Goal: Information Seeking & Learning: Learn about a topic

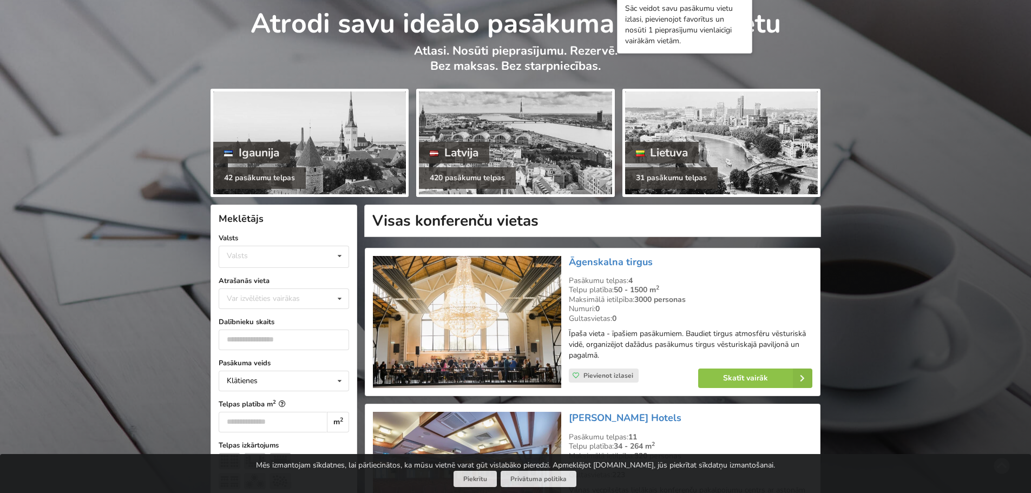
scroll to position [54, 0]
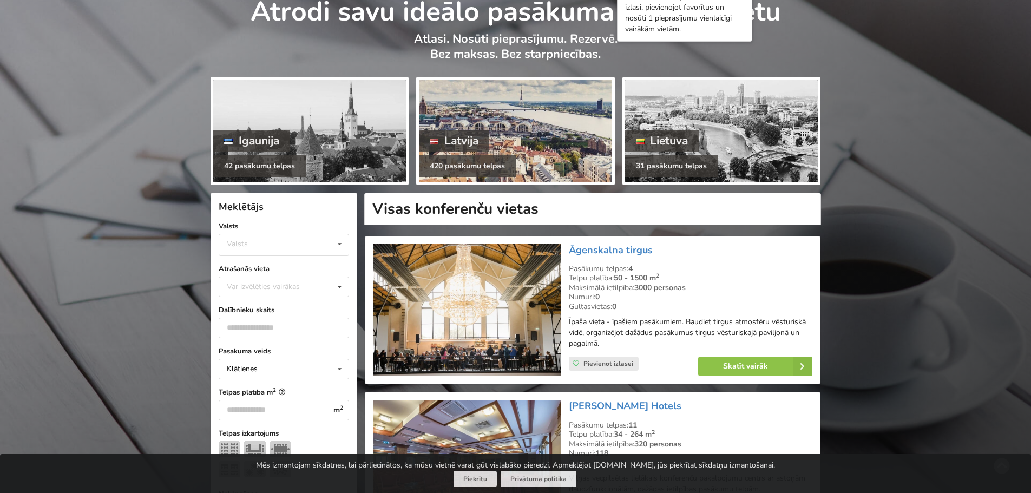
click at [492, 116] on div at bounding box center [515, 131] width 193 height 103
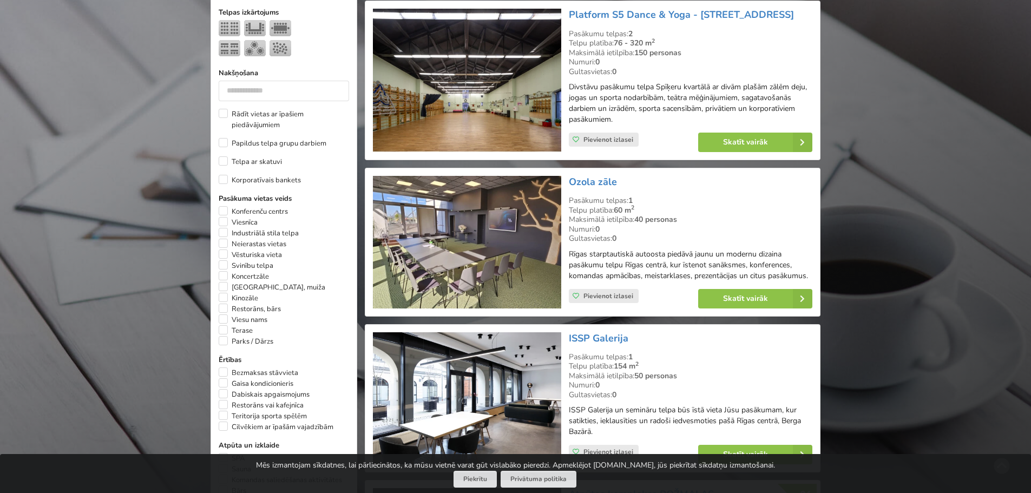
scroll to position [487, 0]
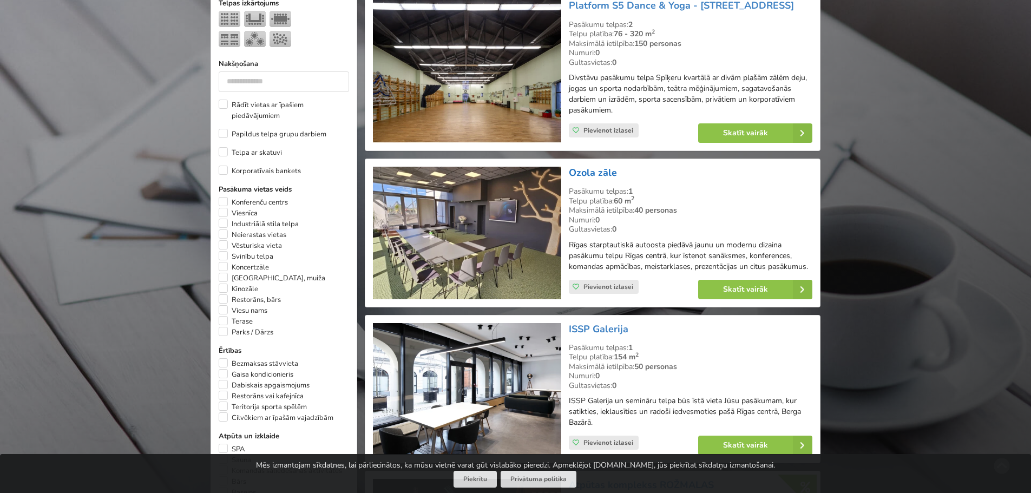
click at [582, 172] on link "Ozola zāle" at bounding box center [593, 172] width 48 height 13
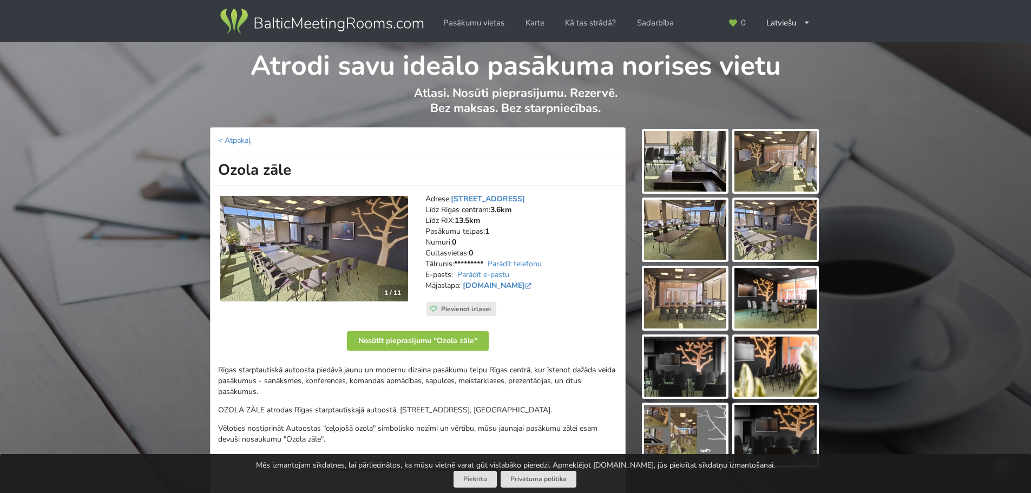
click at [360, 261] on img at bounding box center [314, 248] width 188 height 105
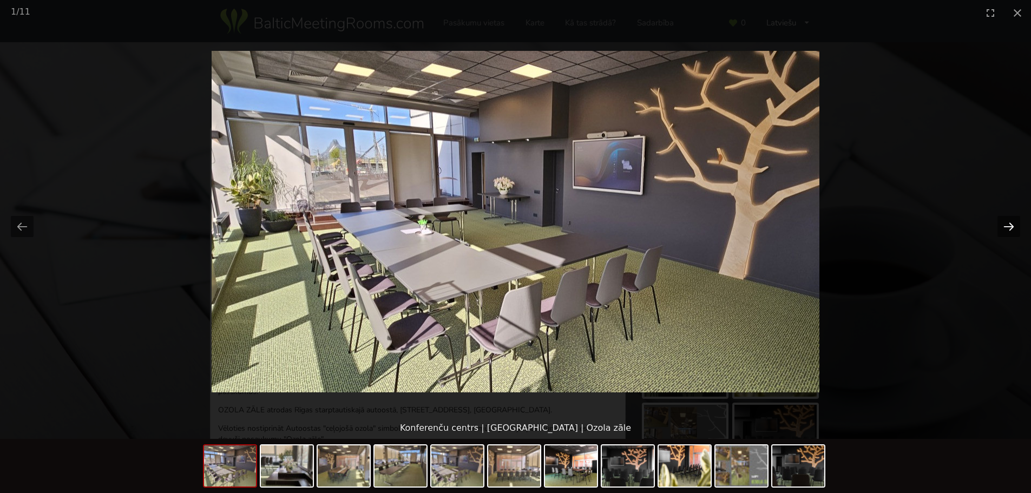
click at [1009, 228] on button "Next slide" at bounding box center [1008, 226] width 23 height 21
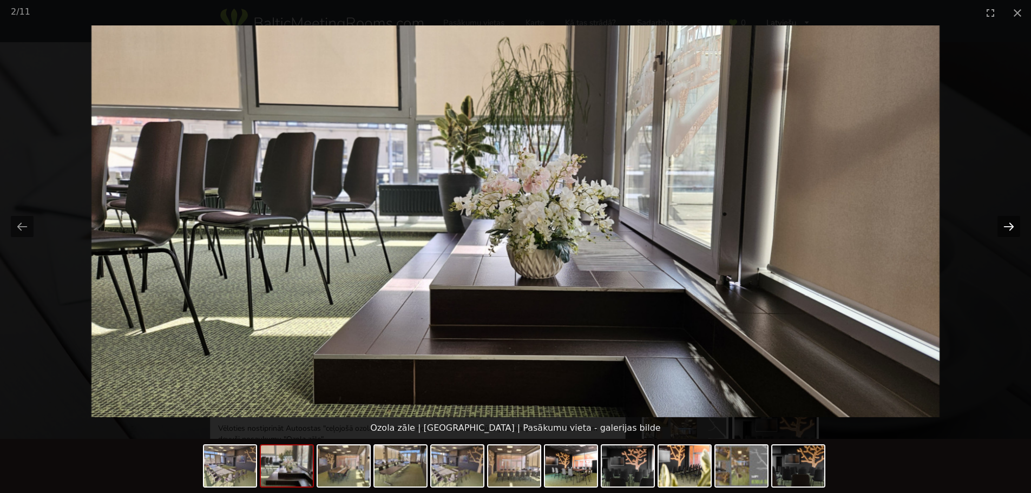
click at [1009, 228] on button "Next slide" at bounding box center [1008, 226] width 23 height 21
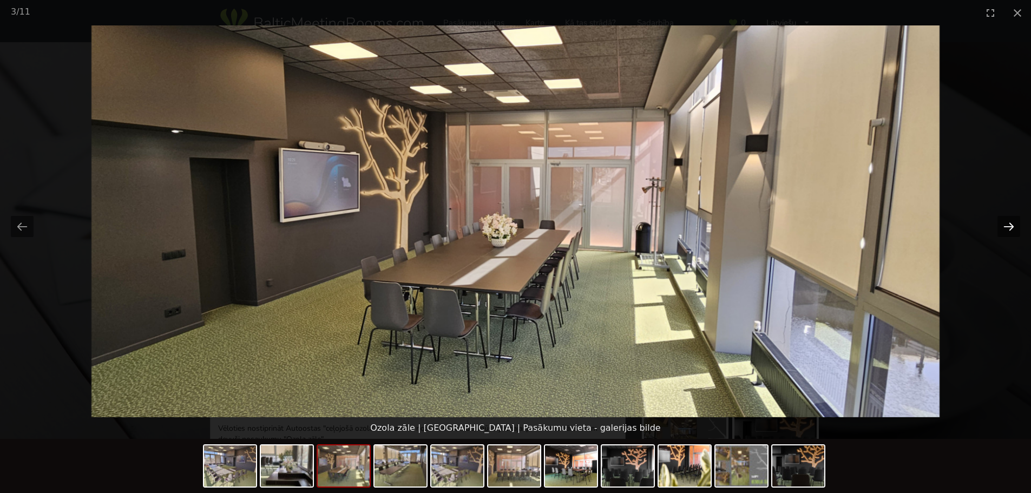
click at [1009, 228] on button "Next slide" at bounding box center [1008, 226] width 23 height 21
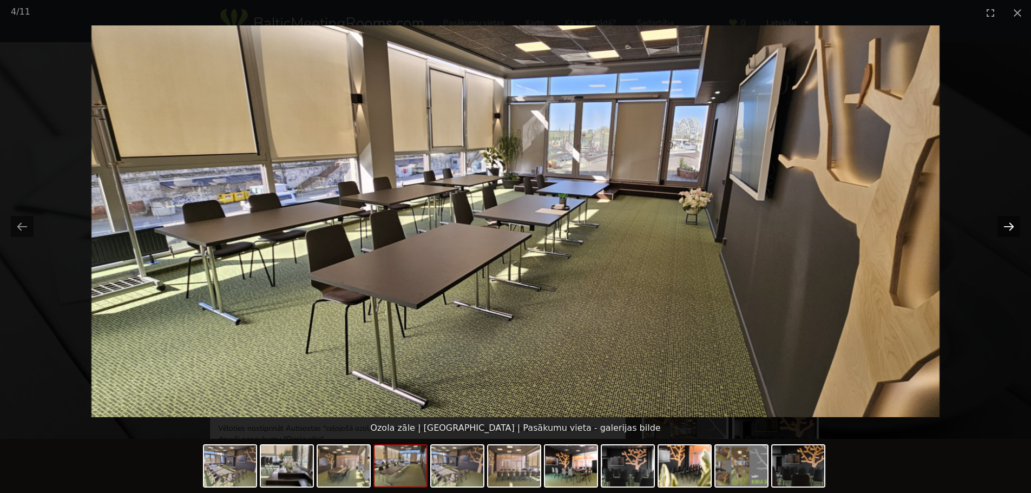
click at [1009, 228] on button "Next slide" at bounding box center [1008, 226] width 23 height 21
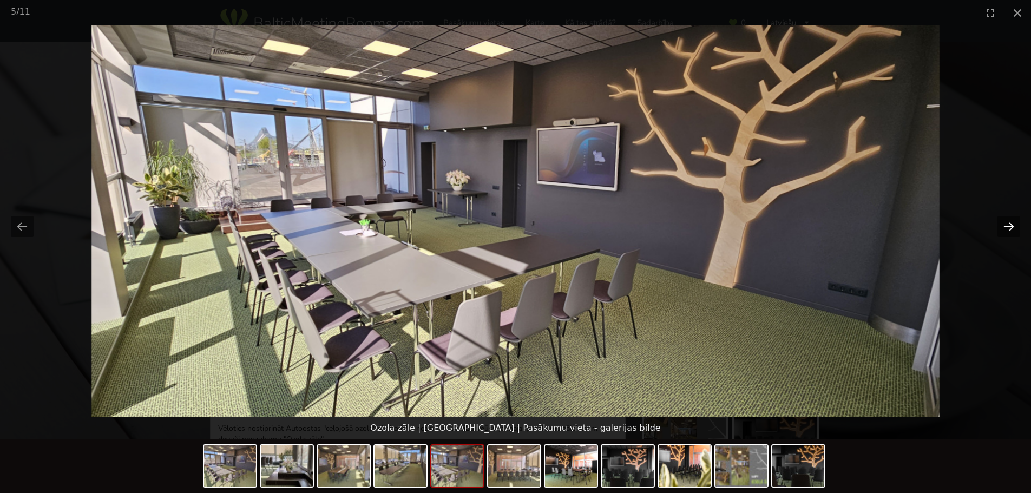
click at [1009, 228] on button "Next slide" at bounding box center [1008, 226] width 23 height 21
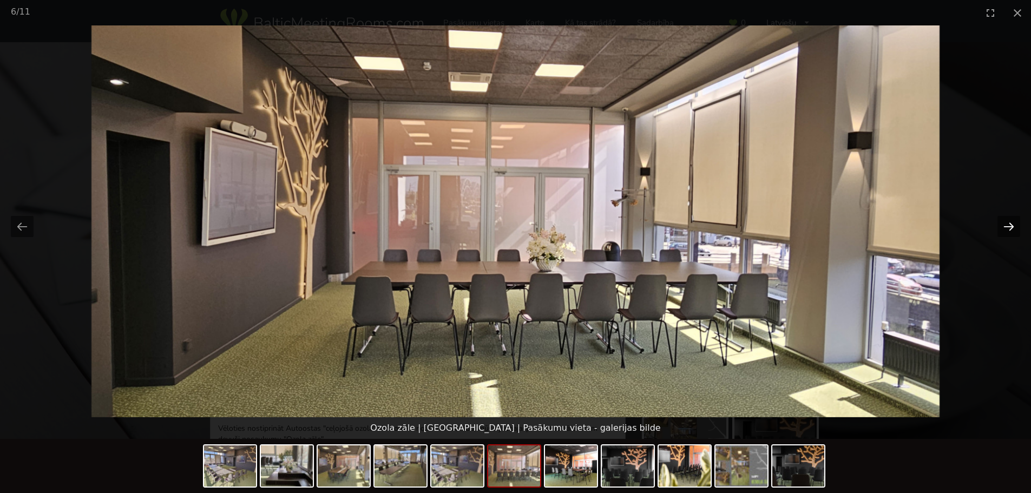
click at [1009, 228] on button "Next slide" at bounding box center [1008, 226] width 23 height 21
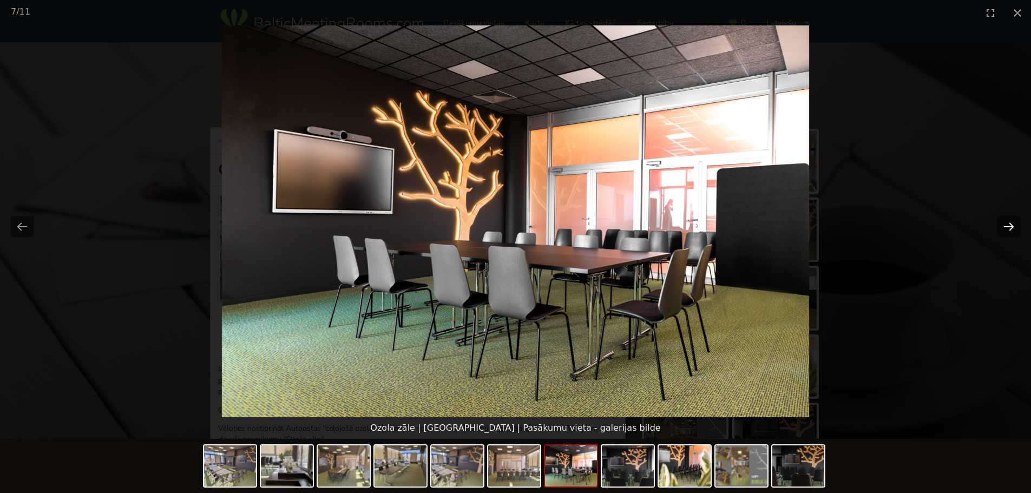
click at [1009, 228] on button "Next slide" at bounding box center [1008, 226] width 23 height 21
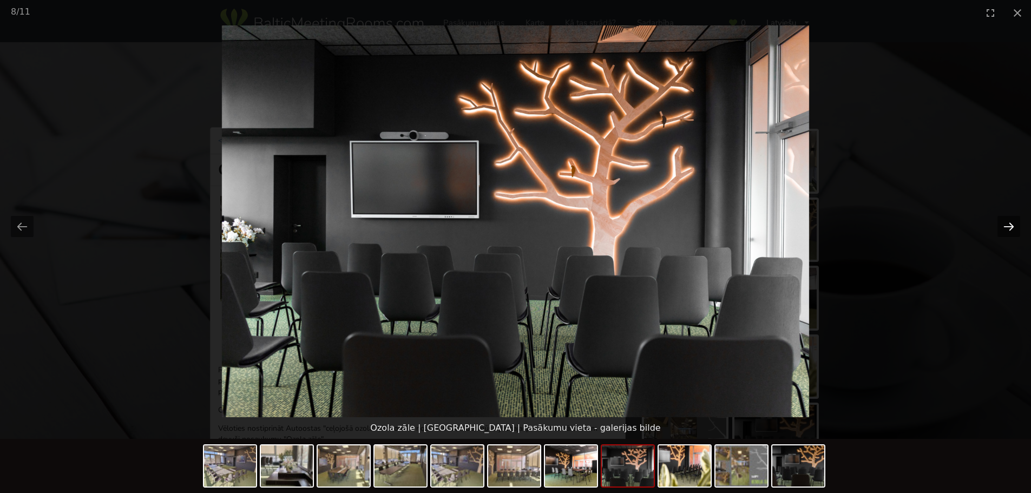
click at [1009, 228] on button "Next slide" at bounding box center [1008, 226] width 23 height 21
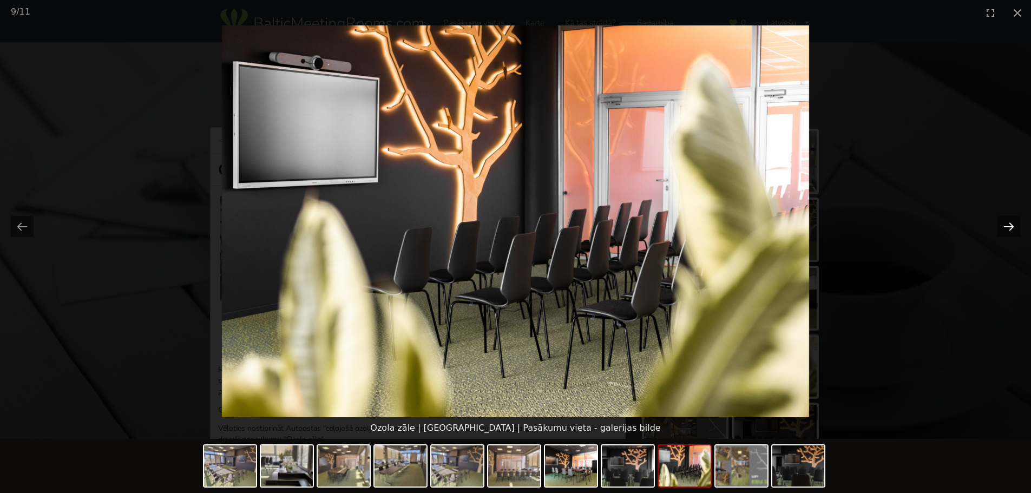
click at [1009, 228] on button "Next slide" at bounding box center [1008, 226] width 23 height 21
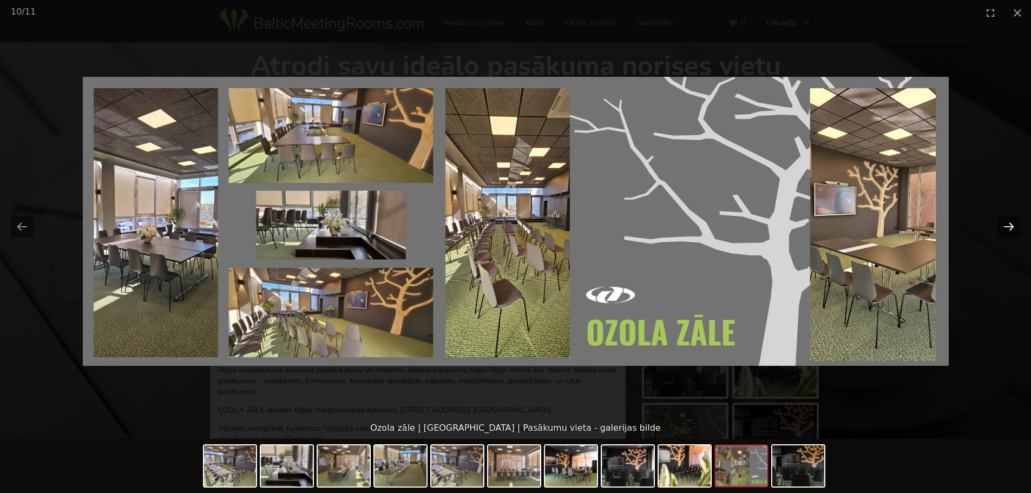
click at [1009, 228] on button "Next slide" at bounding box center [1008, 226] width 23 height 21
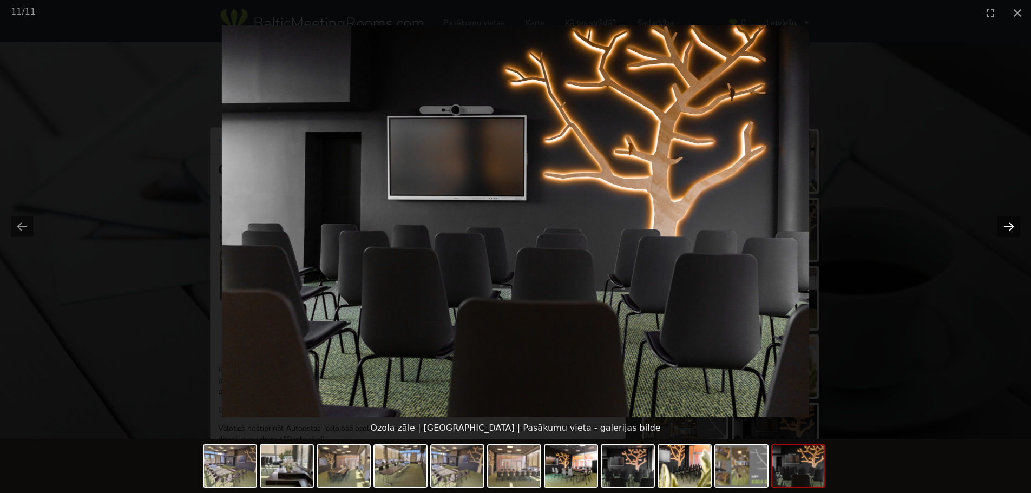
click at [1009, 228] on button "Next slide" at bounding box center [1008, 226] width 23 height 21
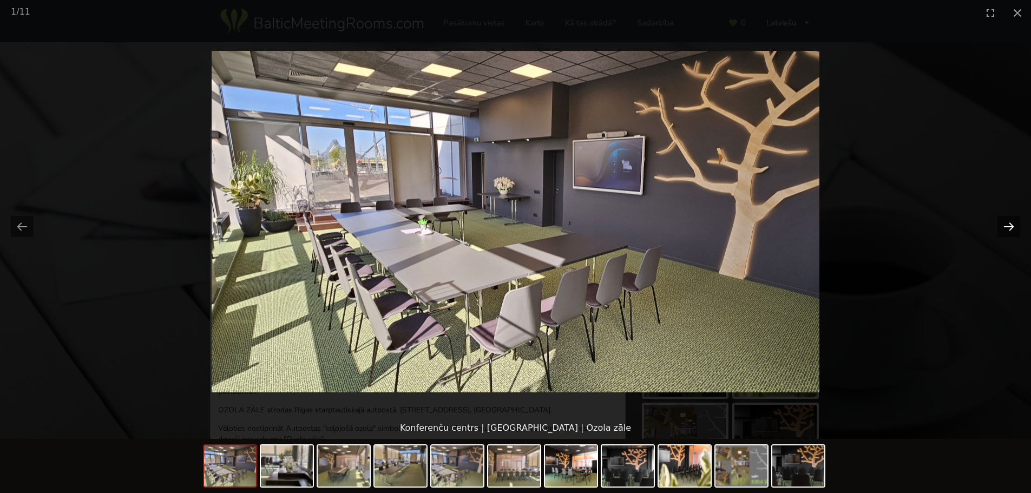
click at [1009, 228] on button "Next slide" at bounding box center [1008, 226] width 23 height 21
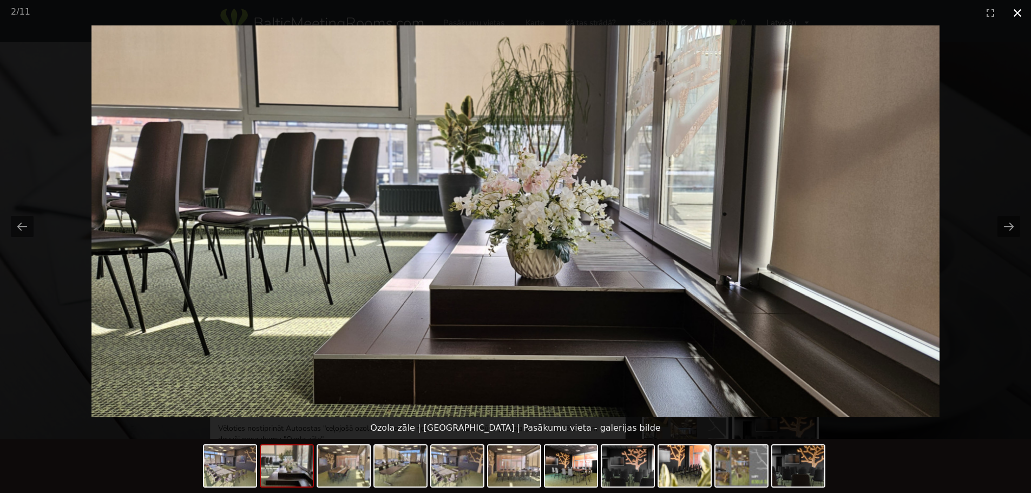
click at [1017, 12] on button "Close gallery" at bounding box center [1017, 12] width 27 height 25
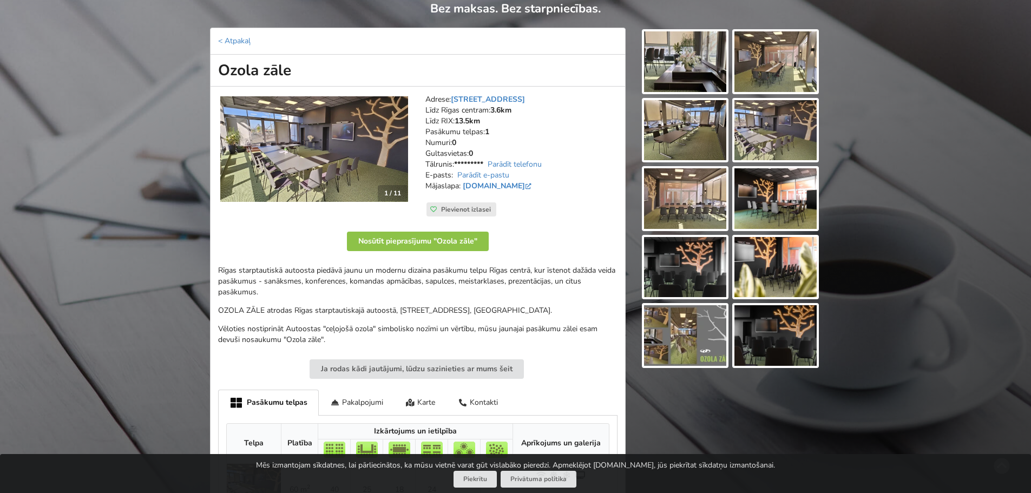
scroll to position [108, 0]
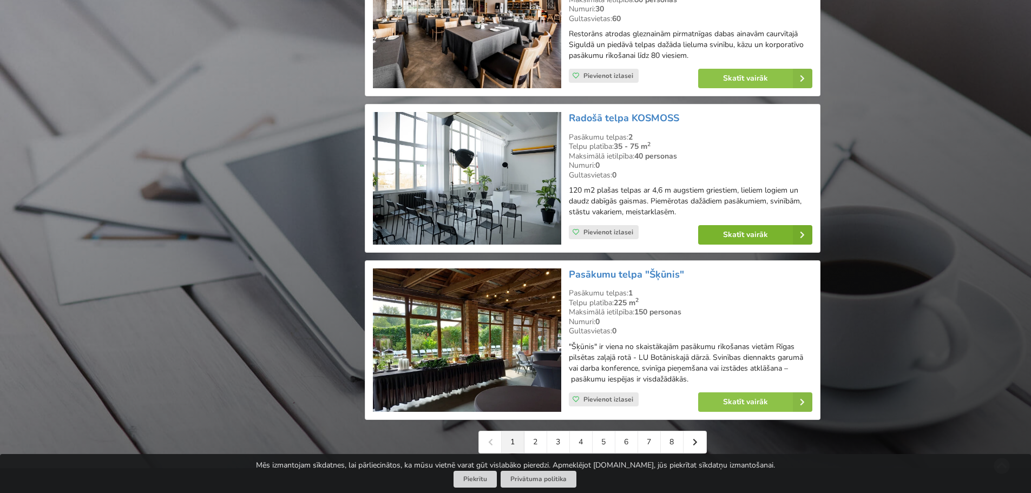
scroll to position [2434, 0]
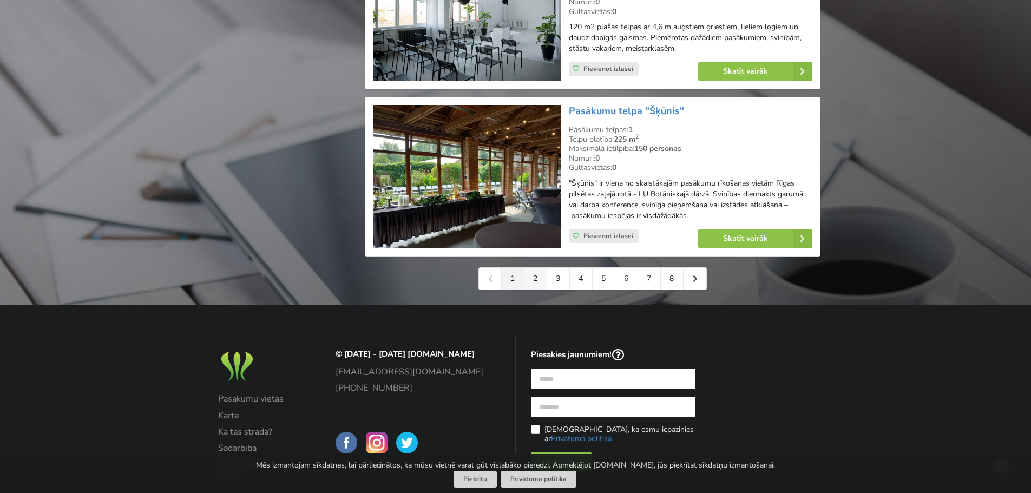
click at [530, 269] on link "2" at bounding box center [535, 279] width 23 height 22
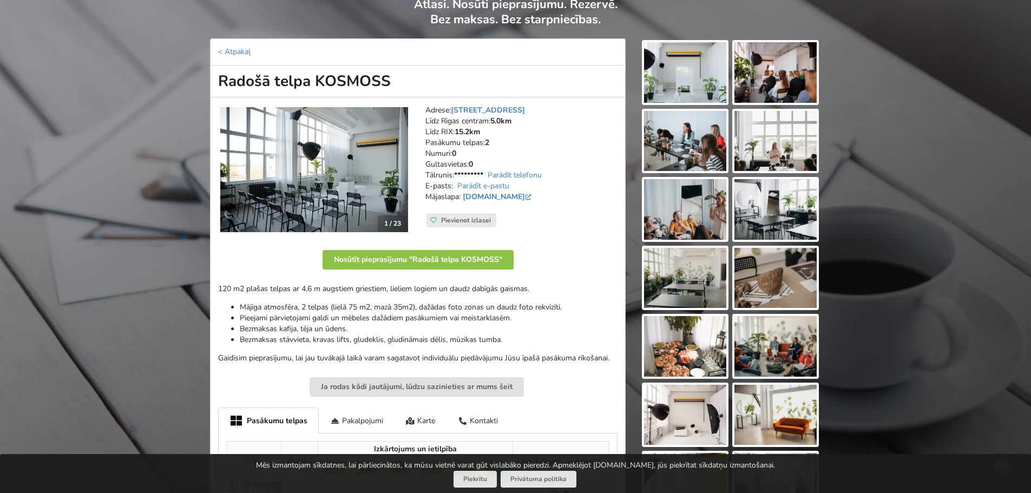
scroll to position [108, 0]
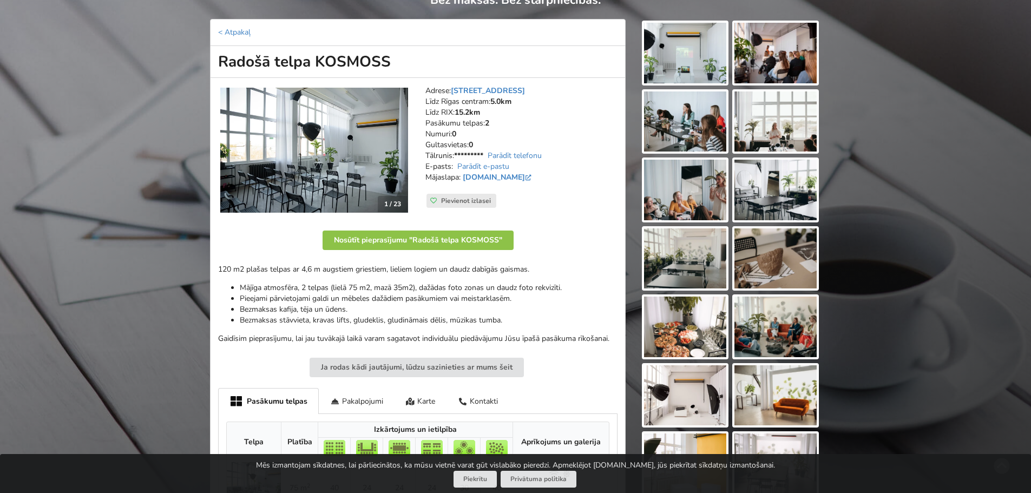
click at [314, 169] on img at bounding box center [314, 151] width 188 height 126
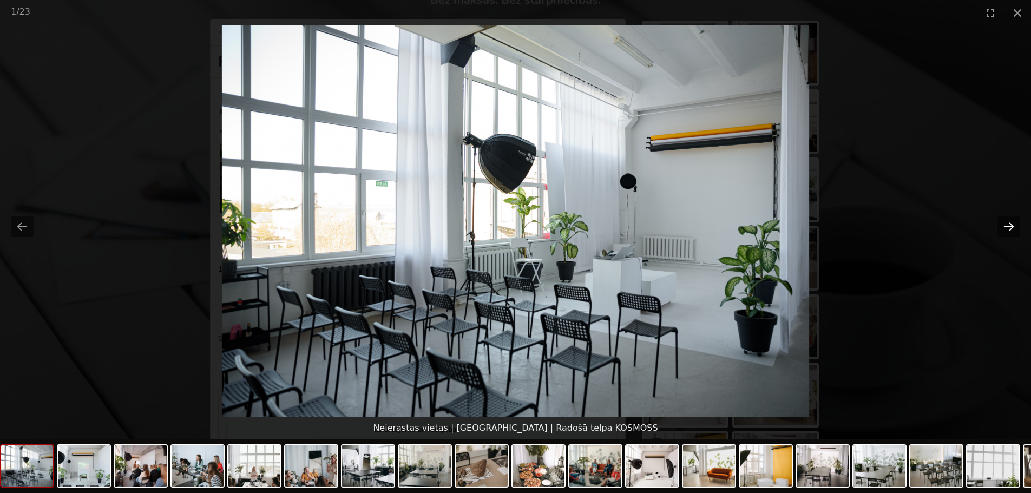
click at [1011, 225] on button "Next slide" at bounding box center [1008, 226] width 23 height 21
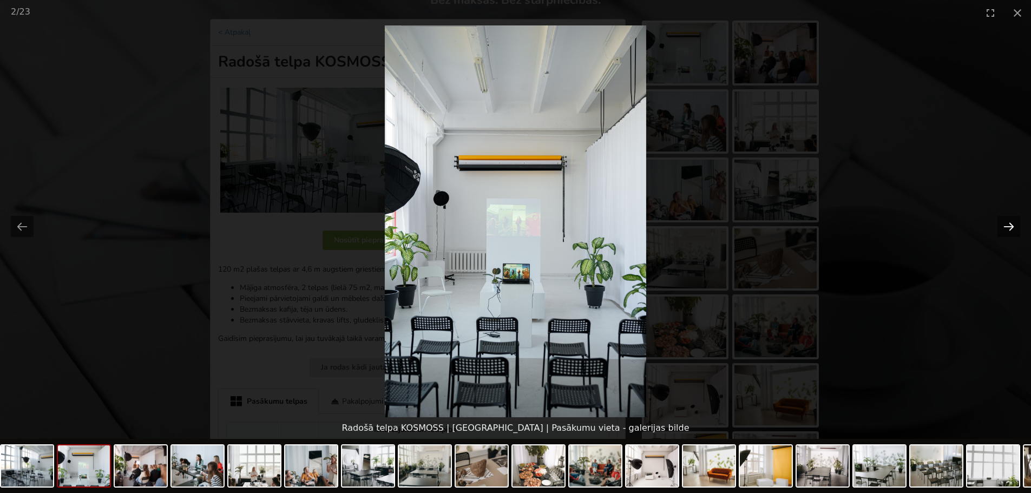
click at [1011, 225] on button "Next slide" at bounding box center [1008, 226] width 23 height 21
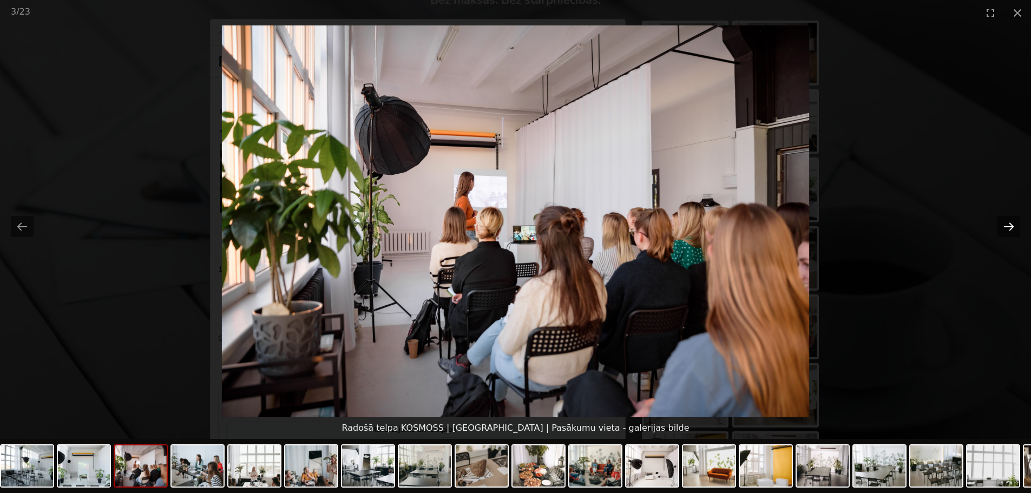
click at [1011, 225] on button "Next slide" at bounding box center [1008, 226] width 23 height 21
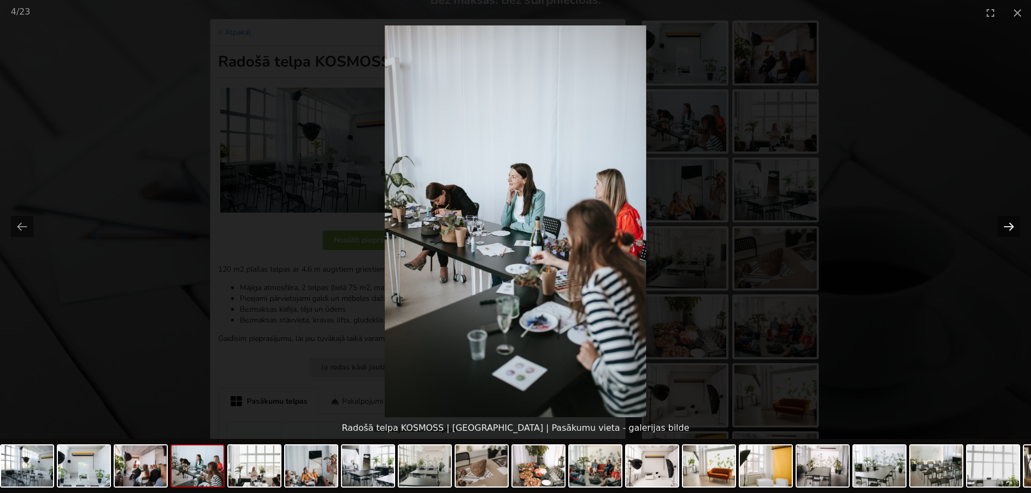
click at [1011, 225] on button "Next slide" at bounding box center [1008, 226] width 23 height 21
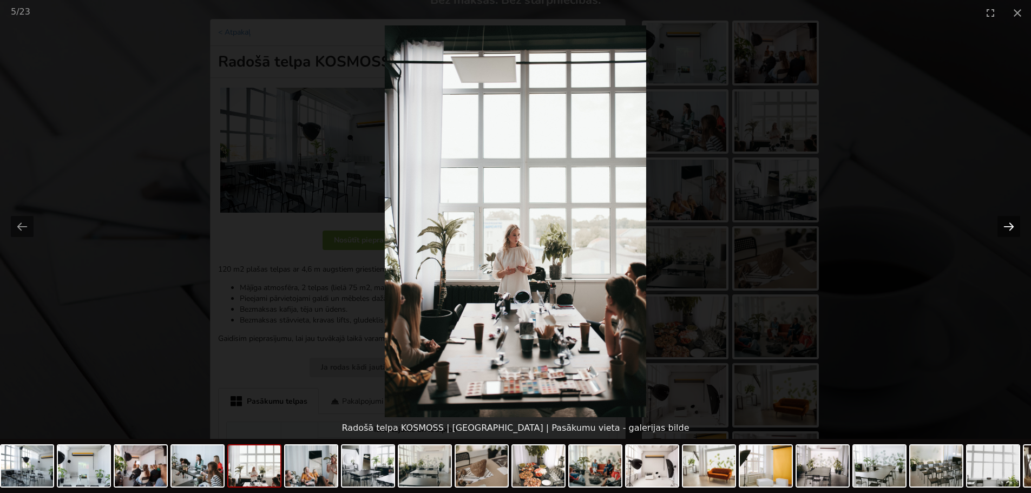
click at [1011, 225] on button "Next slide" at bounding box center [1008, 226] width 23 height 21
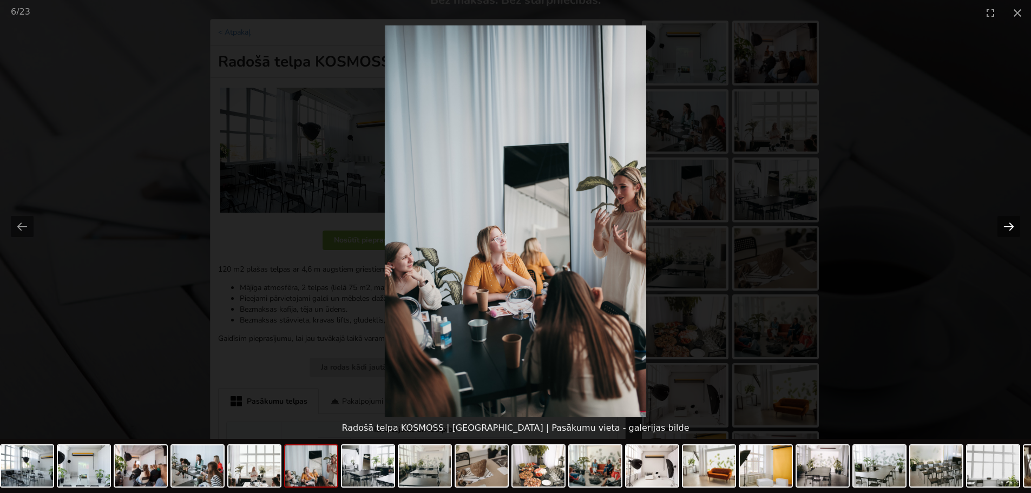
click at [1011, 225] on button "Next slide" at bounding box center [1008, 226] width 23 height 21
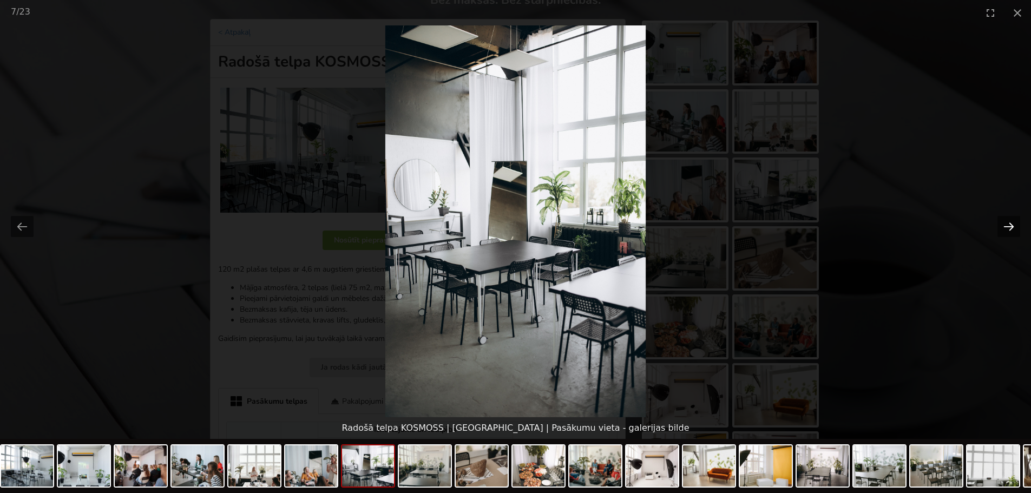
click at [1011, 225] on button "Next slide" at bounding box center [1008, 226] width 23 height 21
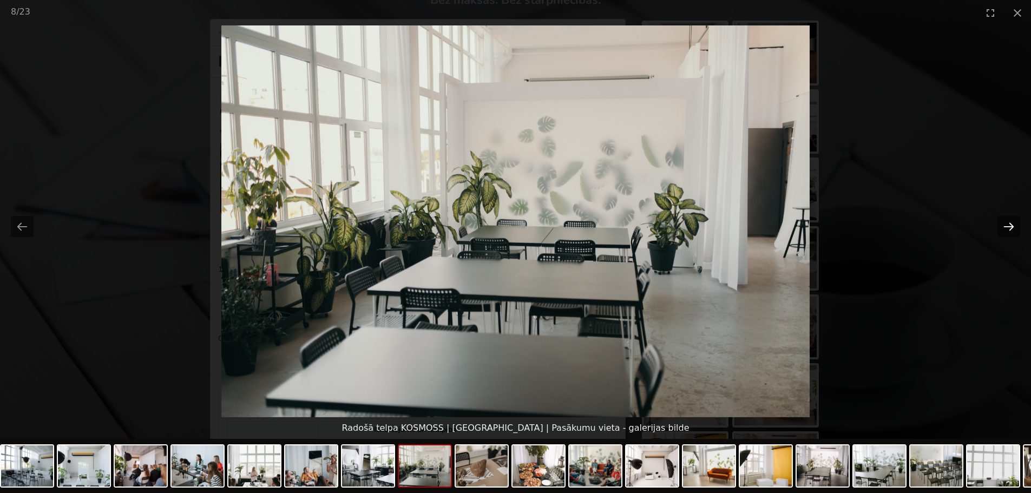
click at [1011, 225] on button "Next slide" at bounding box center [1008, 226] width 23 height 21
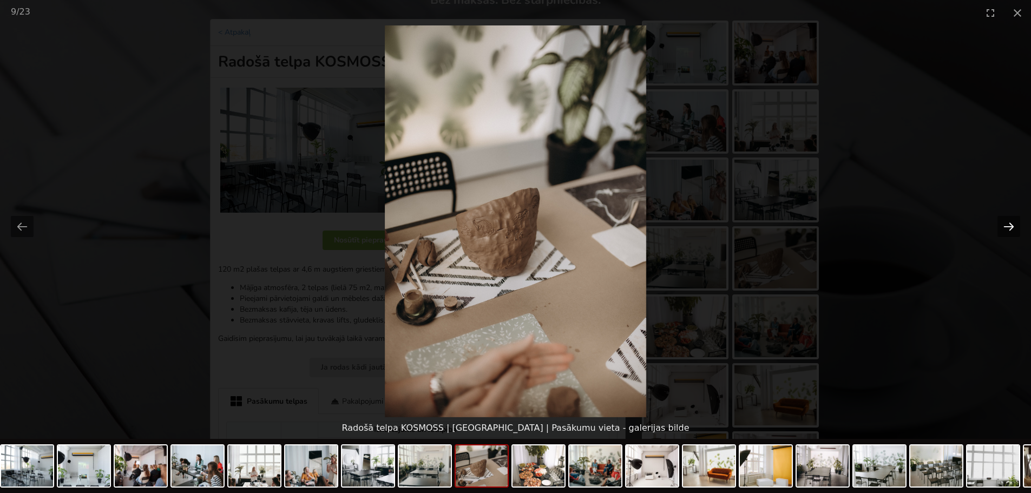
click at [1011, 225] on button "Next slide" at bounding box center [1008, 226] width 23 height 21
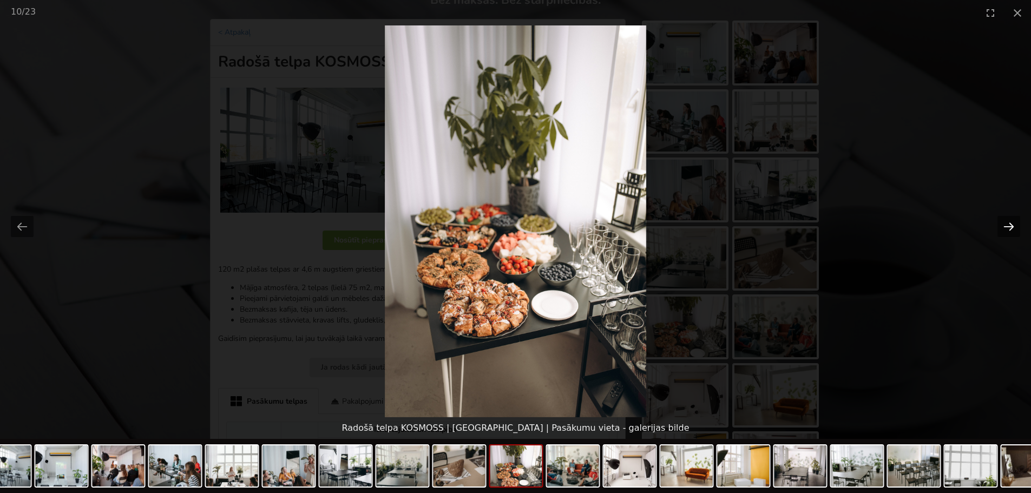
click at [1011, 225] on button "Next slide" at bounding box center [1008, 226] width 23 height 21
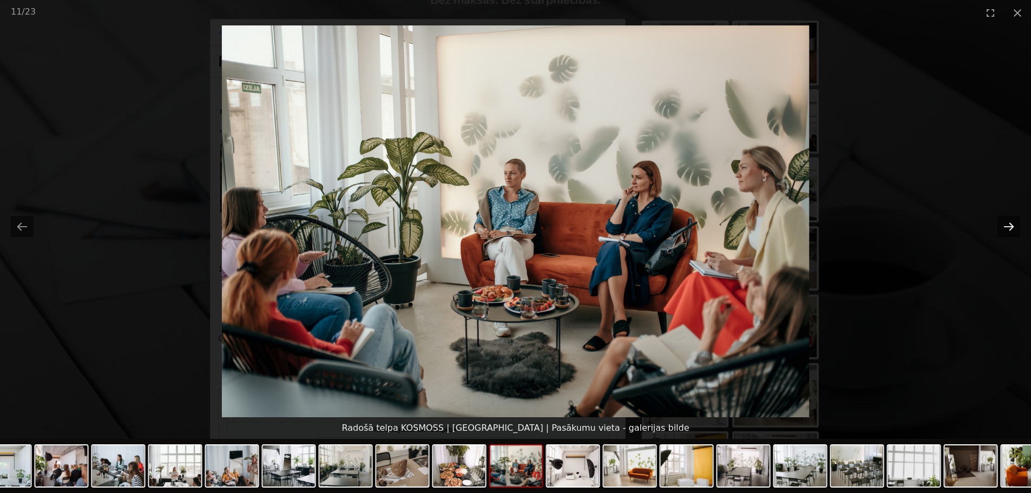
click at [1011, 225] on button "Next slide" at bounding box center [1008, 226] width 23 height 21
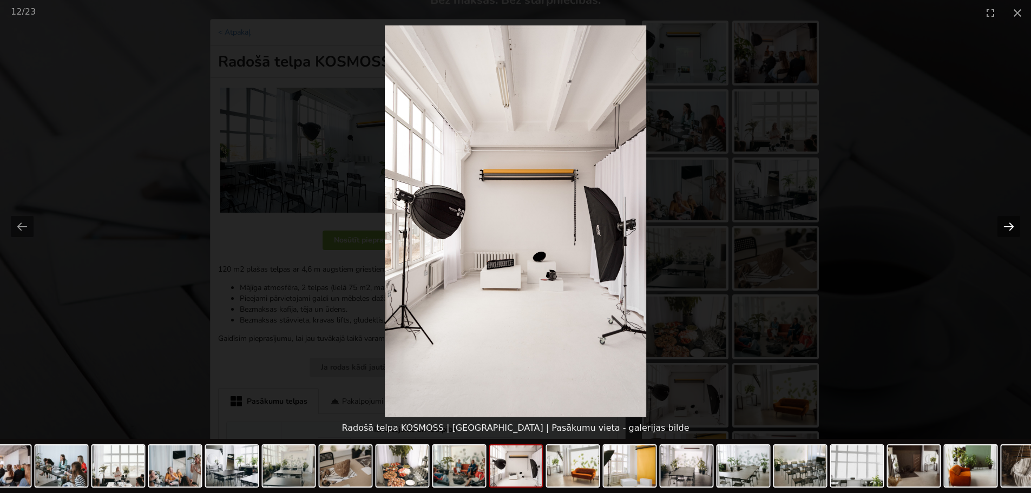
click at [1011, 225] on button "Next slide" at bounding box center [1008, 226] width 23 height 21
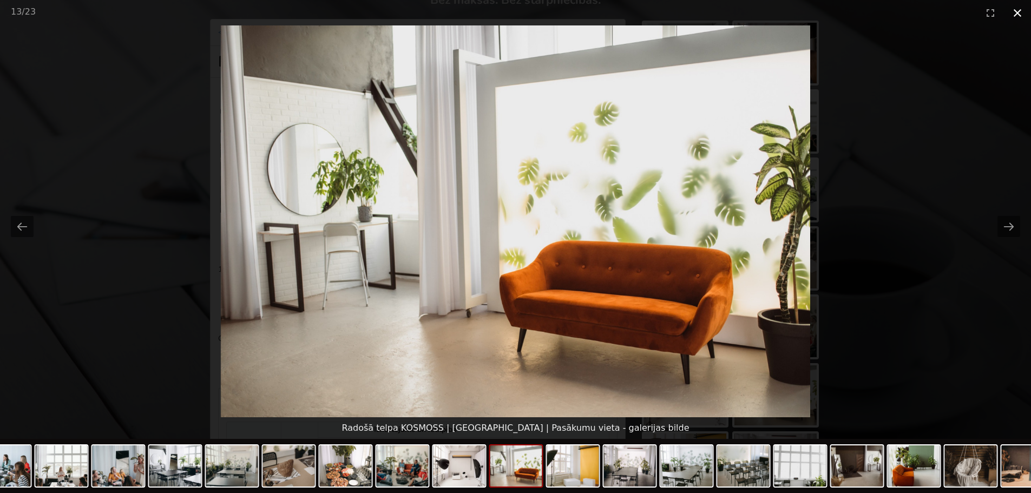
click at [1021, 12] on button "Close gallery" at bounding box center [1017, 12] width 27 height 25
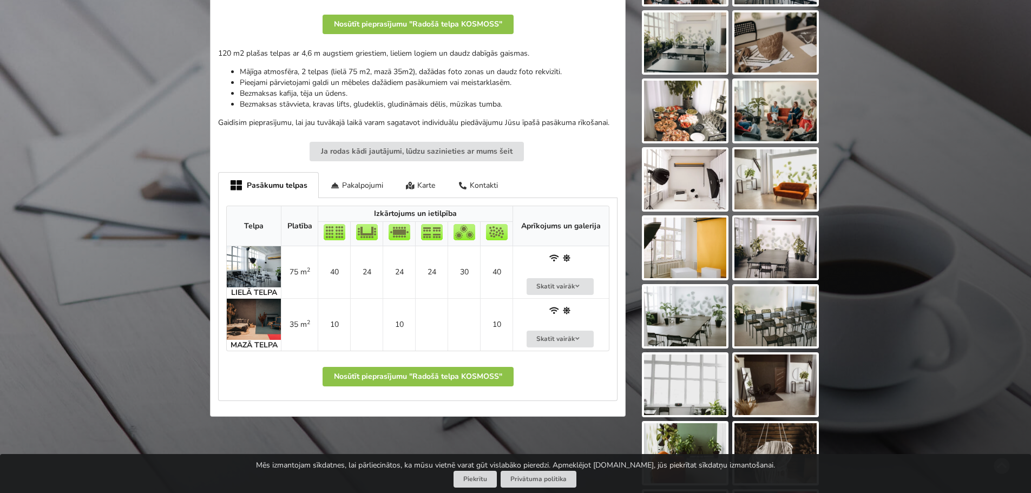
scroll to position [325, 0]
click at [354, 177] on div "Pakalpojumi" at bounding box center [357, 183] width 76 height 25
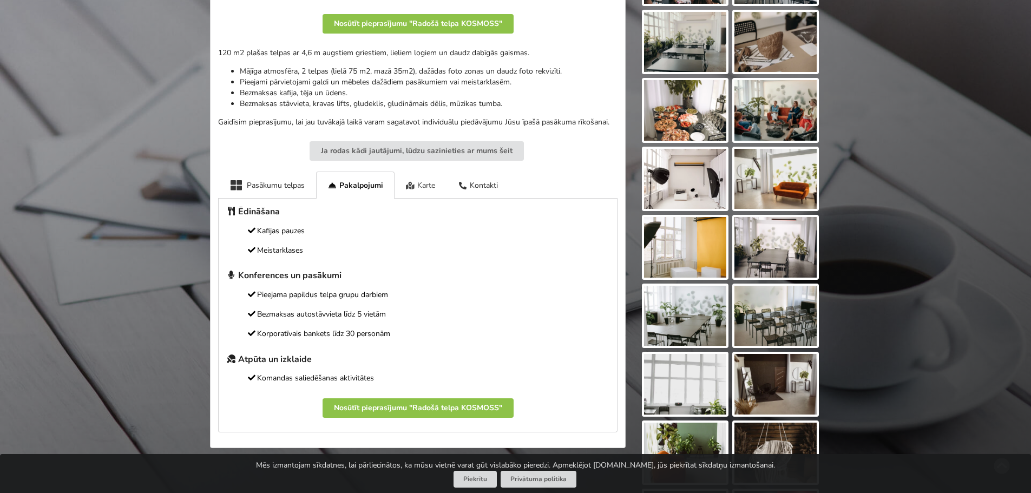
click at [431, 182] on div "Karte" at bounding box center [420, 184] width 52 height 27
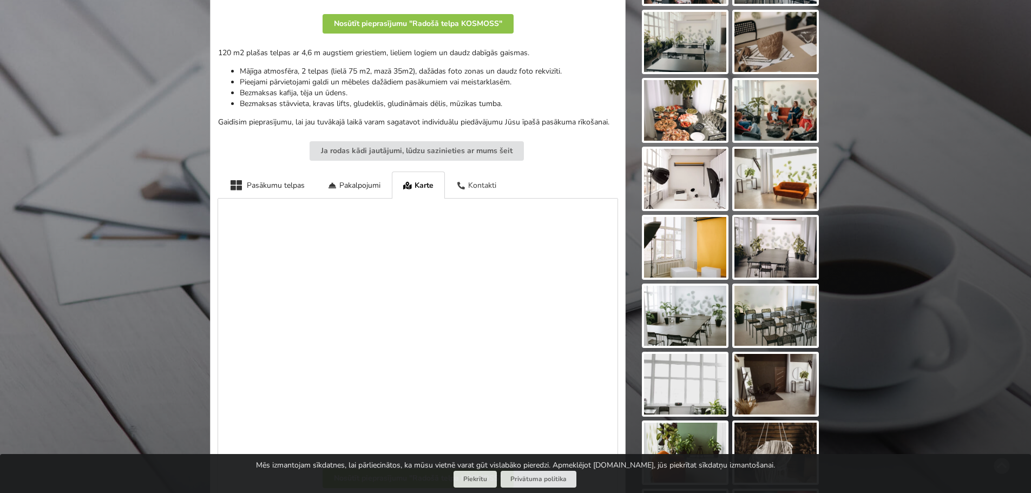
click at [475, 187] on div "Kontakti" at bounding box center [476, 184] width 63 height 27
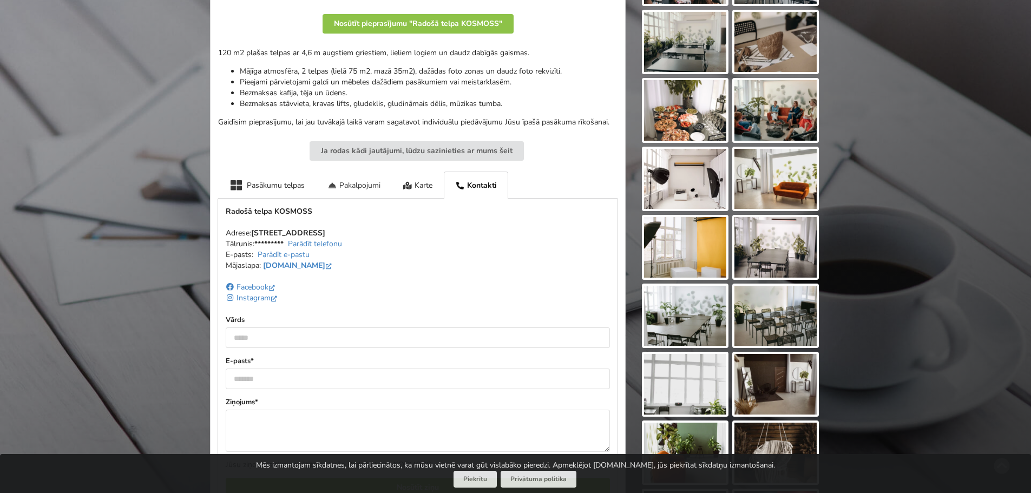
click at [371, 179] on div "Pakalpojumi" at bounding box center [354, 184] width 76 height 27
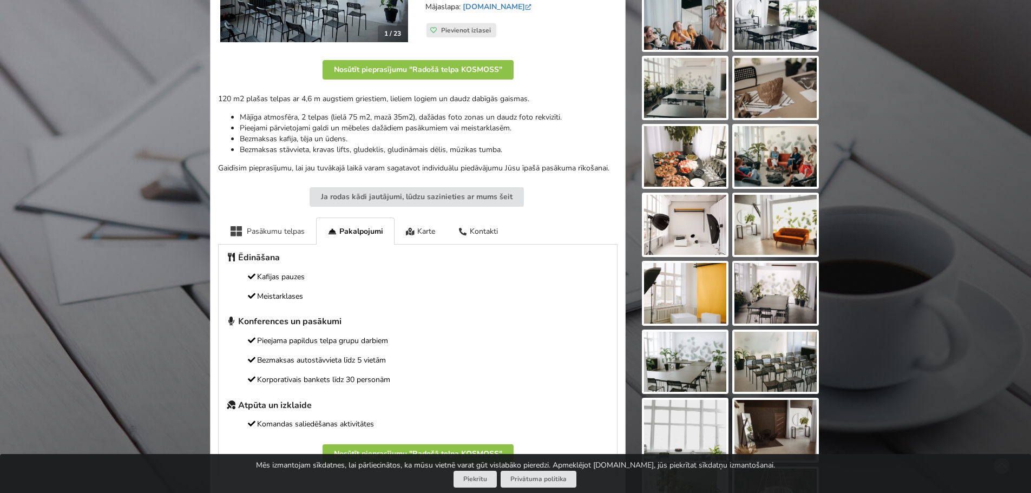
scroll to position [270, 0]
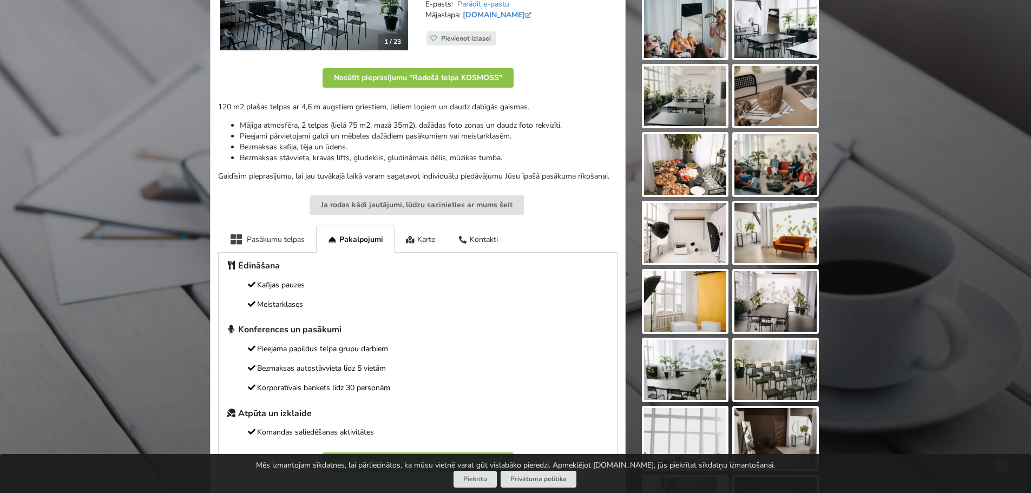
click at [276, 241] on div "Pasākumu telpas" at bounding box center [267, 239] width 98 height 27
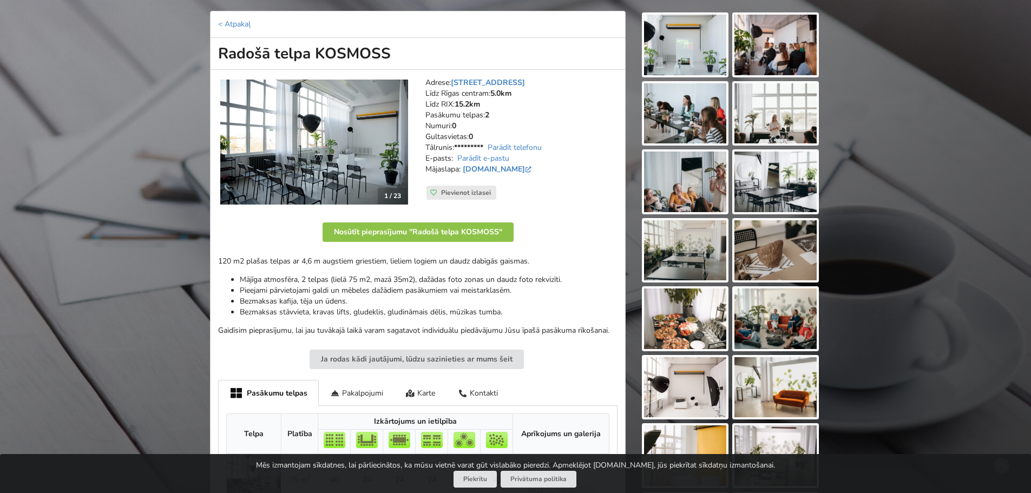
scroll to position [108, 0]
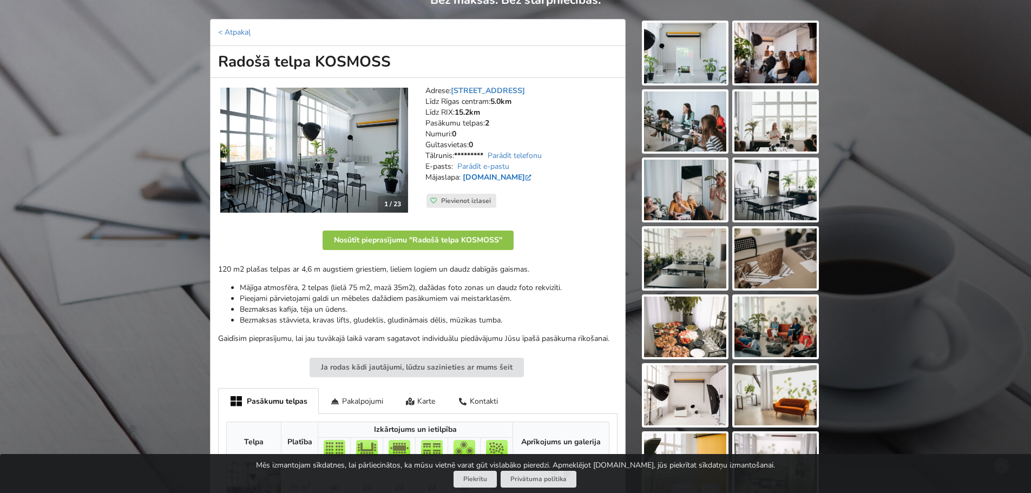
click at [499, 178] on link "www.telpakosmoss.lv" at bounding box center [498, 177] width 71 height 10
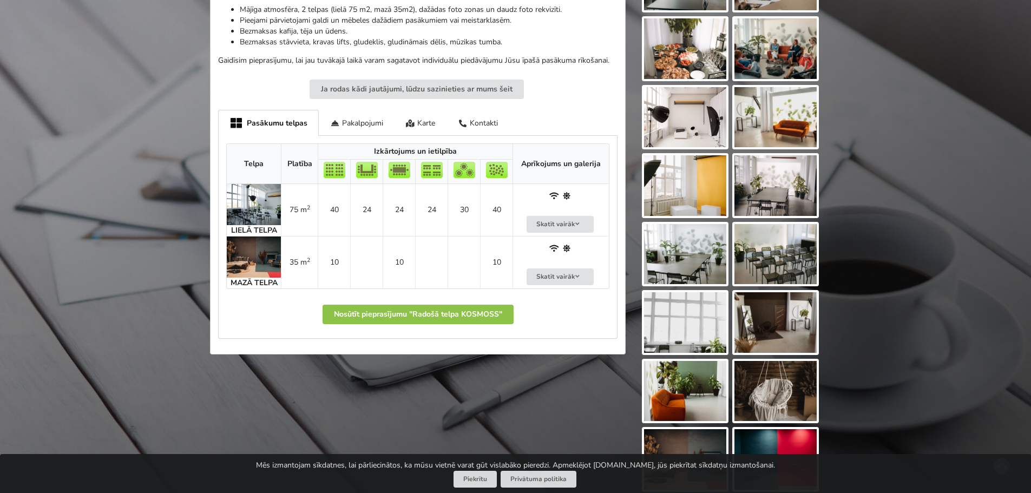
scroll to position [541, 0]
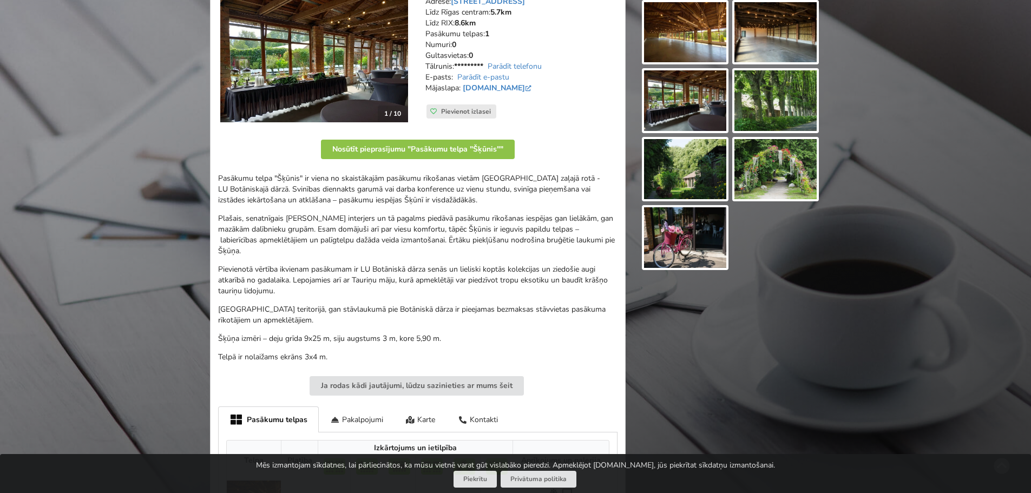
scroll to position [216, 0]
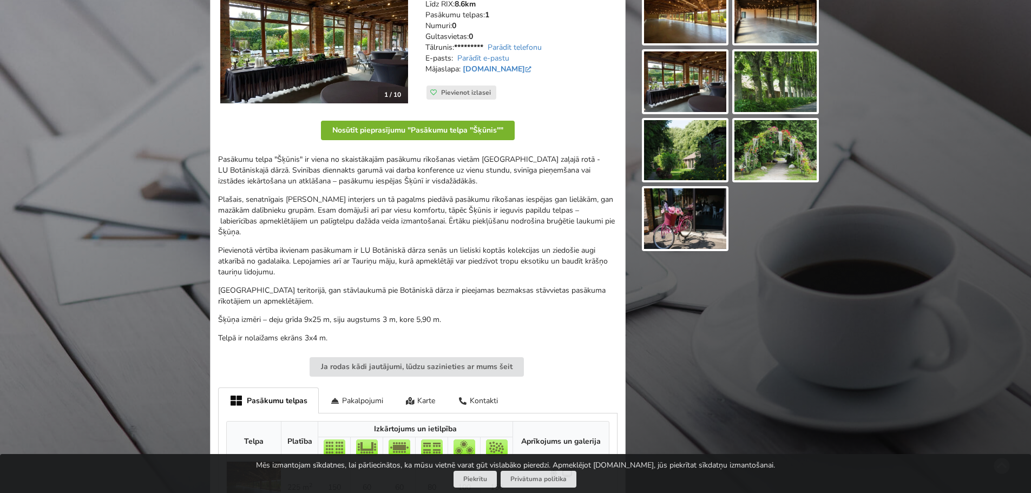
click at [455, 131] on button "Nosūtīt pieprasījumu "Pasākumu telpa "Šķūnis""" at bounding box center [418, 130] width 194 height 19
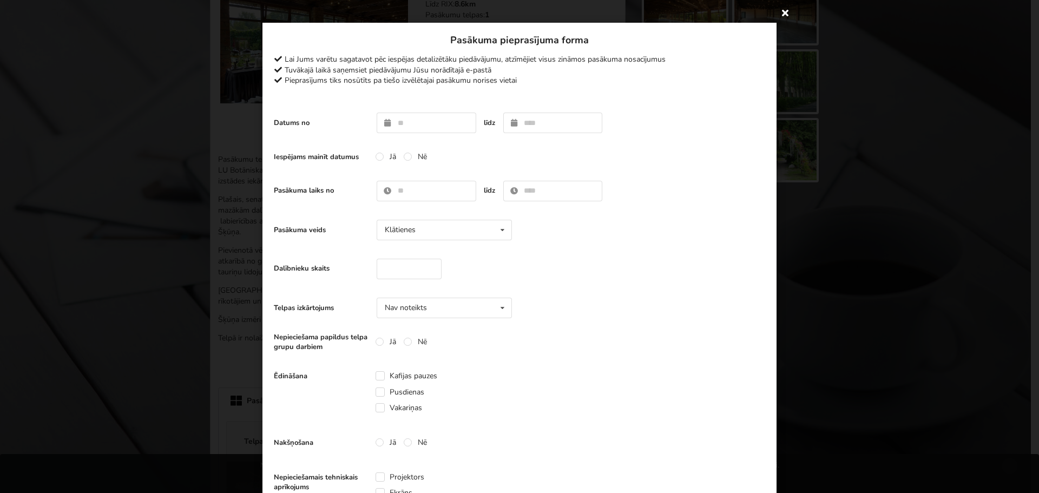
click at [781, 14] on icon at bounding box center [784, 12] width 17 height 17
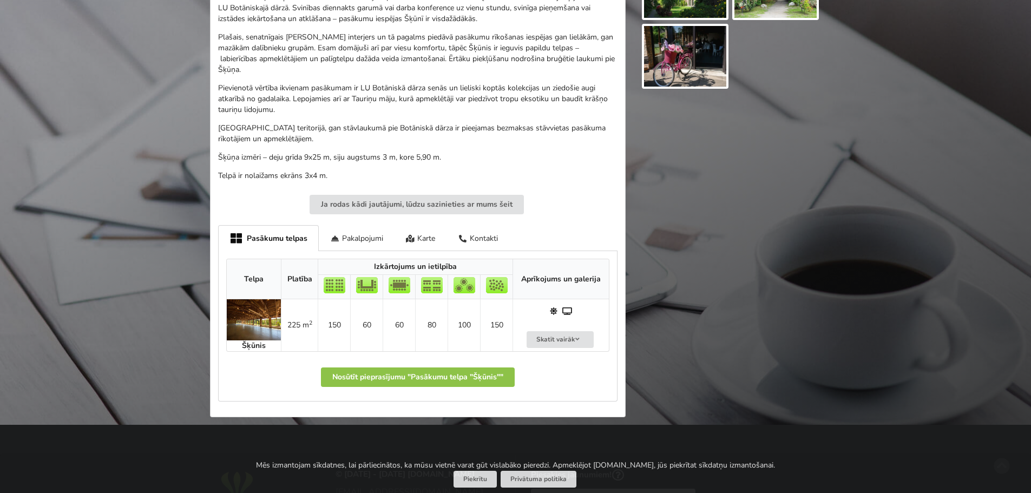
scroll to position [54, 0]
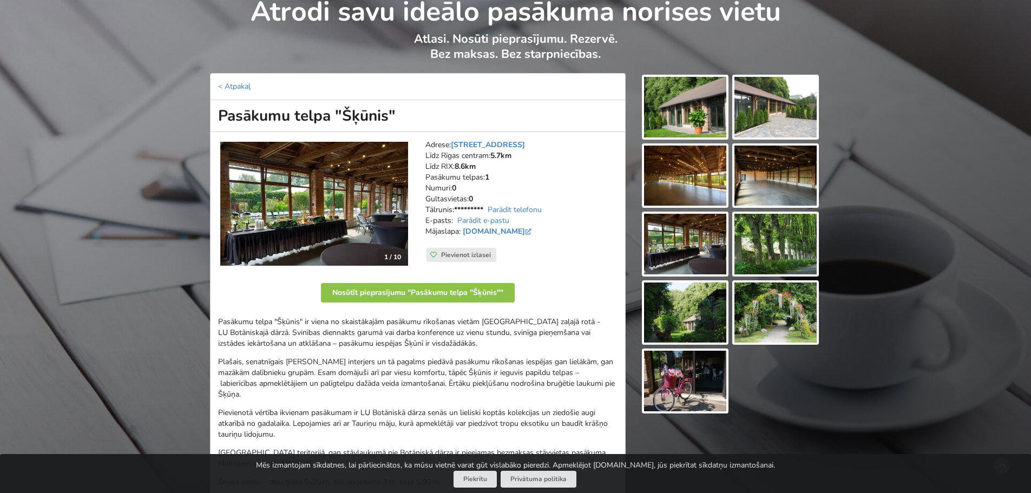
click at [312, 209] on img at bounding box center [314, 204] width 188 height 124
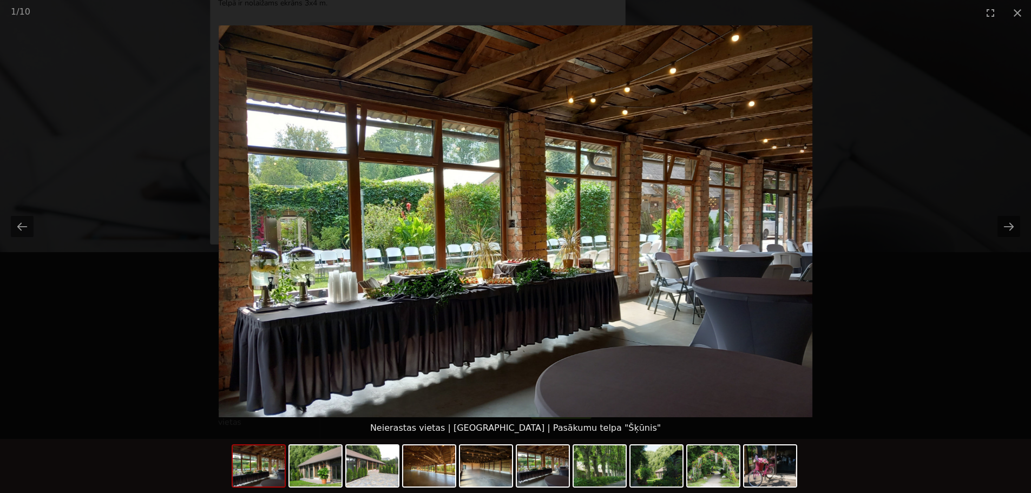
scroll to position [557, 0]
drag, startPoint x: 1028, startPoint y: 220, endPoint x: 1019, endPoint y: 229, distance: 12.6
click at [1027, 222] on picture at bounding box center [515, 221] width 1031 height 392
click at [1016, 230] on button "Next slide" at bounding box center [1008, 226] width 23 height 21
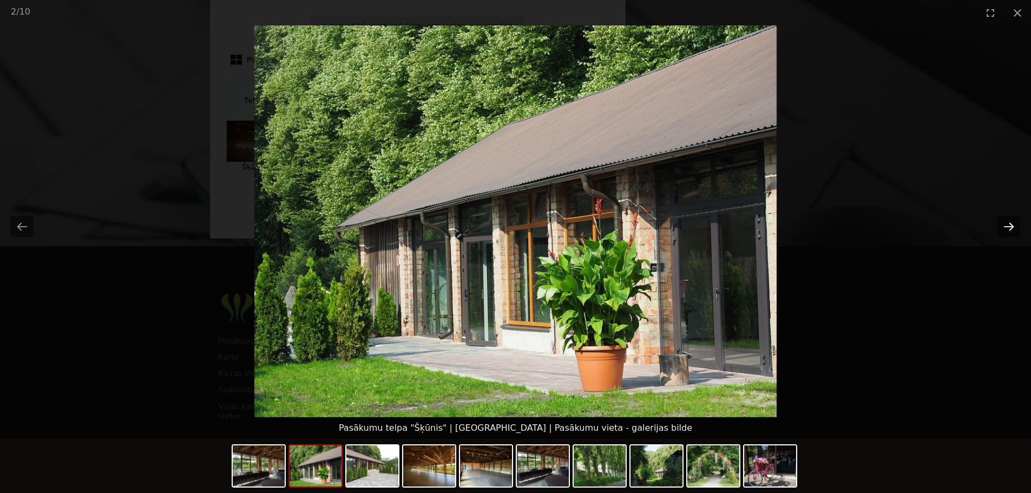
click at [1016, 229] on button "Next slide" at bounding box center [1008, 226] width 23 height 21
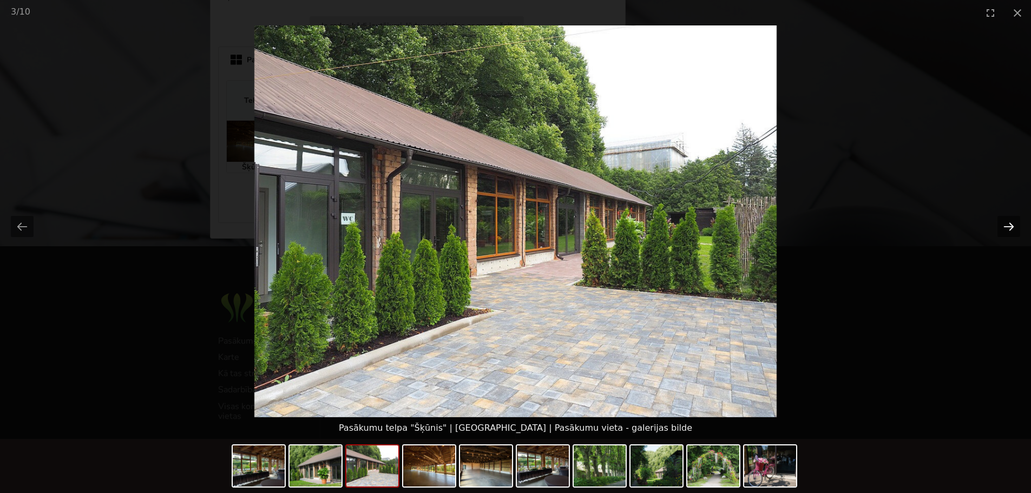
click at [1016, 229] on button "Next slide" at bounding box center [1008, 226] width 23 height 21
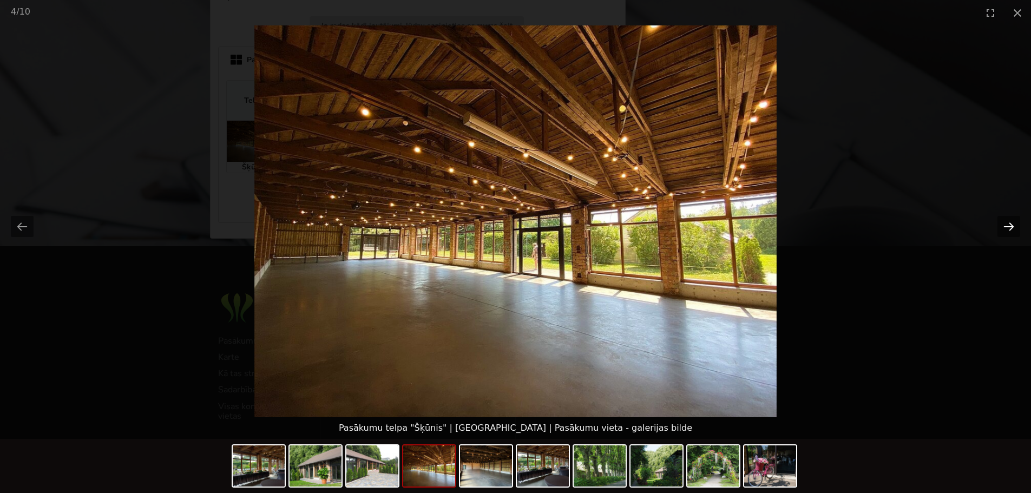
click at [1016, 229] on button "Next slide" at bounding box center [1008, 226] width 23 height 21
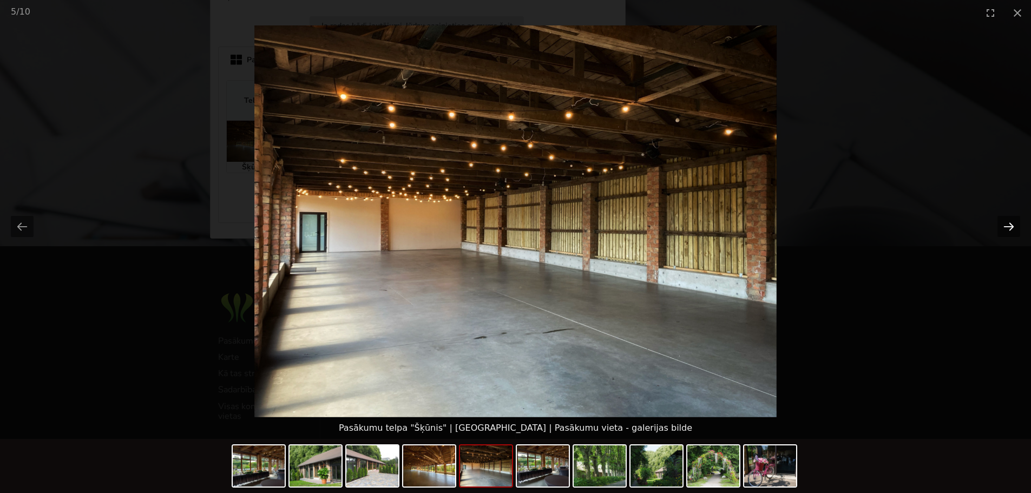
click at [1016, 229] on button "Next slide" at bounding box center [1008, 226] width 23 height 21
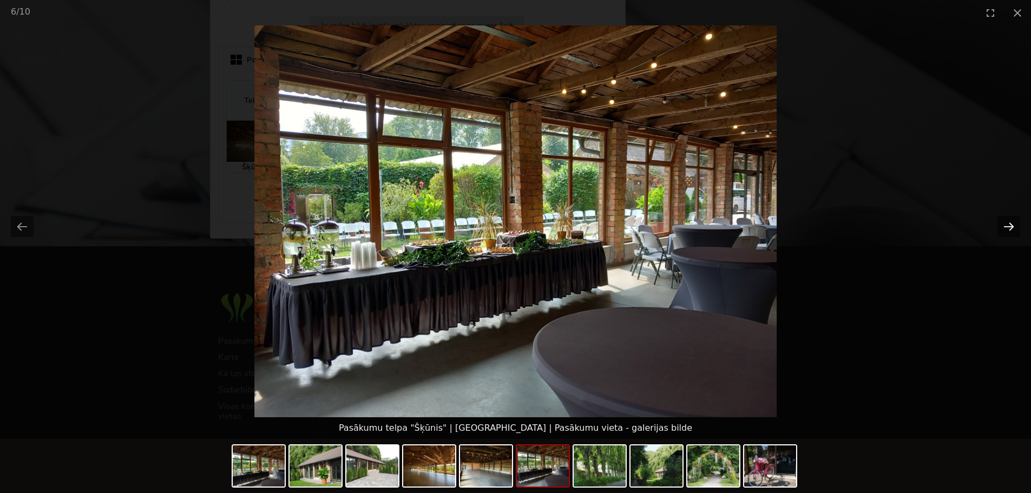
click at [1016, 229] on button "Next slide" at bounding box center [1008, 226] width 23 height 21
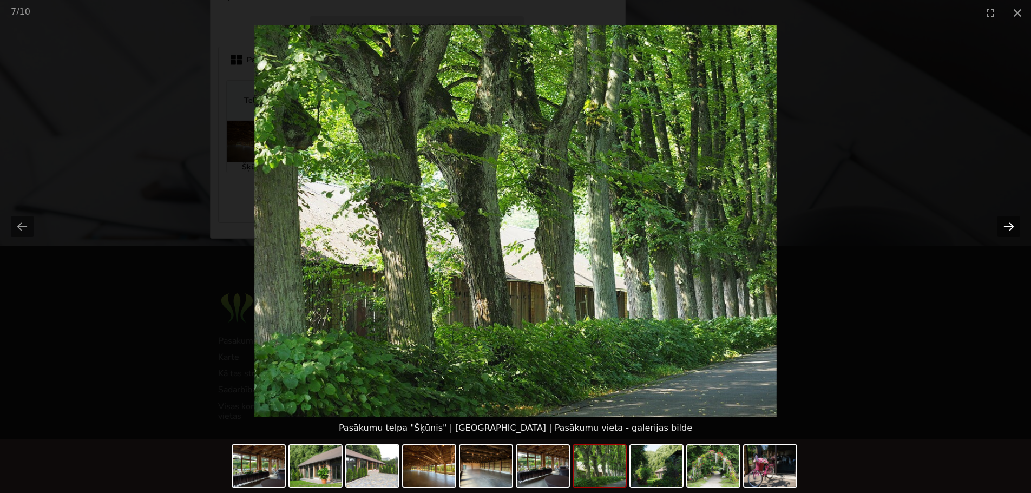
click at [1016, 229] on button "Next slide" at bounding box center [1008, 226] width 23 height 21
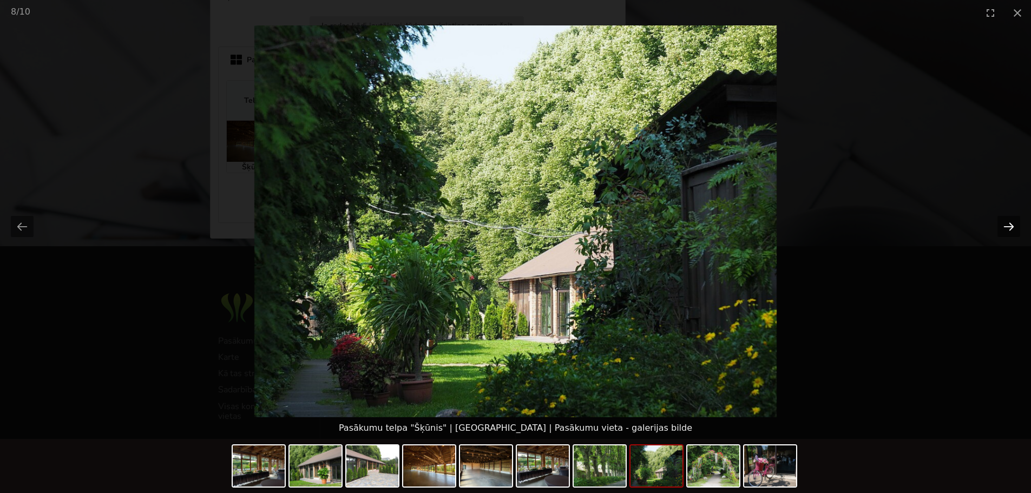
click at [1016, 229] on button "Next slide" at bounding box center [1008, 226] width 23 height 21
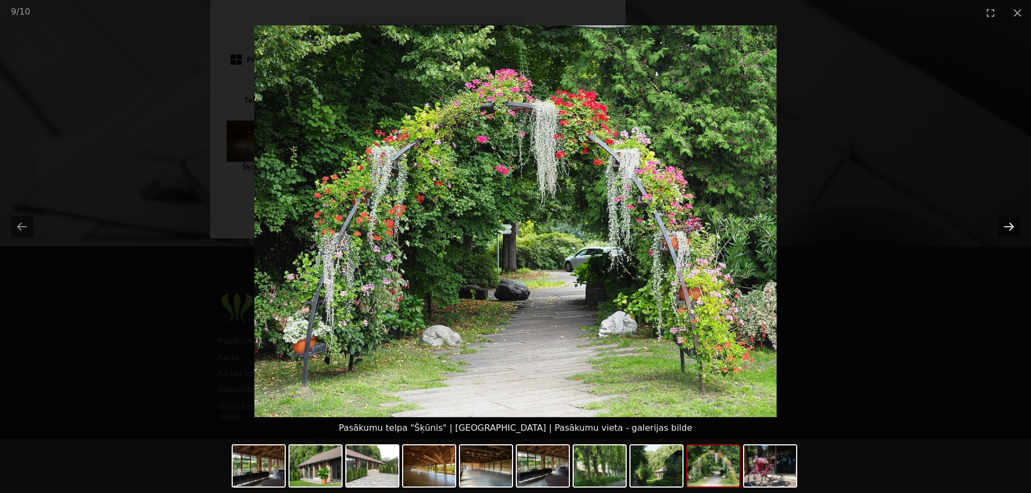
click at [1016, 229] on button "Next slide" at bounding box center [1008, 226] width 23 height 21
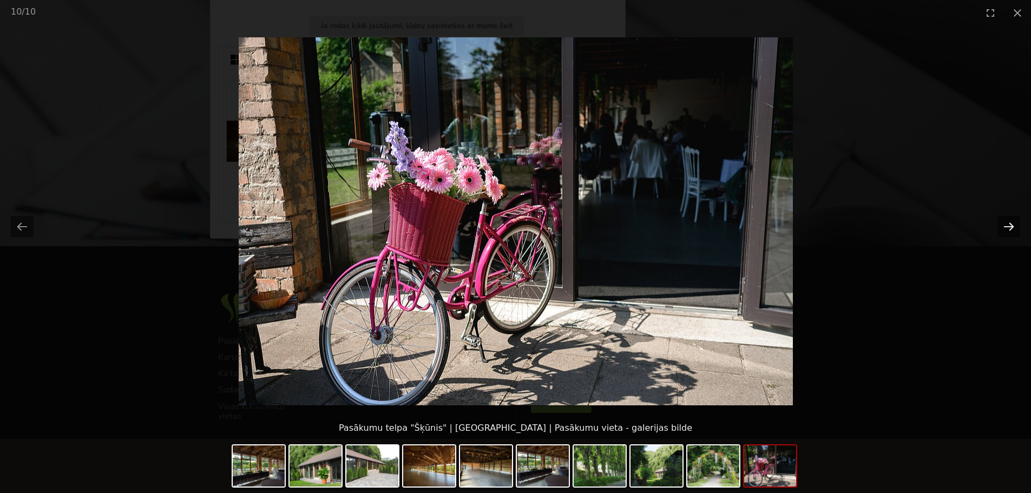
click at [1016, 229] on button "Next slide" at bounding box center [1008, 226] width 23 height 21
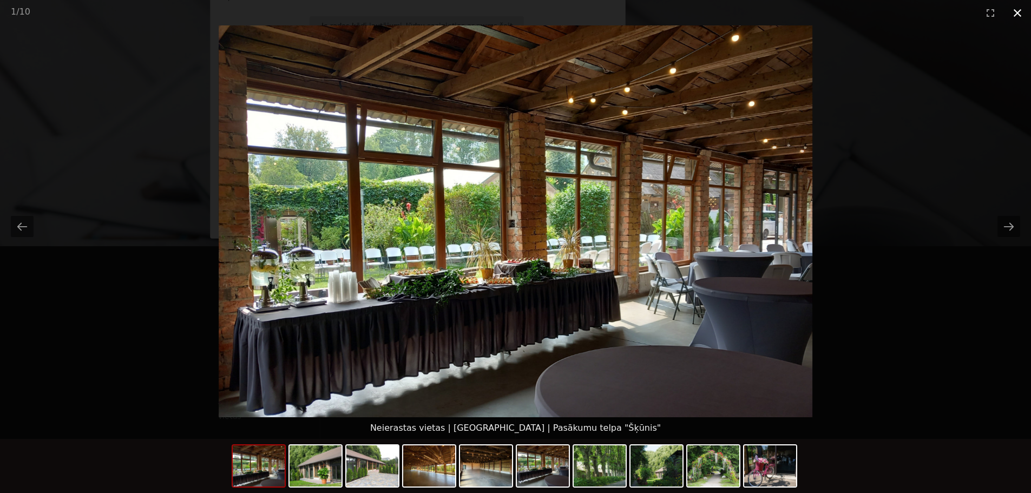
click at [1018, 13] on button "Close gallery" at bounding box center [1017, 12] width 27 height 25
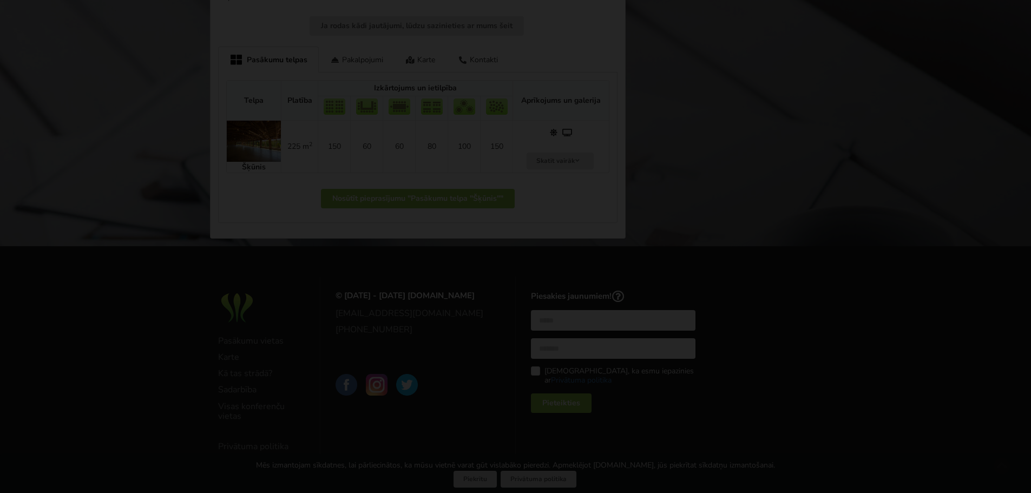
scroll to position [54, 0]
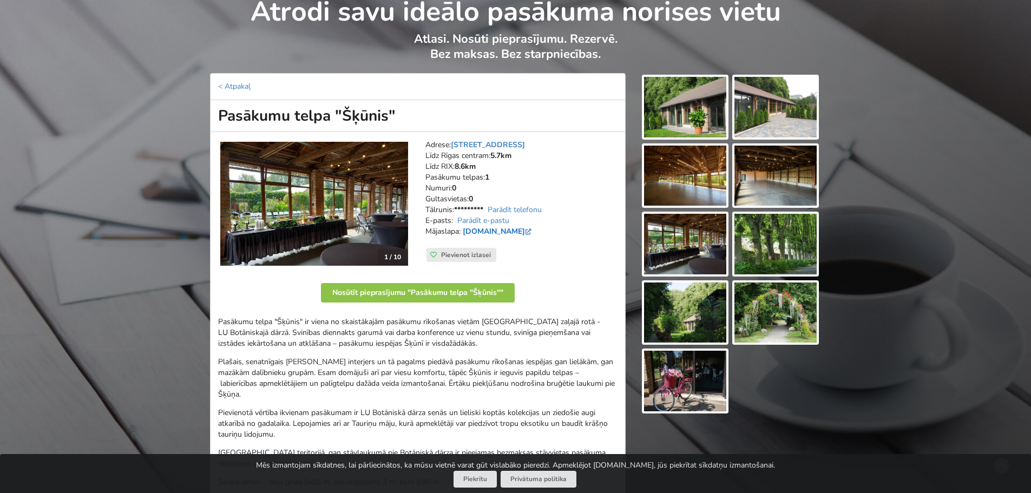
click at [498, 230] on link "www.botanika.lu.lv" at bounding box center [498, 231] width 71 height 10
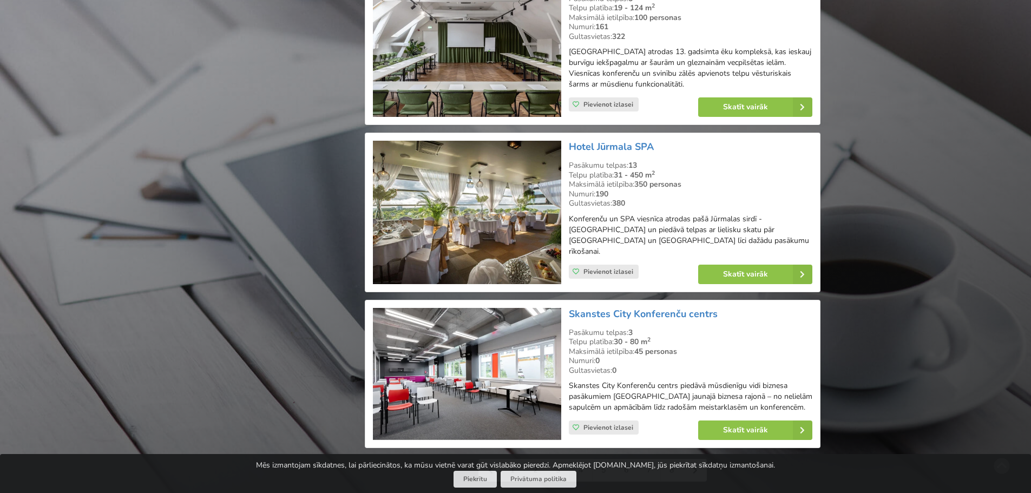
scroll to position [2326, 0]
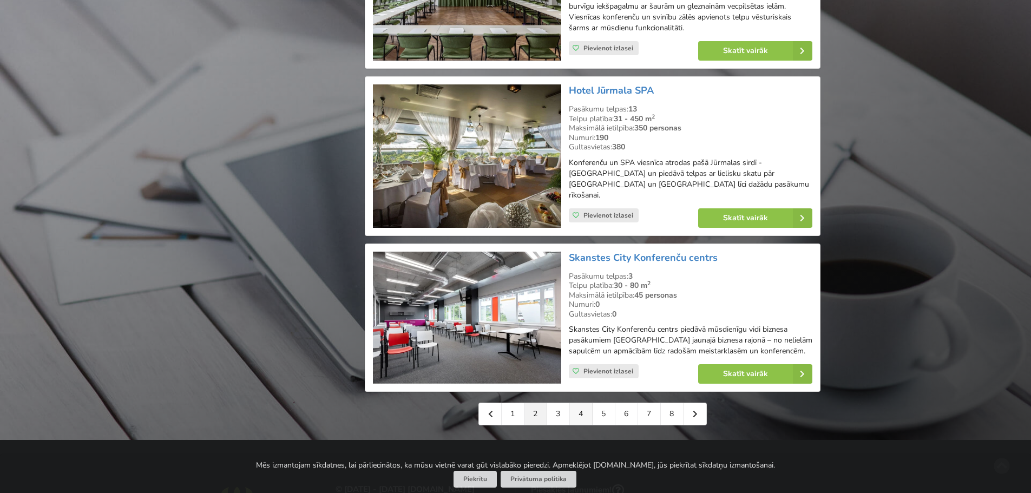
click at [582, 403] on link "4" at bounding box center [581, 414] width 23 height 22
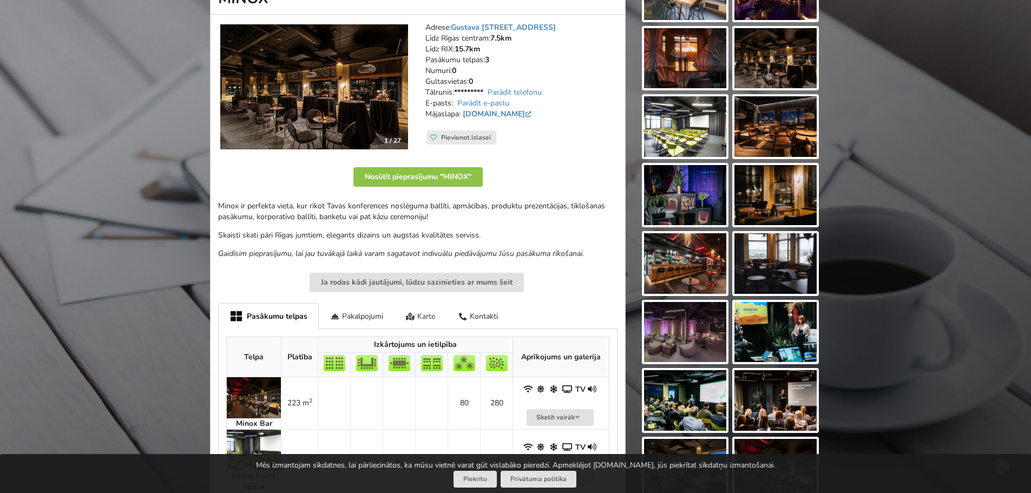
scroll to position [162, 0]
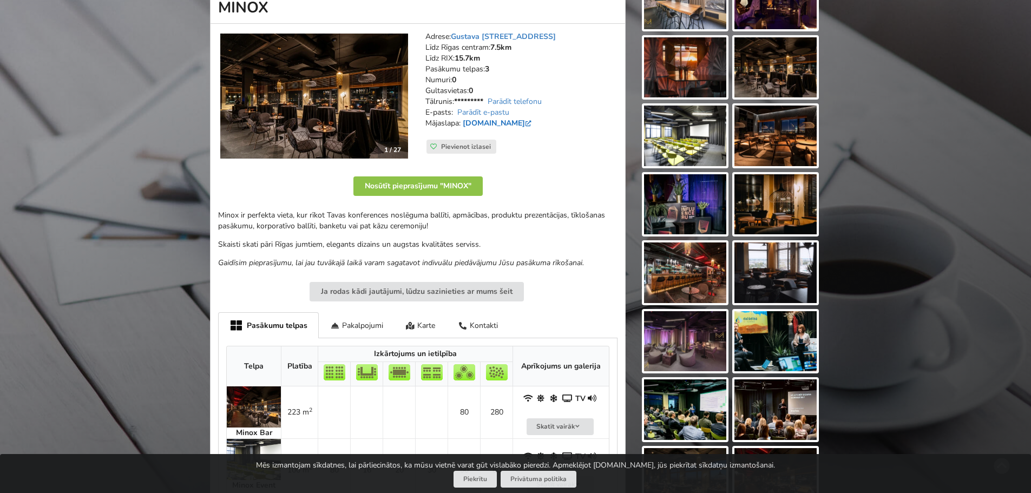
click at [483, 121] on link "minoxcocktailbar.lv" at bounding box center [498, 123] width 71 height 10
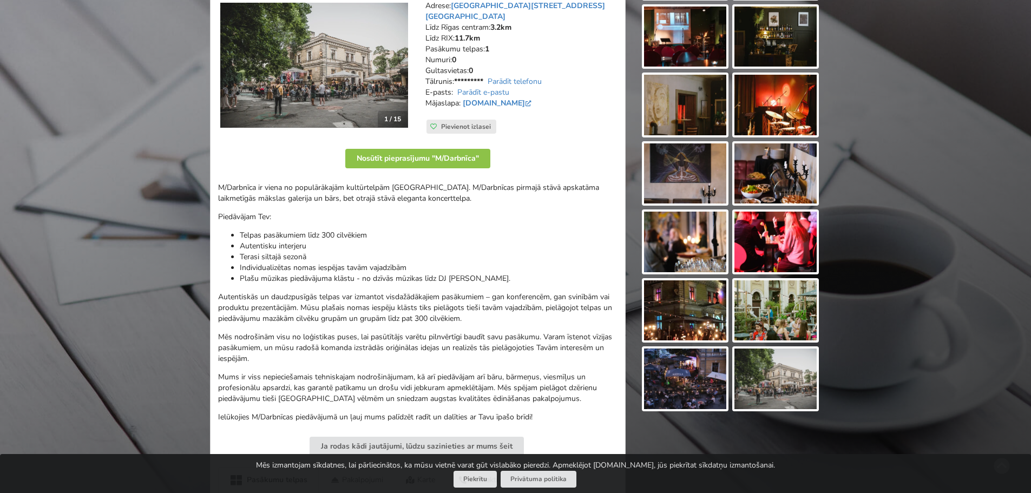
scroll to position [54, 0]
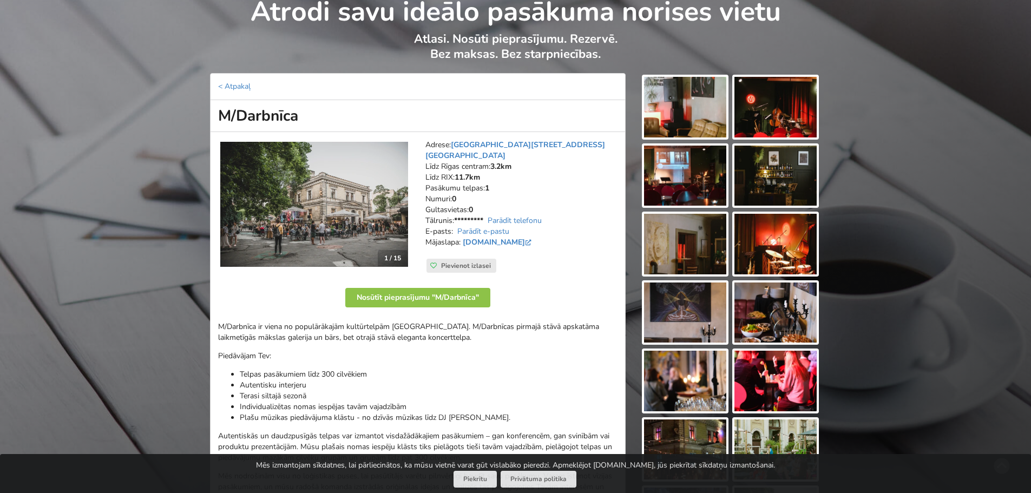
click at [302, 214] on img at bounding box center [314, 205] width 188 height 126
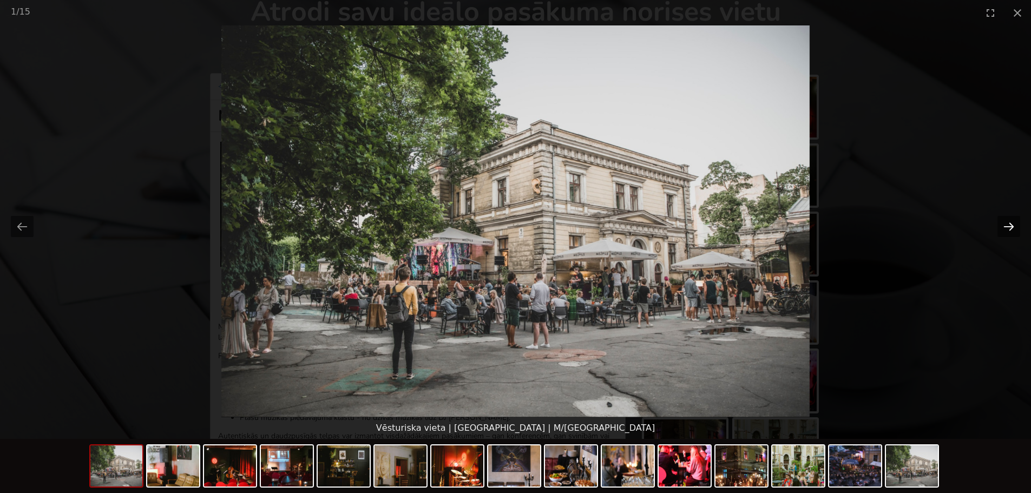
click at [1014, 227] on button "Next slide" at bounding box center [1008, 226] width 23 height 21
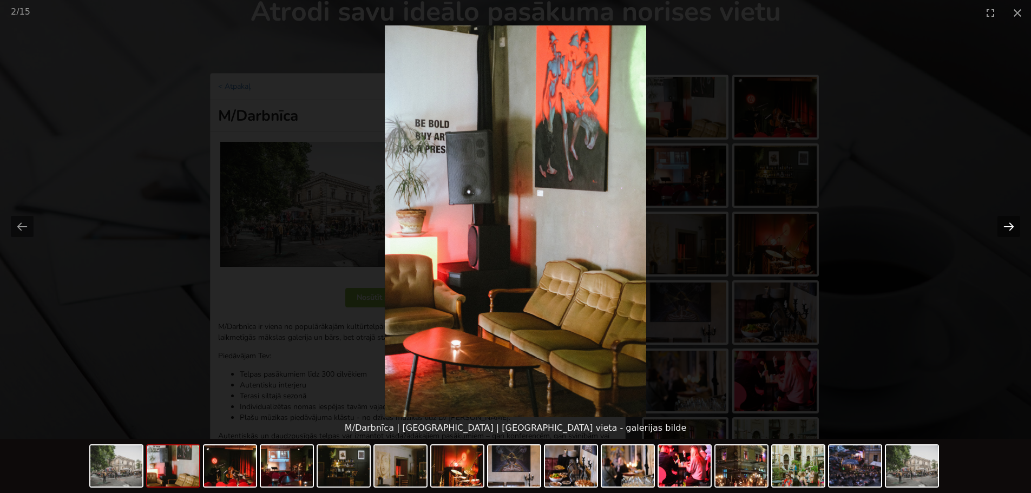
click at [1014, 226] on button "Next slide" at bounding box center [1008, 226] width 23 height 21
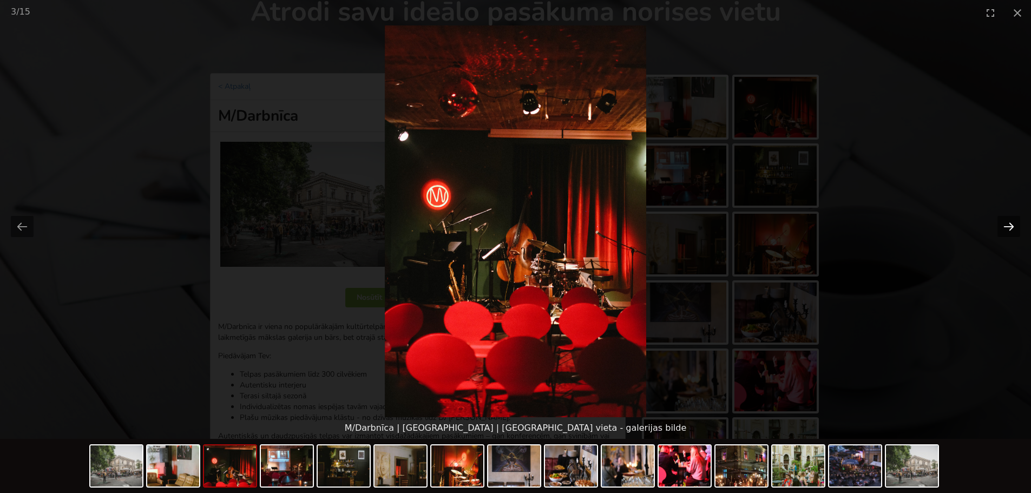
click at [1014, 226] on button "Next slide" at bounding box center [1008, 226] width 23 height 21
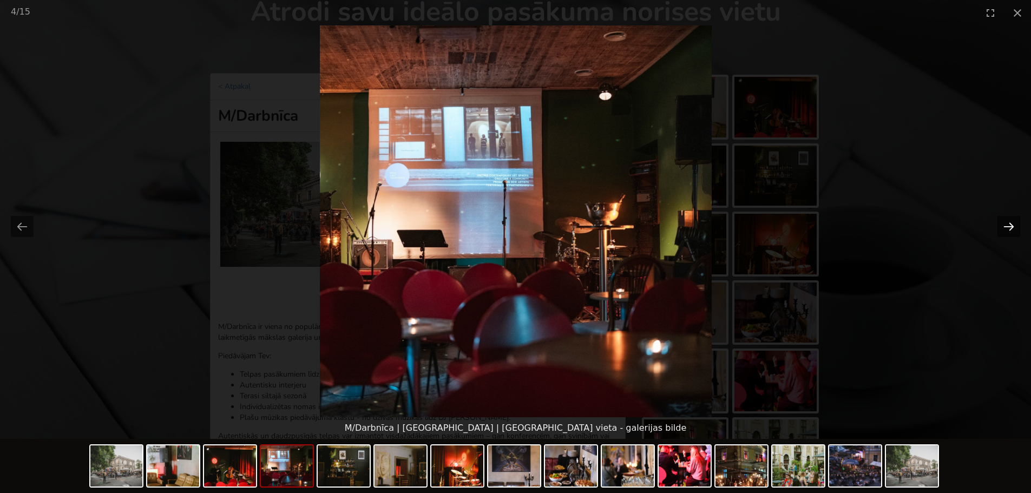
click at [1014, 226] on button "Next slide" at bounding box center [1008, 226] width 23 height 21
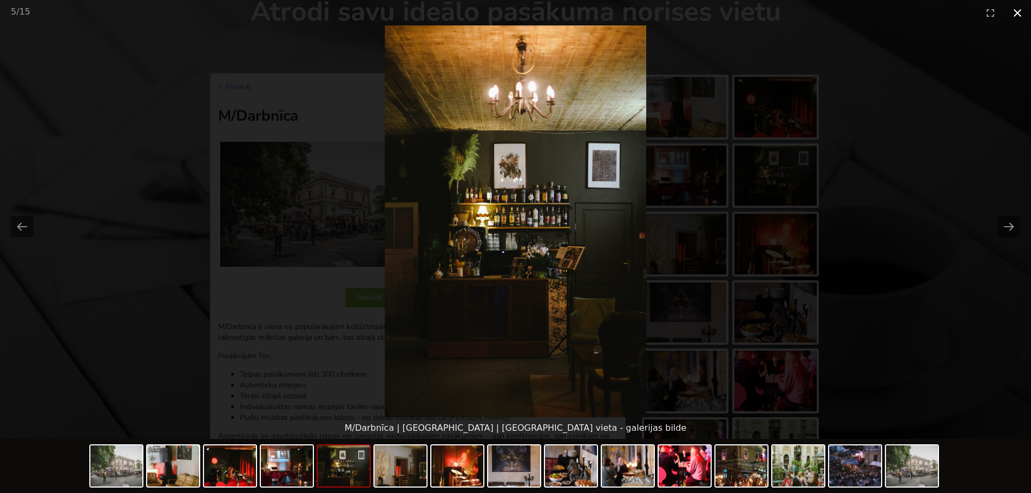
click at [1014, 12] on button "Close gallery" at bounding box center [1017, 12] width 27 height 25
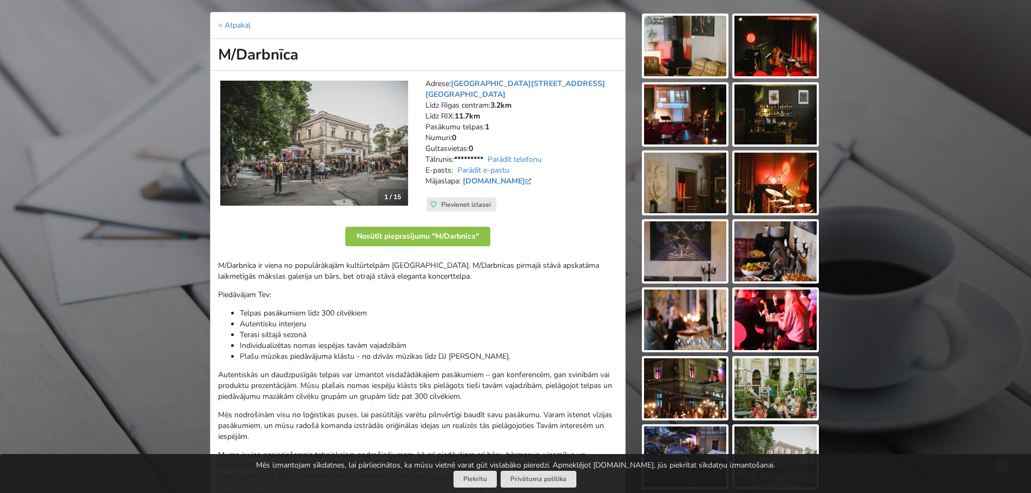
scroll to position [162, 0]
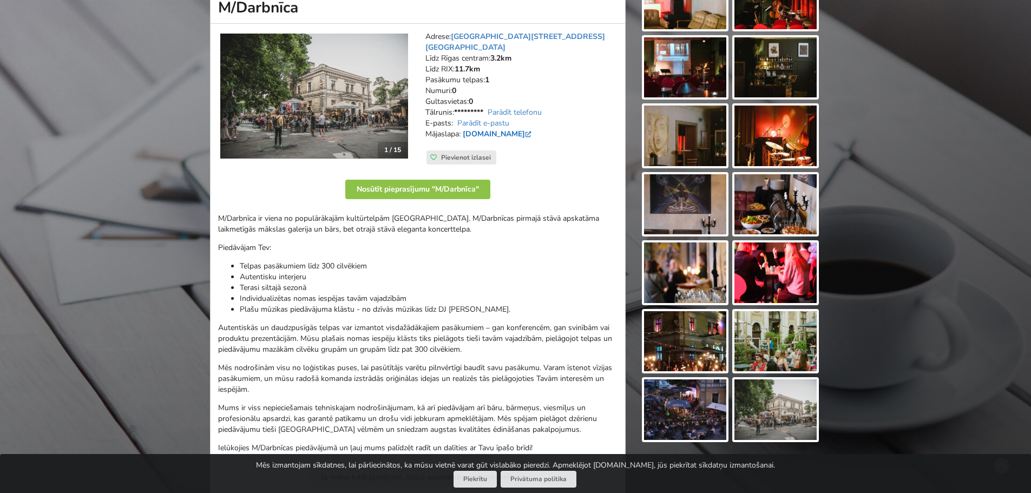
click at [509, 129] on link "www.mdarbnica.lv" at bounding box center [498, 134] width 71 height 10
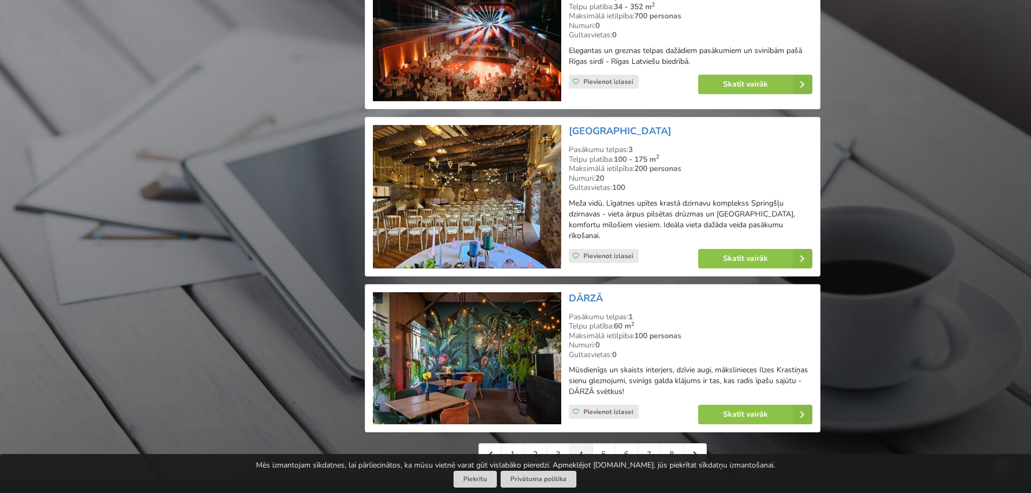
scroll to position [2326, 0]
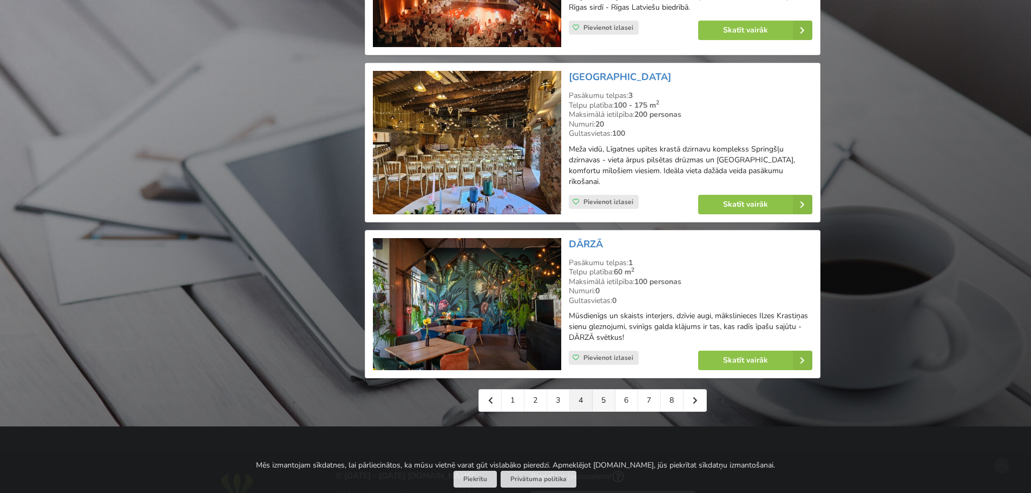
click at [604, 390] on link "5" at bounding box center [603, 401] width 23 height 22
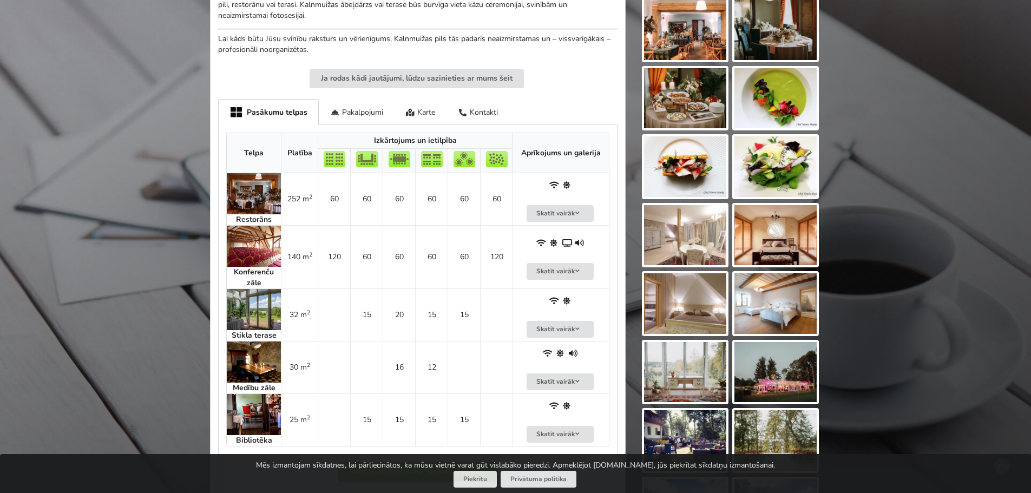
scroll to position [541, 0]
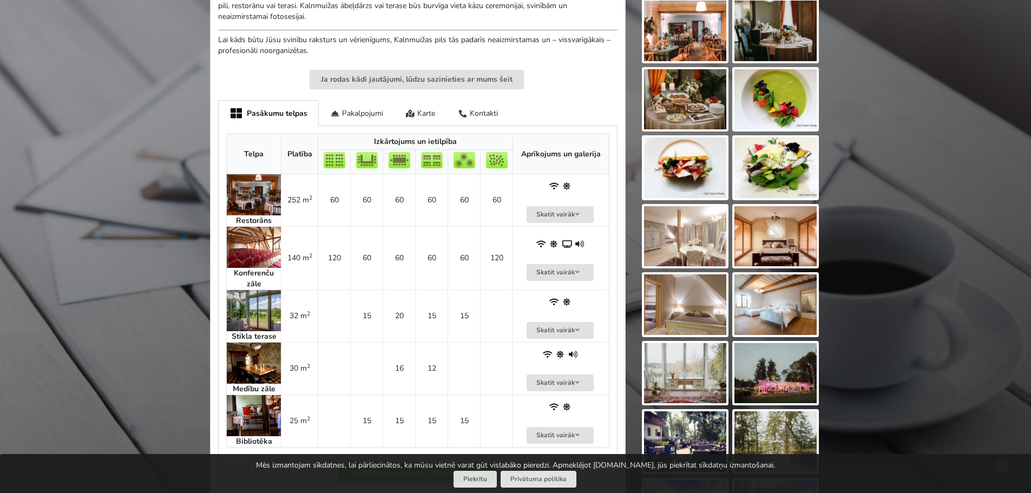
click at [234, 313] on img at bounding box center [254, 310] width 54 height 41
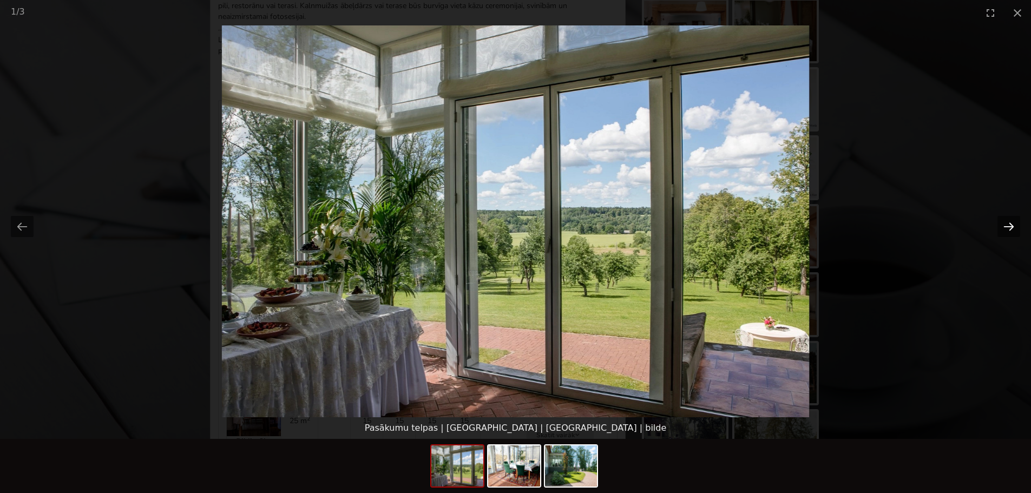
click at [1007, 228] on button "Next slide" at bounding box center [1008, 226] width 23 height 21
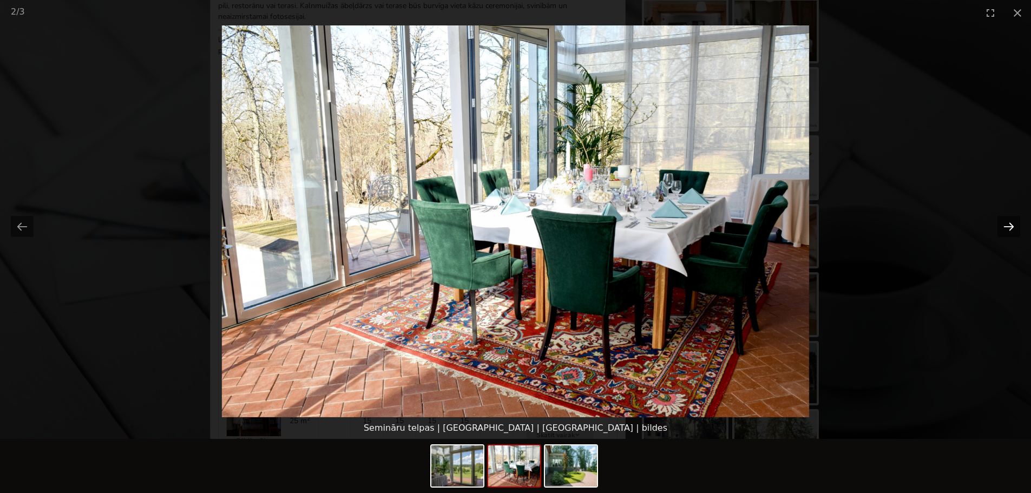
click at [1007, 228] on button "Next slide" at bounding box center [1008, 226] width 23 height 21
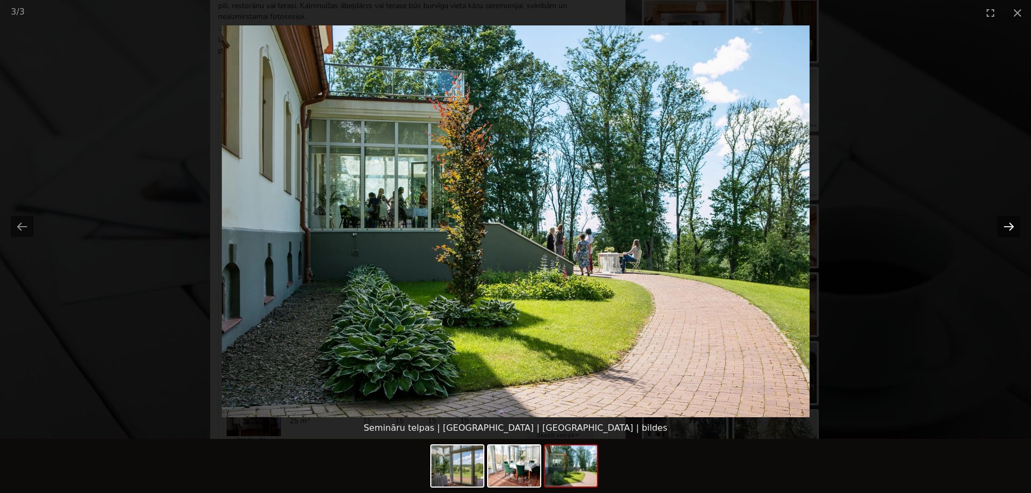
click at [1007, 228] on button "Next slide" at bounding box center [1008, 226] width 23 height 21
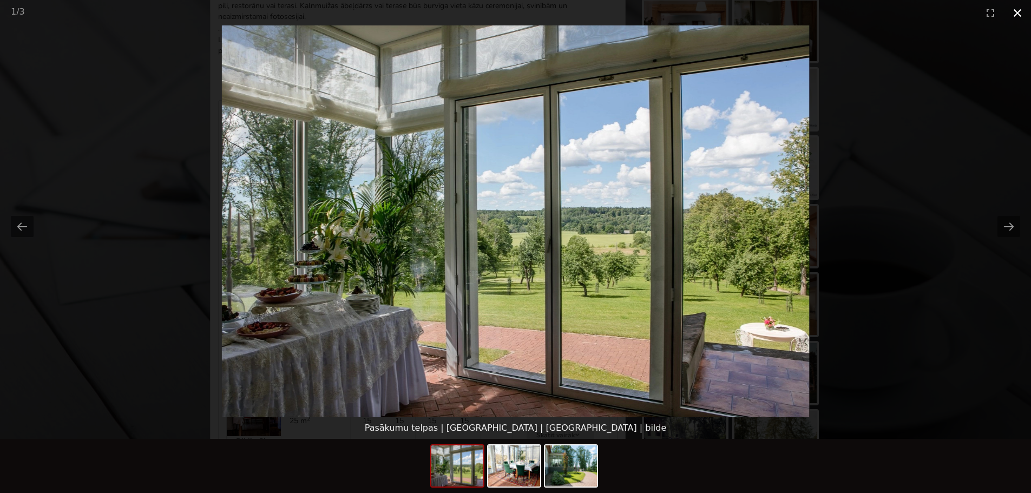
click at [1022, 6] on button "Close gallery" at bounding box center [1017, 12] width 27 height 25
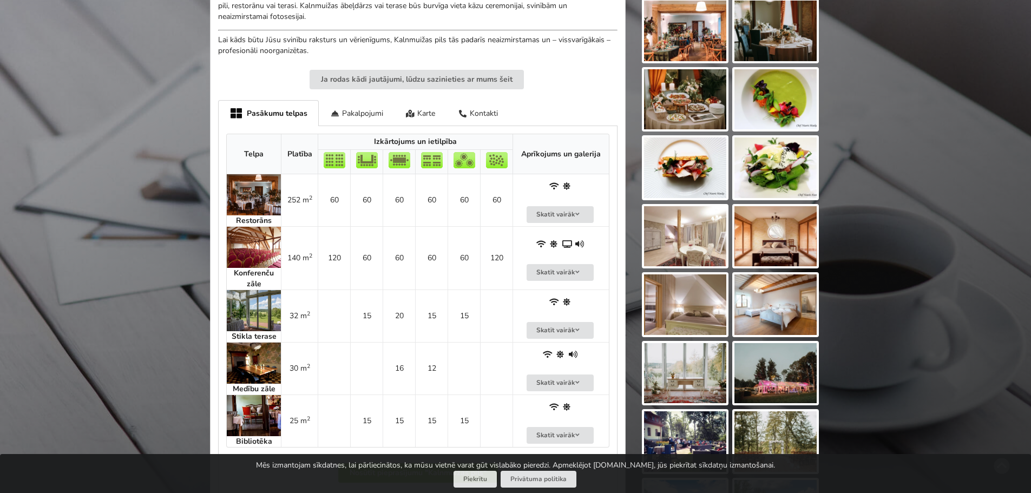
click at [247, 243] on img at bounding box center [254, 247] width 54 height 41
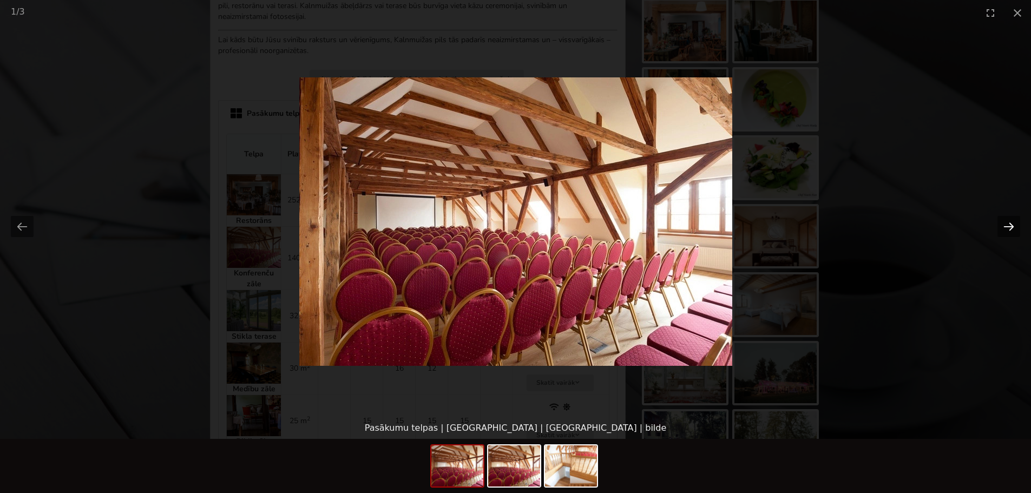
click at [1007, 227] on button "Next slide" at bounding box center [1008, 226] width 23 height 21
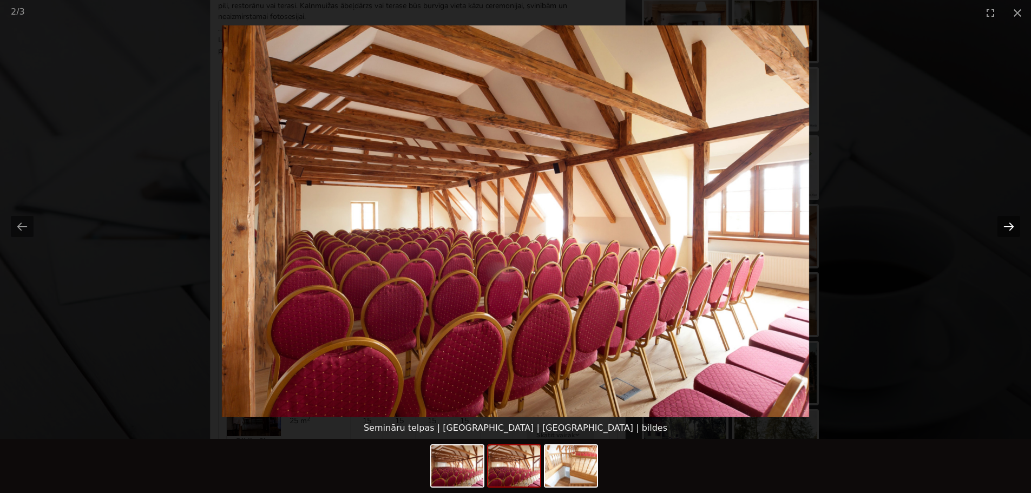
click at [1007, 227] on button "Next slide" at bounding box center [1008, 226] width 23 height 21
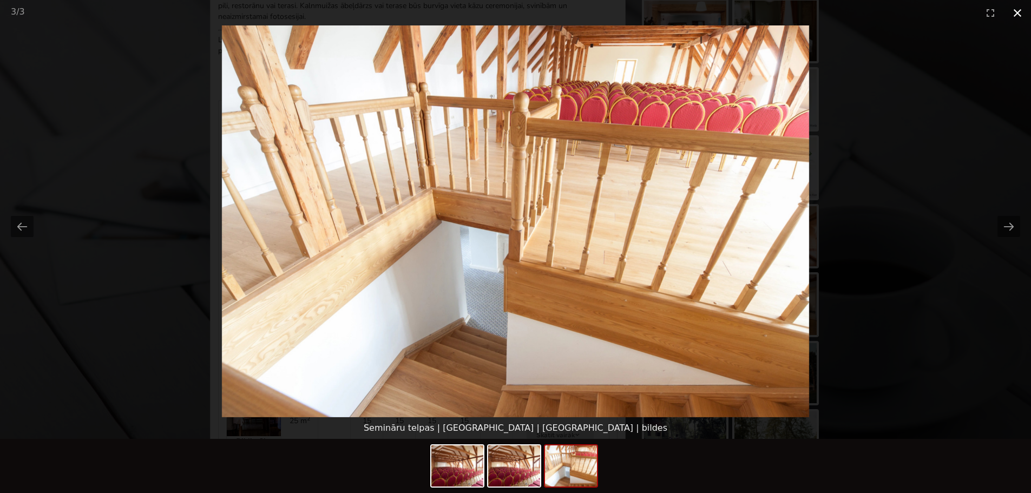
click at [1019, 14] on button "Close gallery" at bounding box center [1017, 12] width 27 height 25
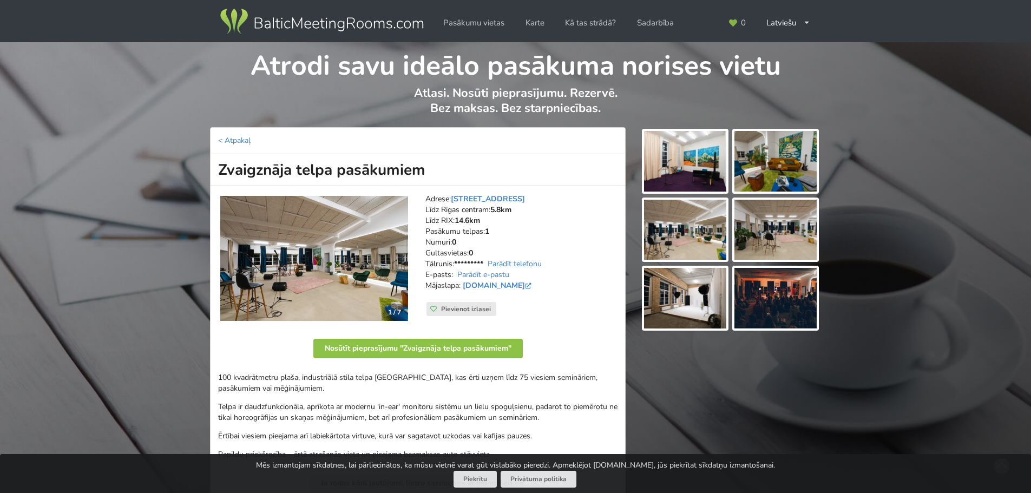
click at [354, 261] on img at bounding box center [314, 259] width 188 height 126
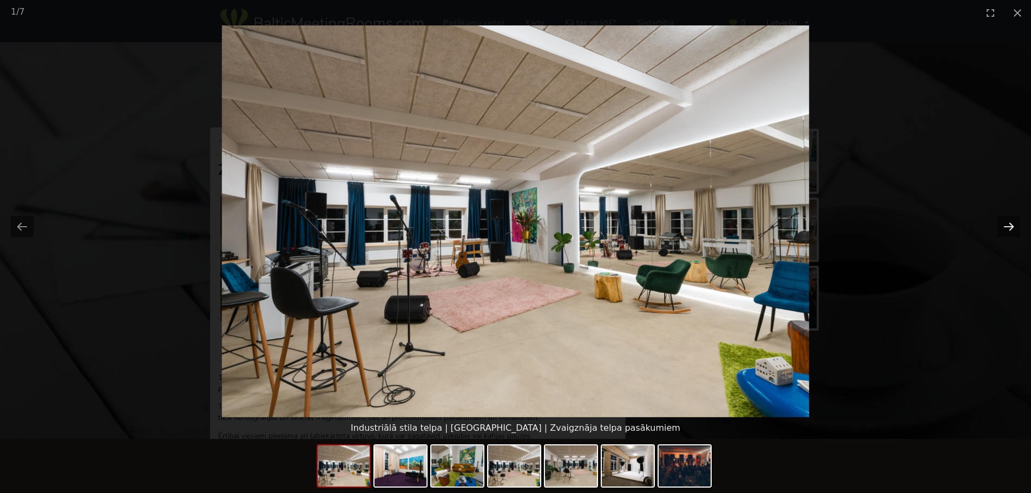
click at [1012, 225] on button "Next slide" at bounding box center [1008, 226] width 23 height 21
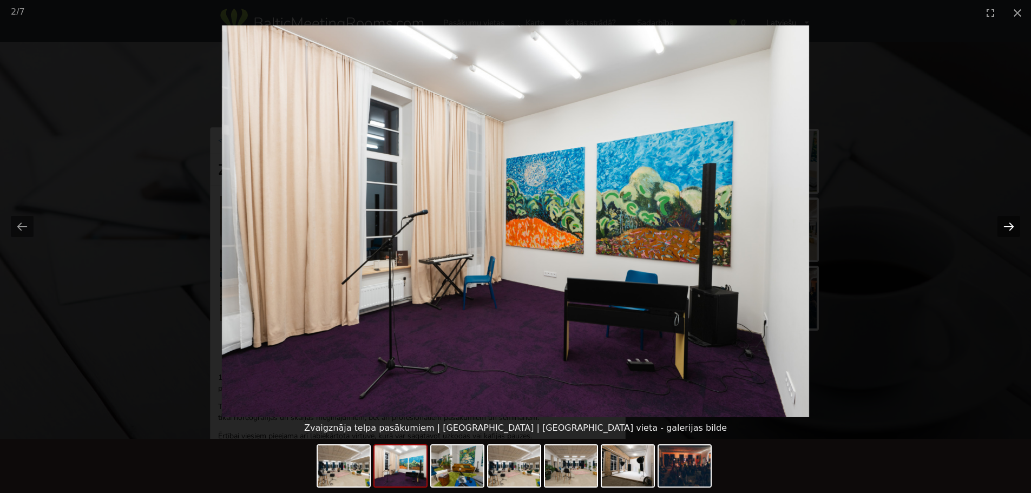
click at [1012, 225] on button "Next slide" at bounding box center [1008, 226] width 23 height 21
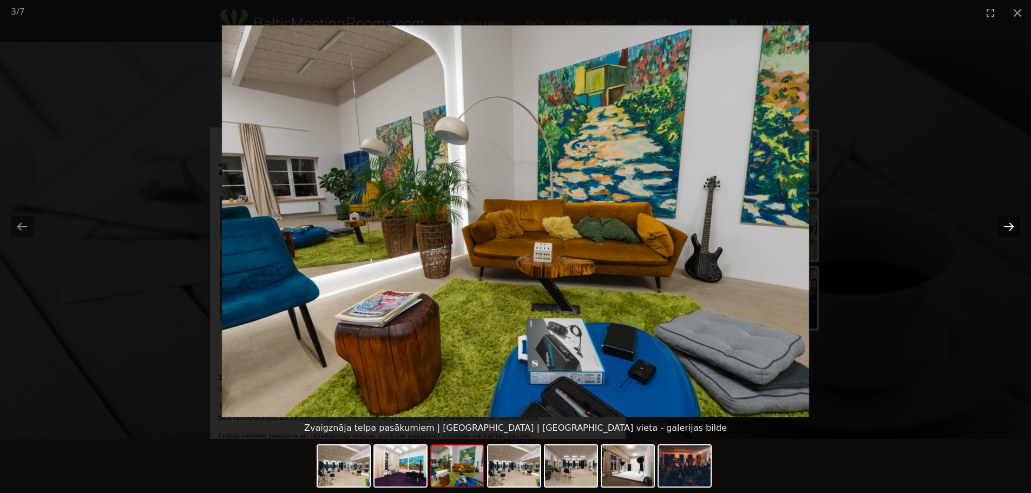
click at [1012, 225] on button "Next slide" at bounding box center [1008, 226] width 23 height 21
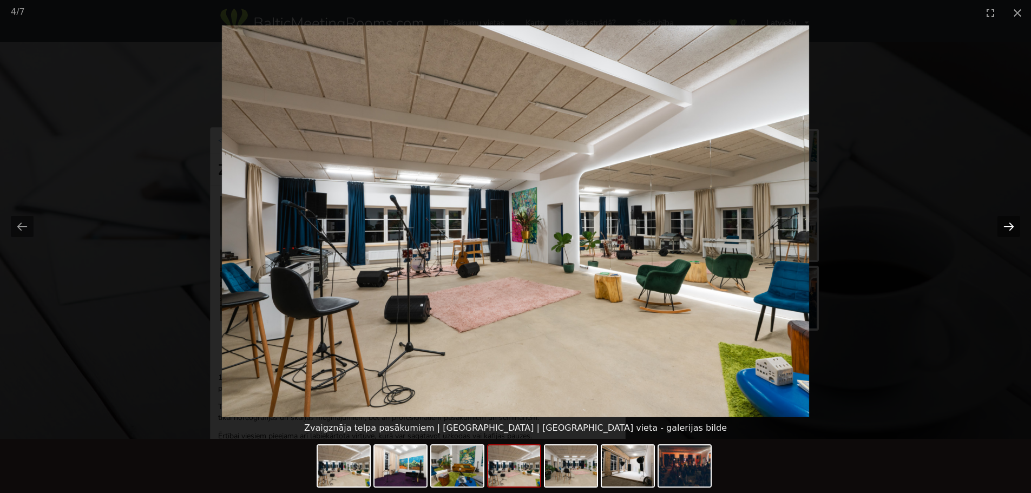
click at [1012, 225] on button "Next slide" at bounding box center [1008, 226] width 23 height 21
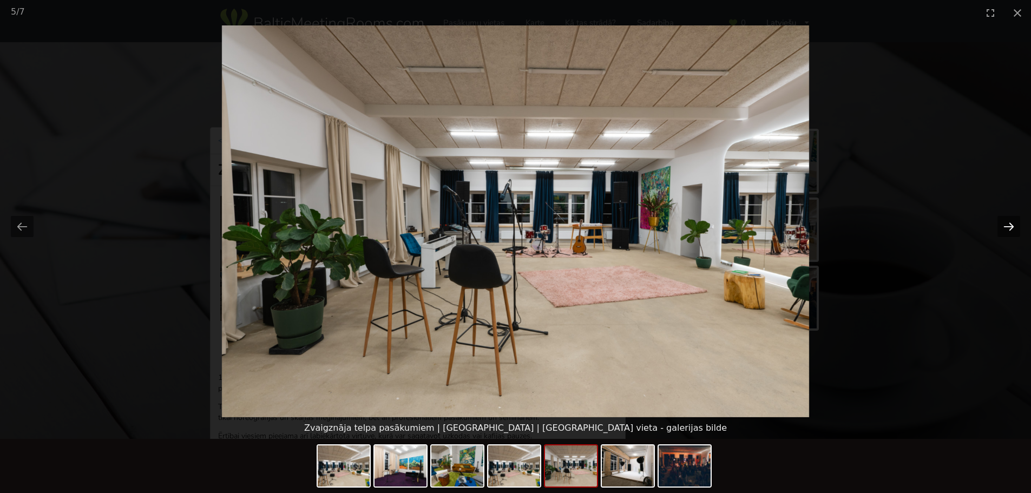
click at [1012, 225] on button "Next slide" at bounding box center [1008, 226] width 23 height 21
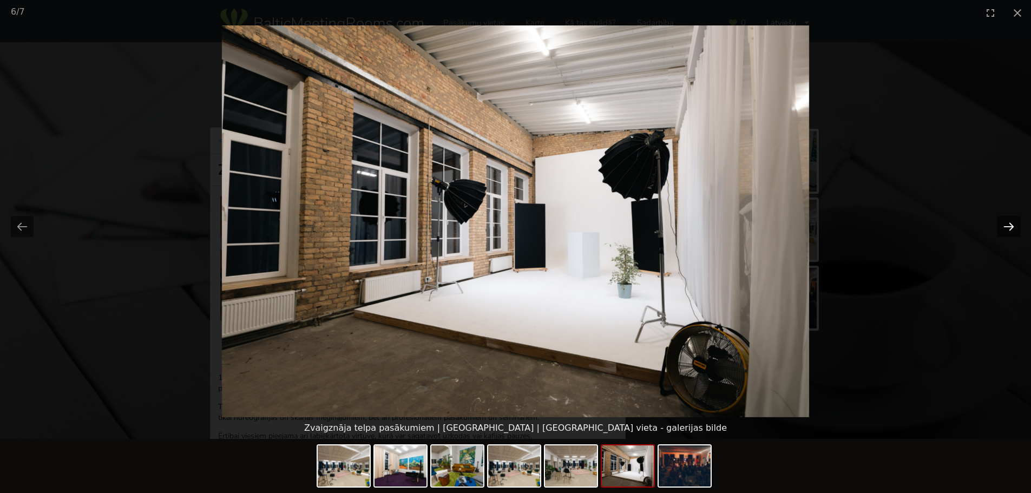
click at [1012, 225] on button "Next slide" at bounding box center [1008, 226] width 23 height 21
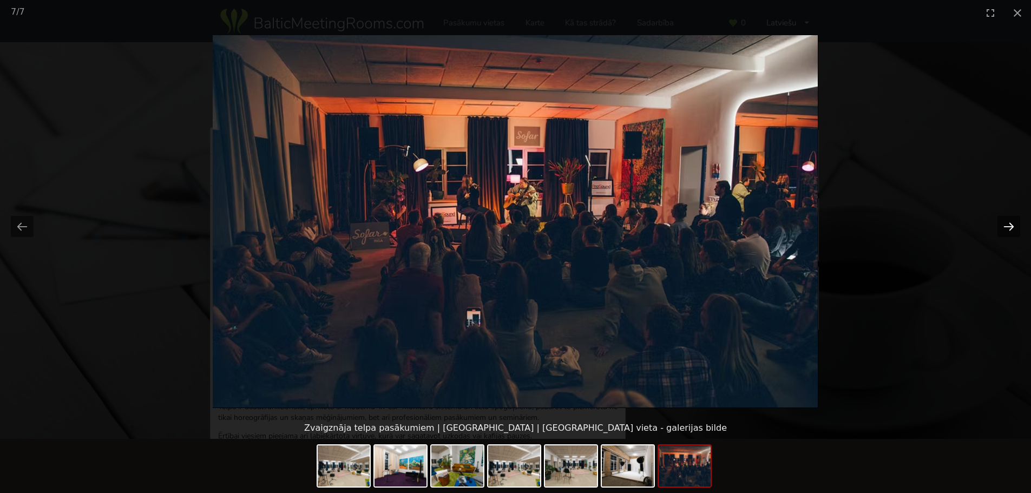
click at [1012, 225] on button "Next slide" at bounding box center [1008, 226] width 23 height 21
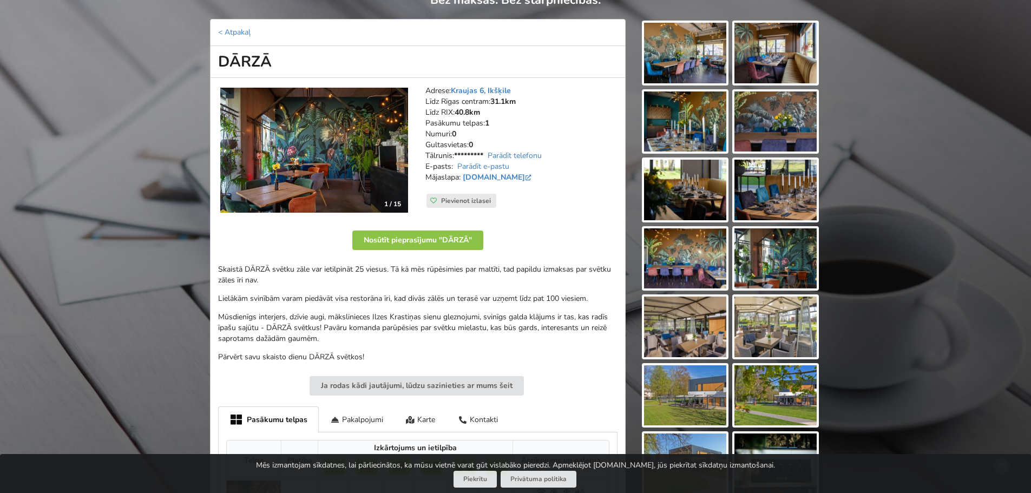
scroll to position [162, 0]
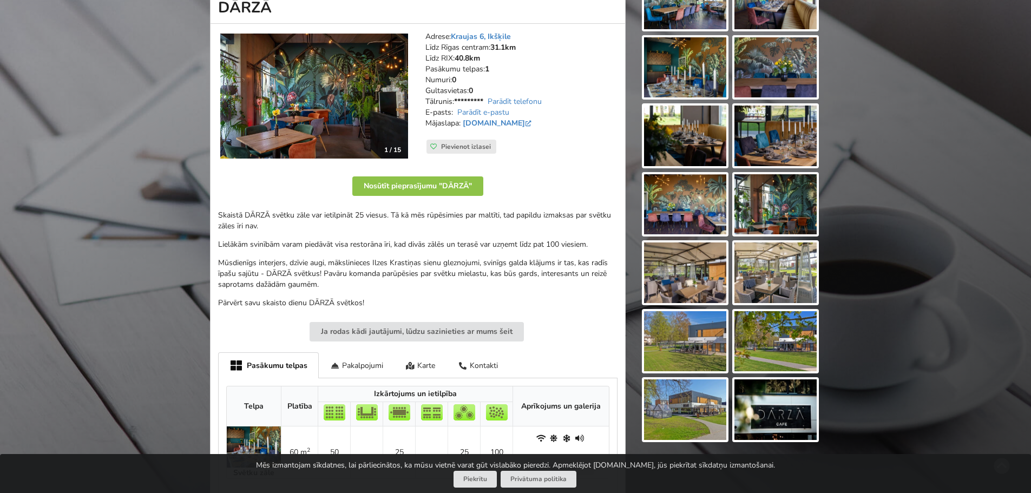
click at [371, 127] on img at bounding box center [314, 97] width 188 height 126
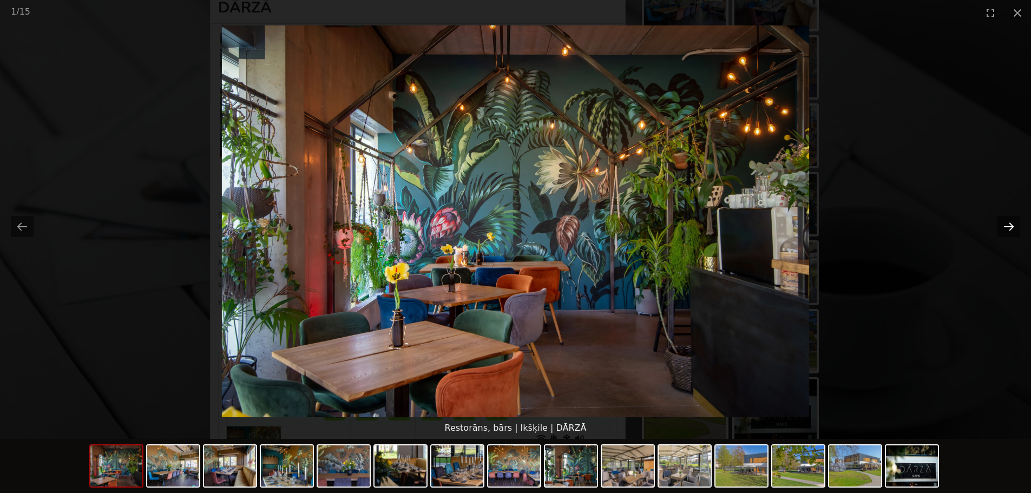
click at [1008, 218] on button "Next slide" at bounding box center [1008, 226] width 23 height 21
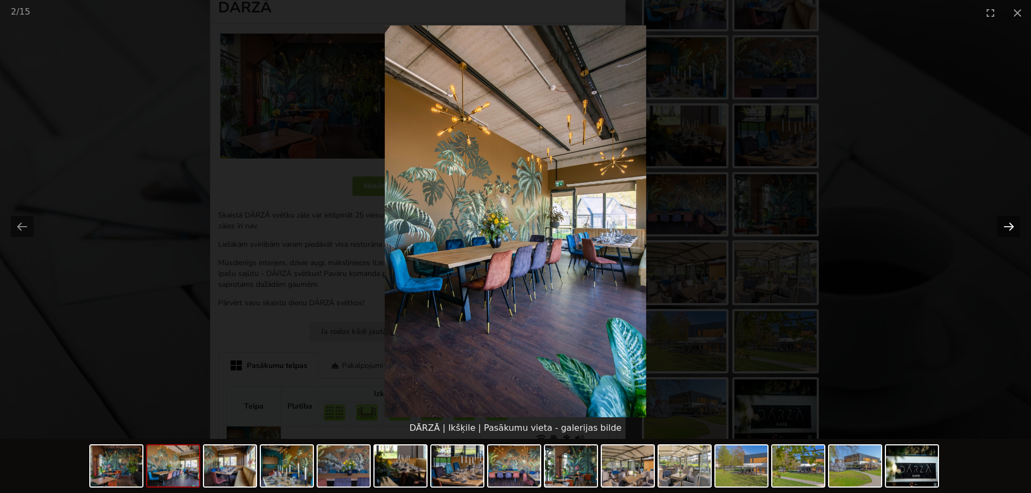
click at [1008, 218] on button "Next slide" at bounding box center [1008, 226] width 23 height 21
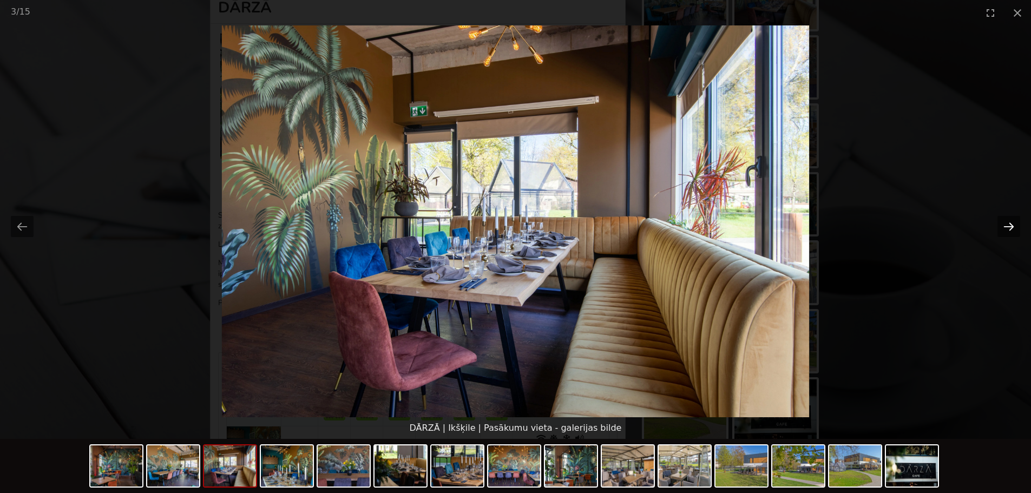
click at [1008, 218] on button "Next slide" at bounding box center [1008, 226] width 23 height 21
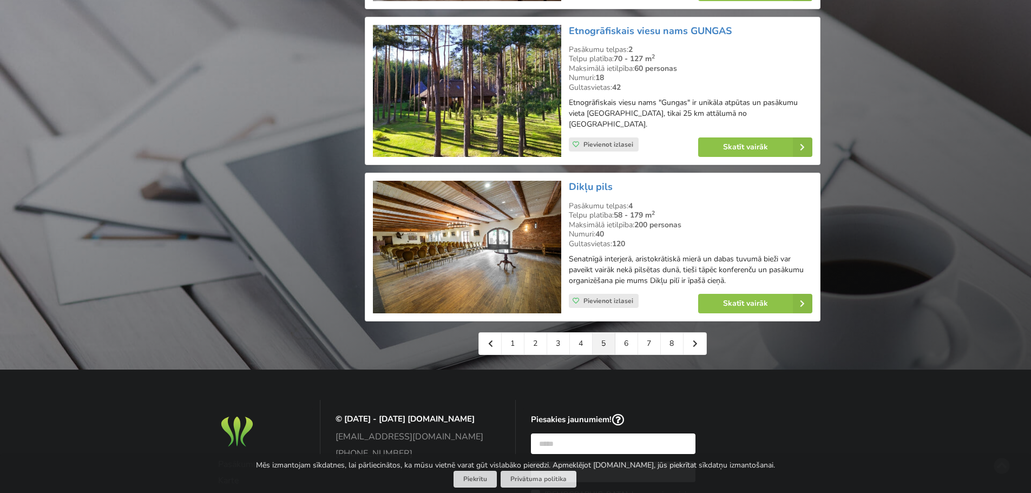
scroll to position [2380, 0]
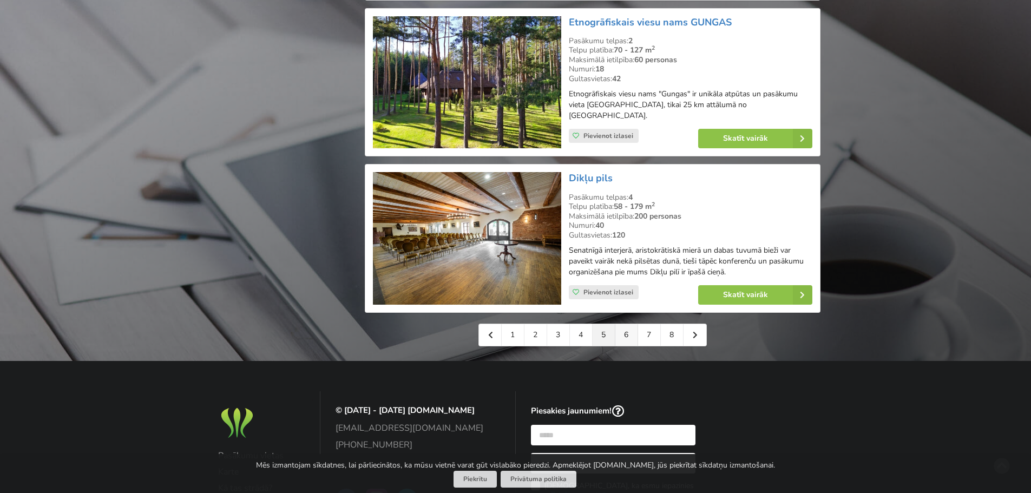
click at [628, 332] on link "6" at bounding box center [626, 335] width 23 height 22
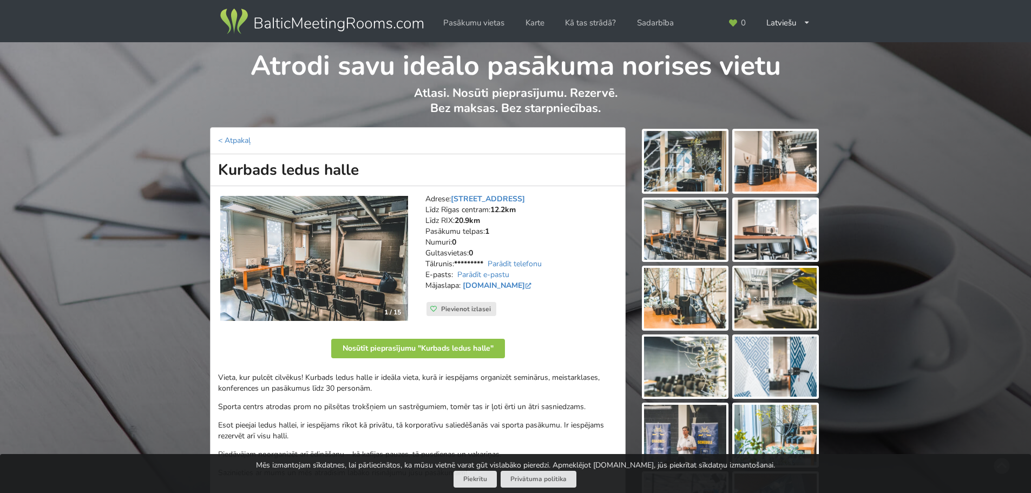
click at [342, 270] on img at bounding box center [314, 259] width 188 height 126
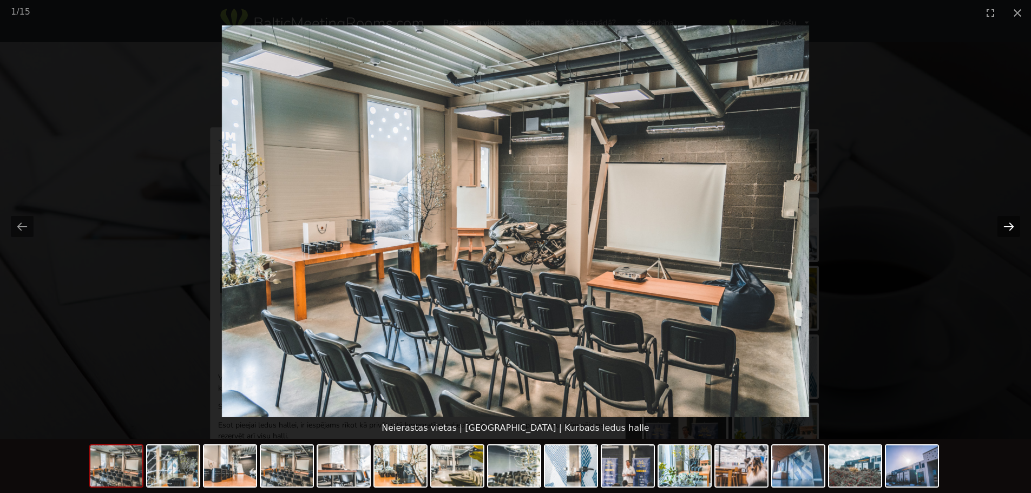
click at [1007, 230] on button "Next slide" at bounding box center [1008, 226] width 23 height 21
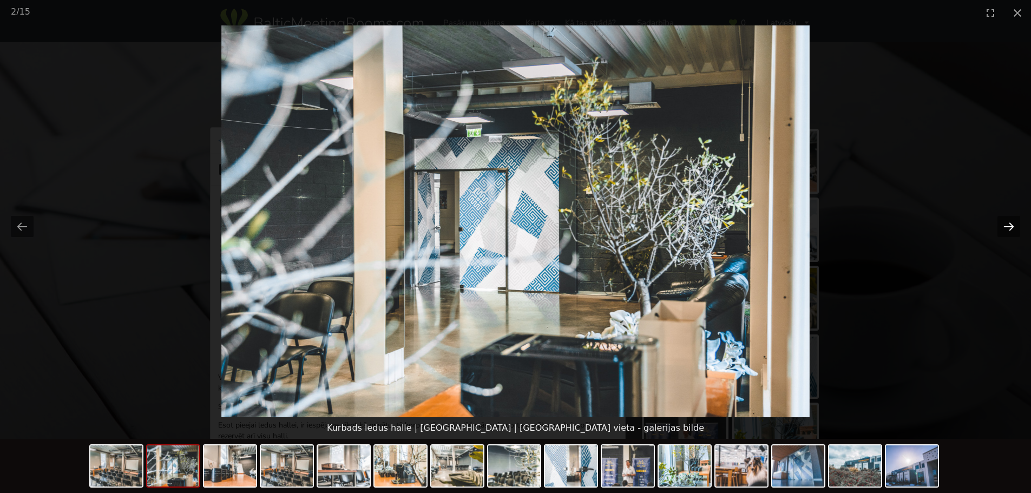
click at [1007, 230] on button "Next slide" at bounding box center [1008, 226] width 23 height 21
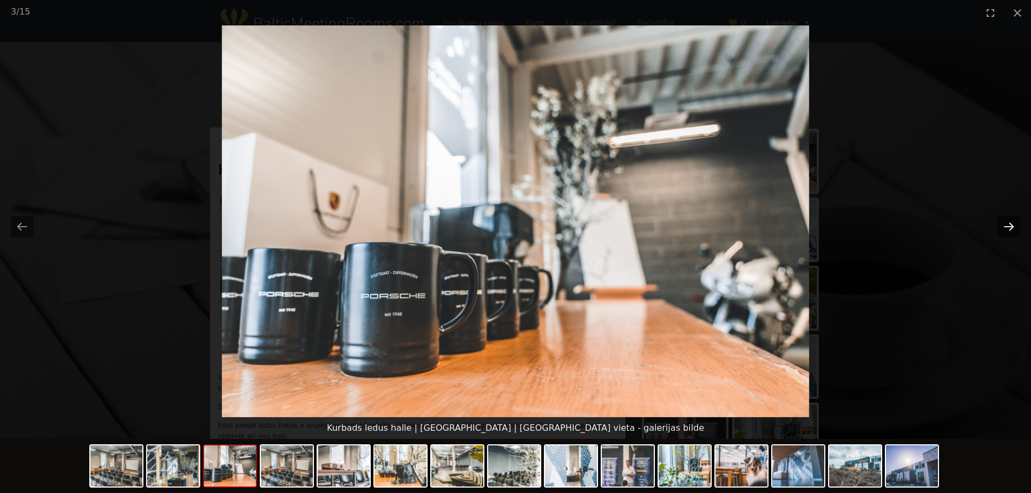
click at [1007, 230] on button "Next slide" at bounding box center [1008, 226] width 23 height 21
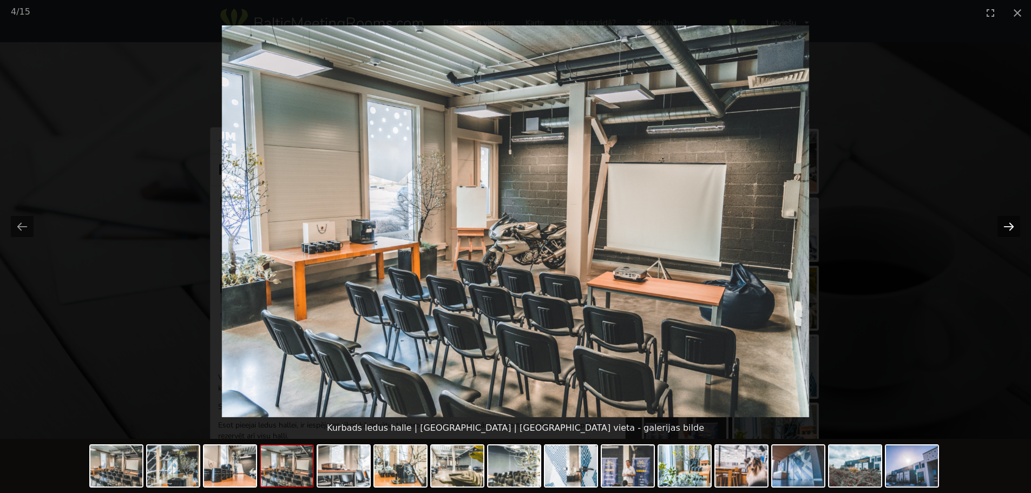
click at [1007, 230] on button "Next slide" at bounding box center [1008, 226] width 23 height 21
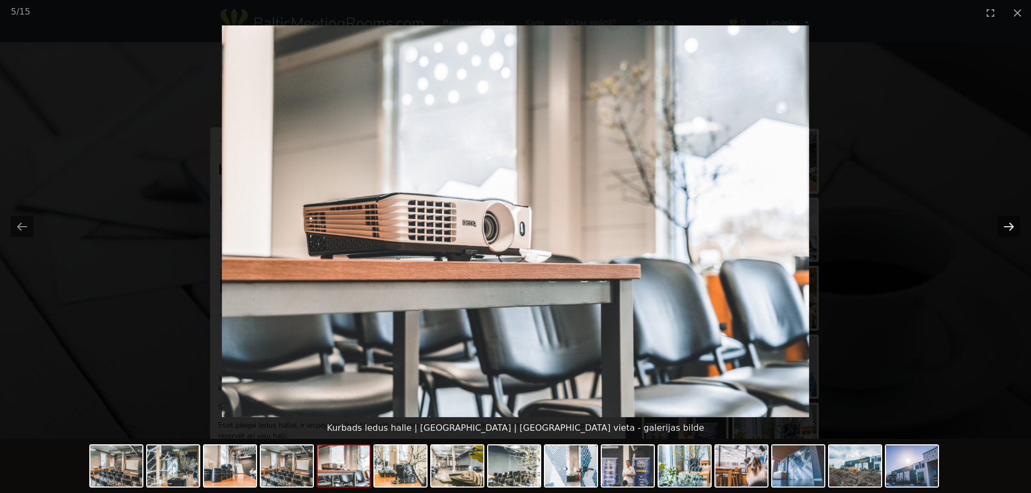
click at [1007, 230] on button "Next slide" at bounding box center [1008, 226] width 23 height 21
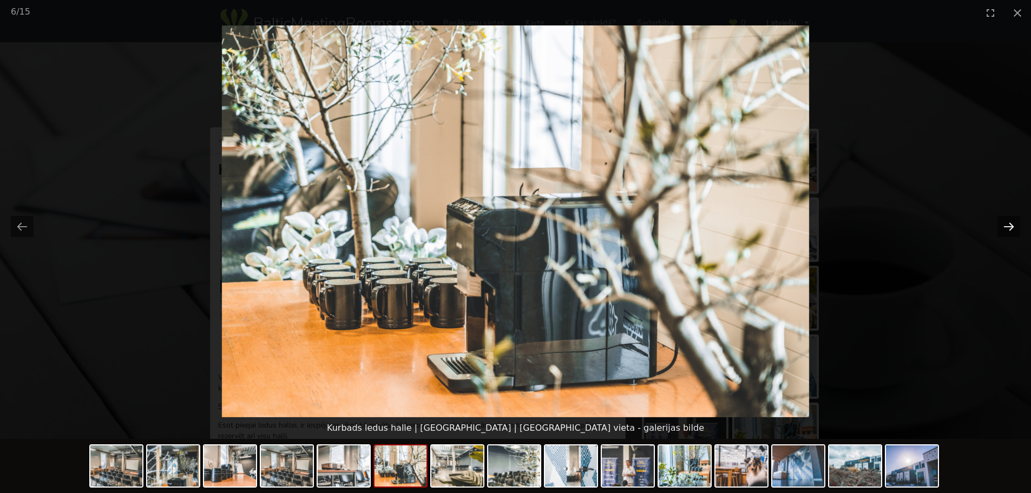
click at [1007, 230] on button "Next slide" at bounding box center [1008, 226] width 23 height 21
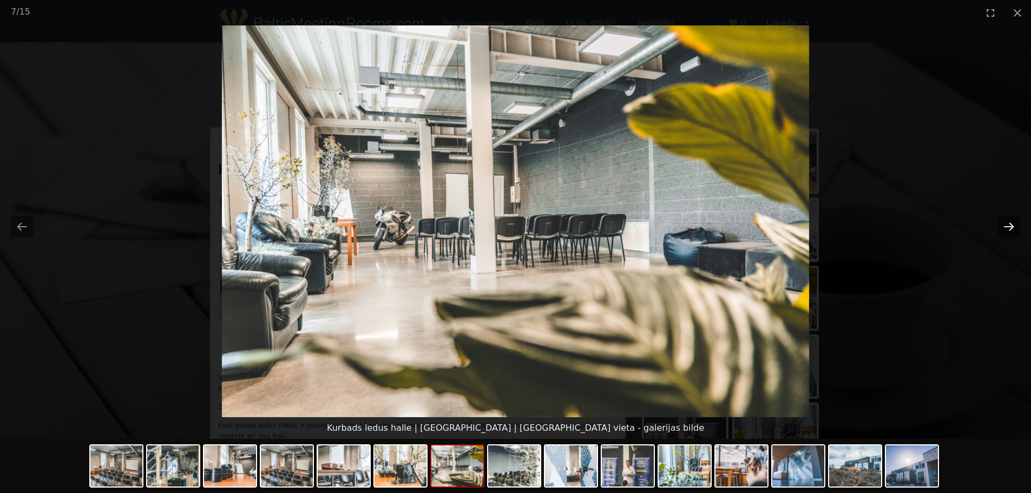
click at [1007, 230] on button "Next slide" at bounding box center [1008, 226] width 23 height 21
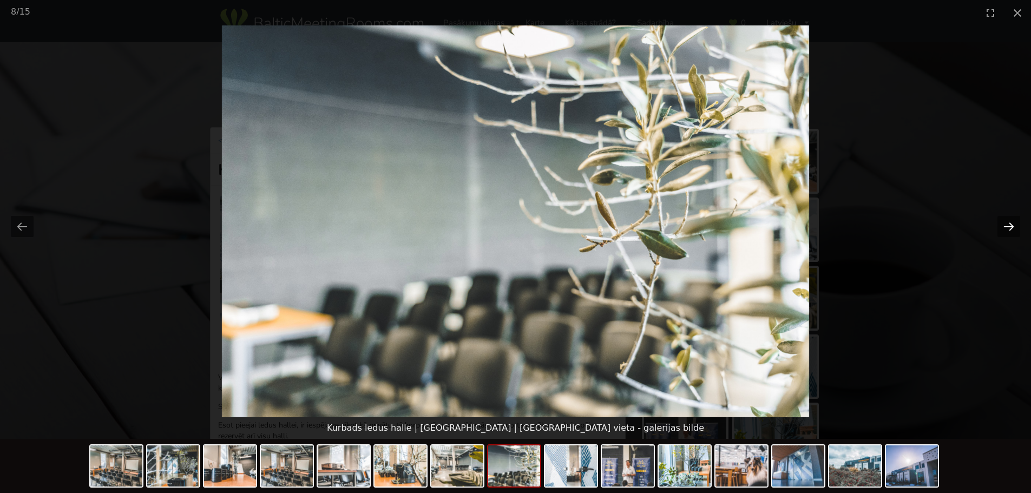
click at [1007, 230] on button "Next slide" at bounding box center [1008, 226] width 23 height 21
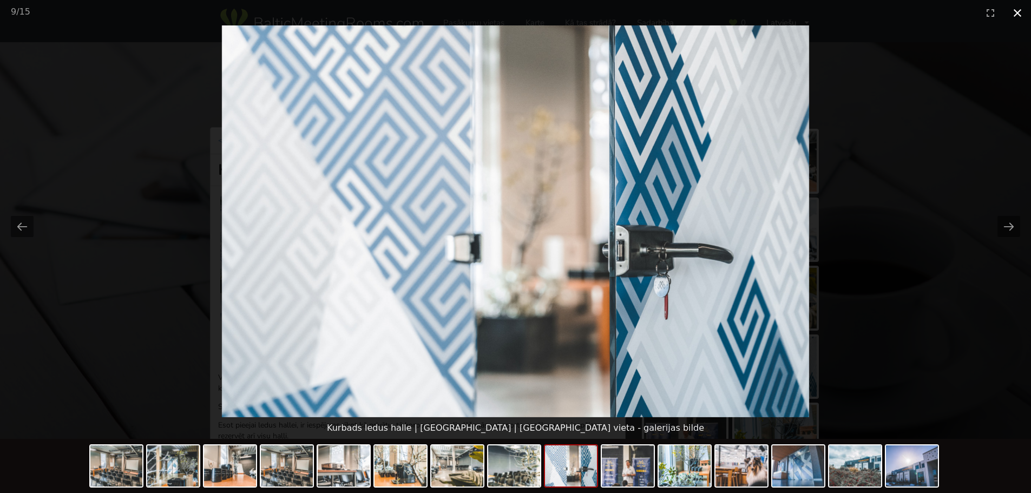
click at [1018, 11] on button "Close gallery" at bounding box center [1017, 12] width 27 height 25
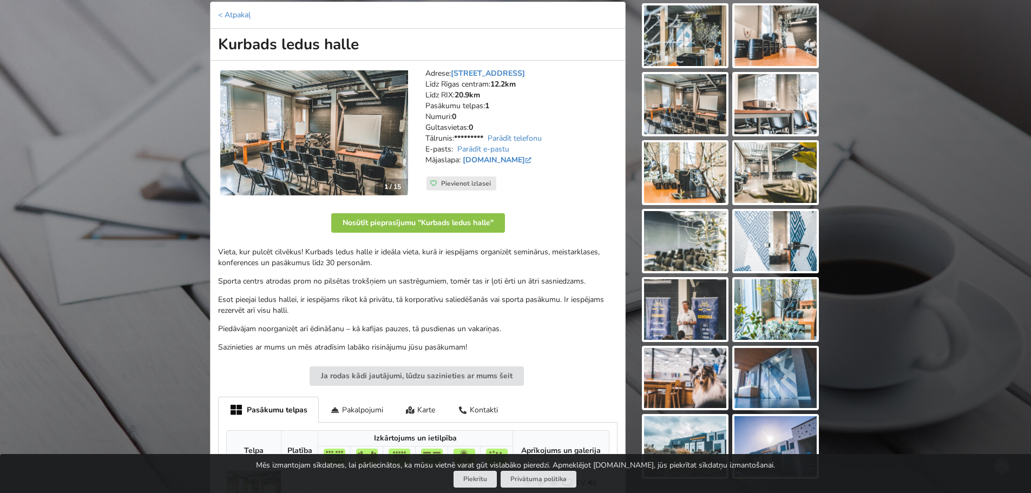
scroll to position [108, 0]
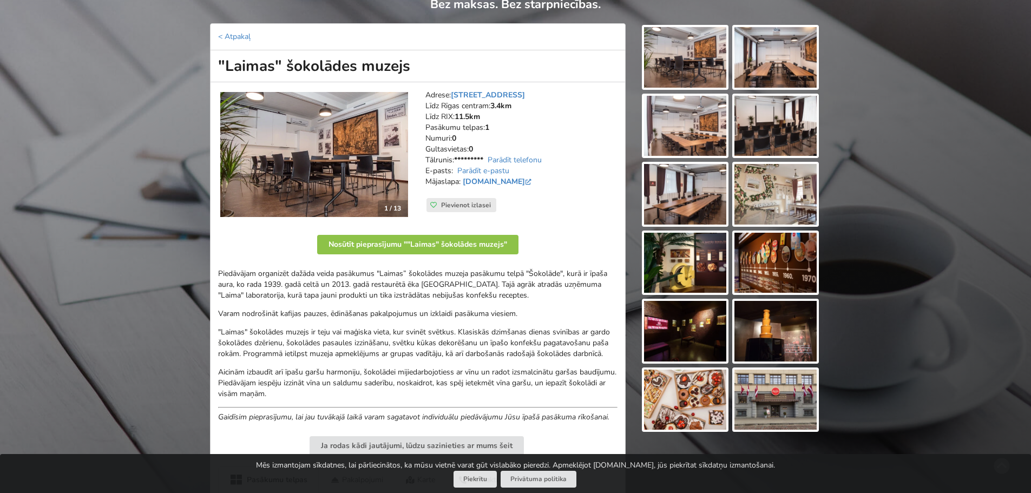
scroll to position [108, 0]
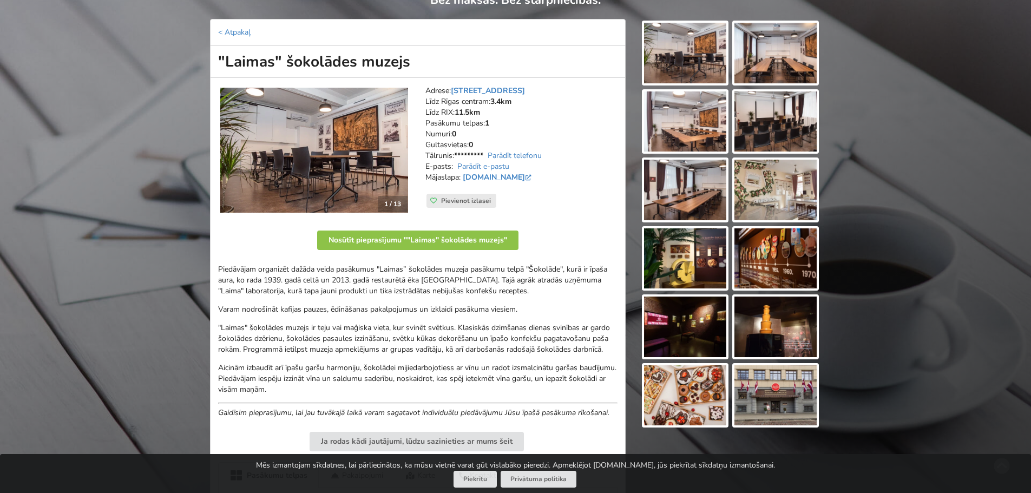
click at [348, 180] on img at bounding box center [314, 151] width 188 height 126
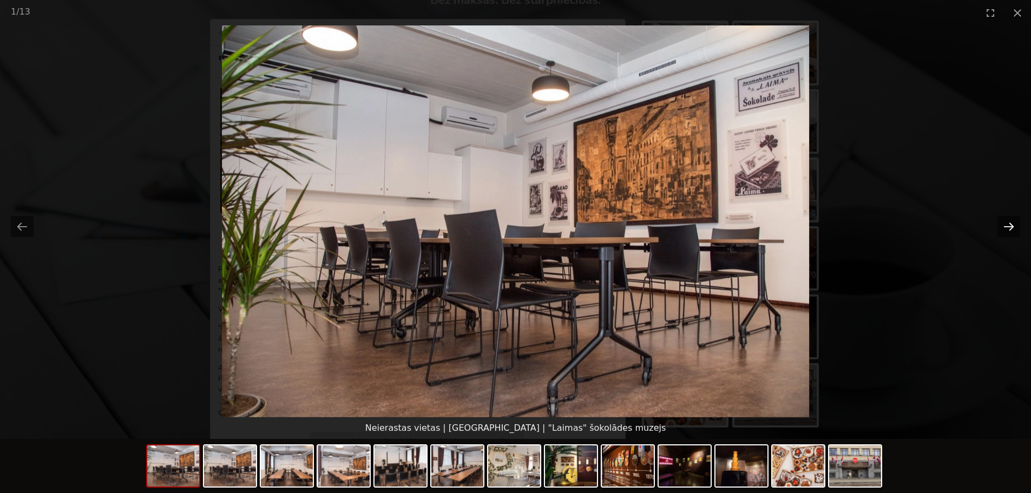
click at [1008, 225] on button "Next slide" at bounding box center [1008, 226] width 23 height 21
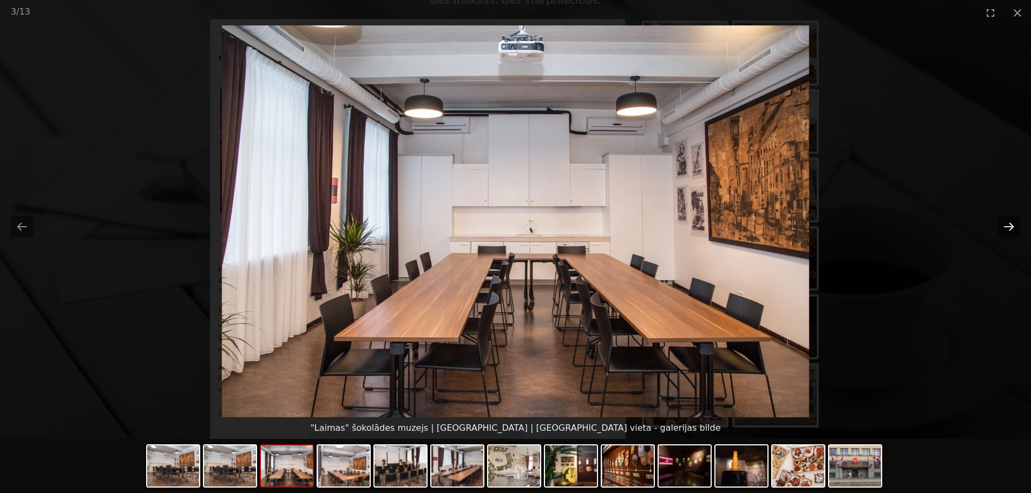
click at [1008, 225] on button "Next slide" at bounding box center [1008, 226] width 23 height 21
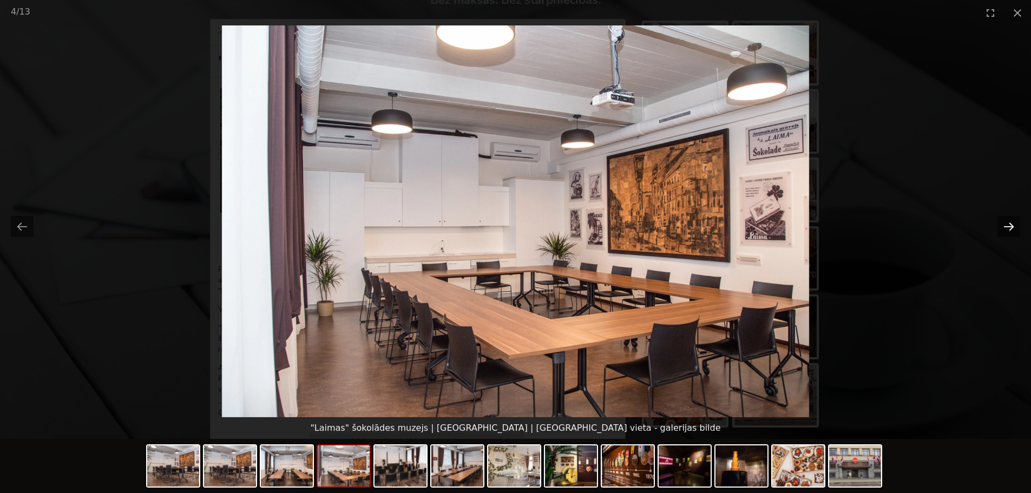
click at [1008, 225] on button "Next slide" at bounding box center [1008, 226] width 23 height 21
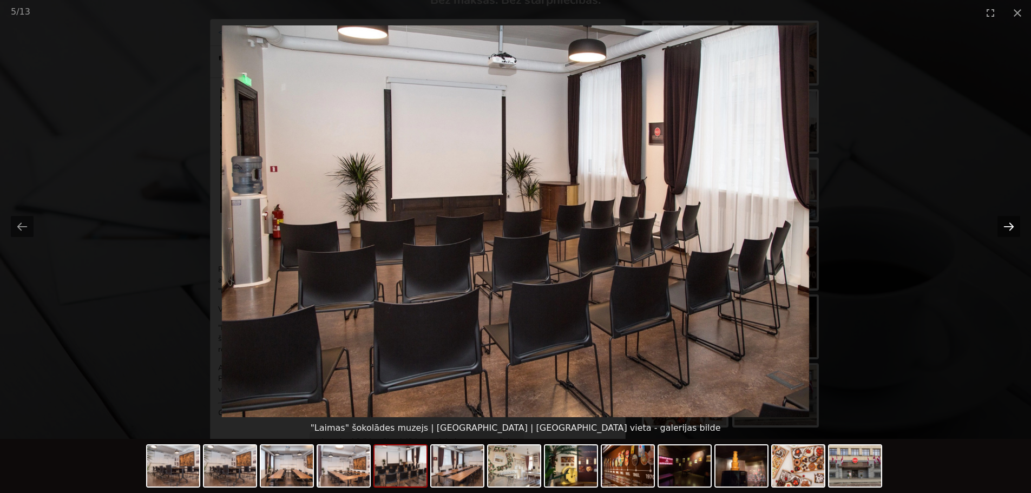
click at [1008, 225] on button "Next slide" at bounding box center [1008, 226] width 23 height 21
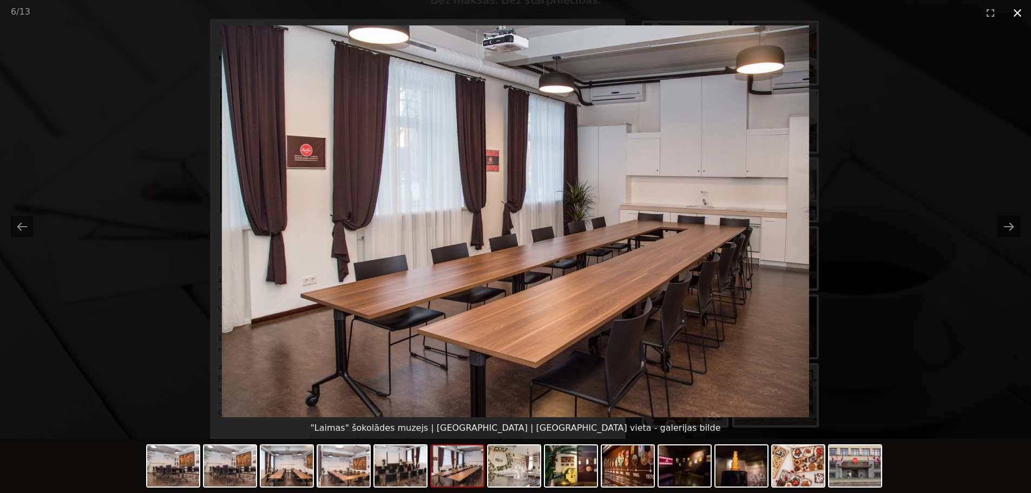
click at [1018, 15] on button "Close gallery" at bounding box center [1017, 12] width 27 height 25
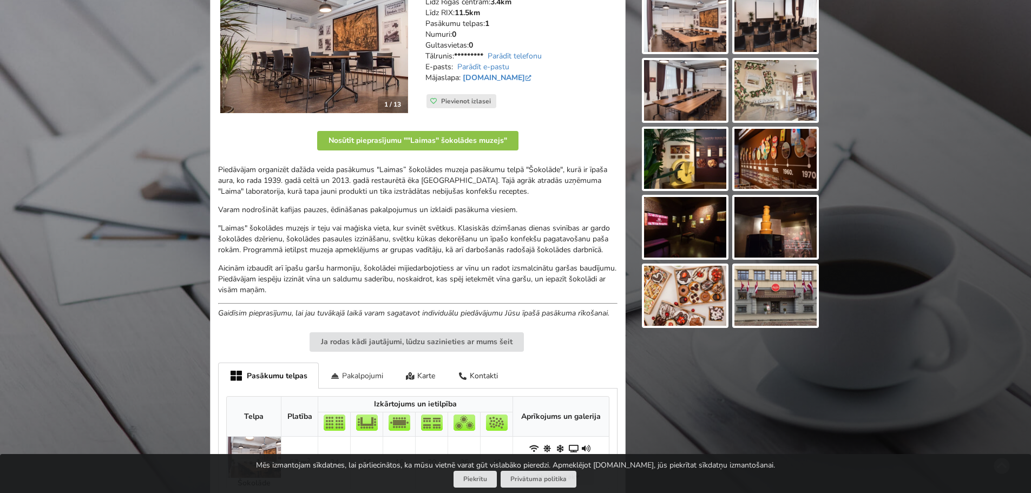
scroll to position [216, 0]
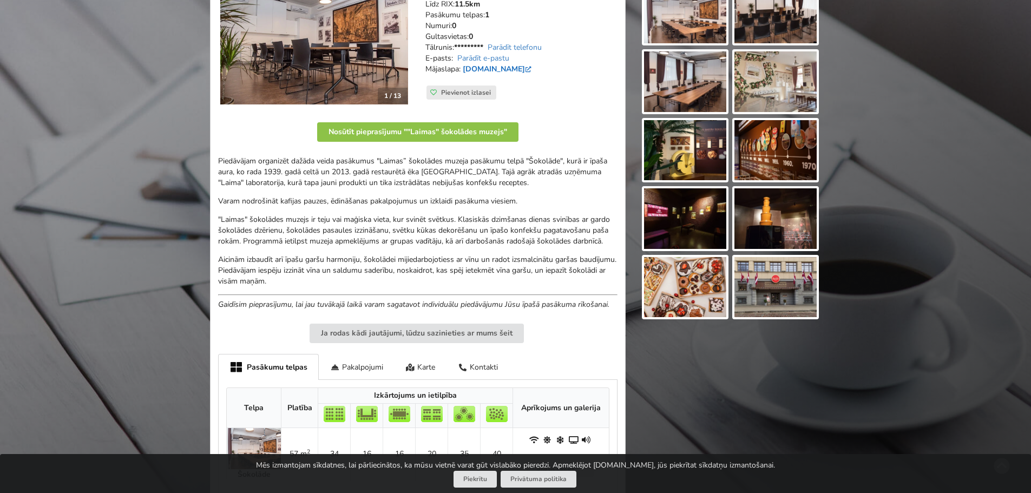
click at [494, 72] on link "[DOMAIN_NAME]" at bounding box center [498, 69] width 71 height 10
click at [707, 148] on img at bounding box center [685, 150] width 82 height 61
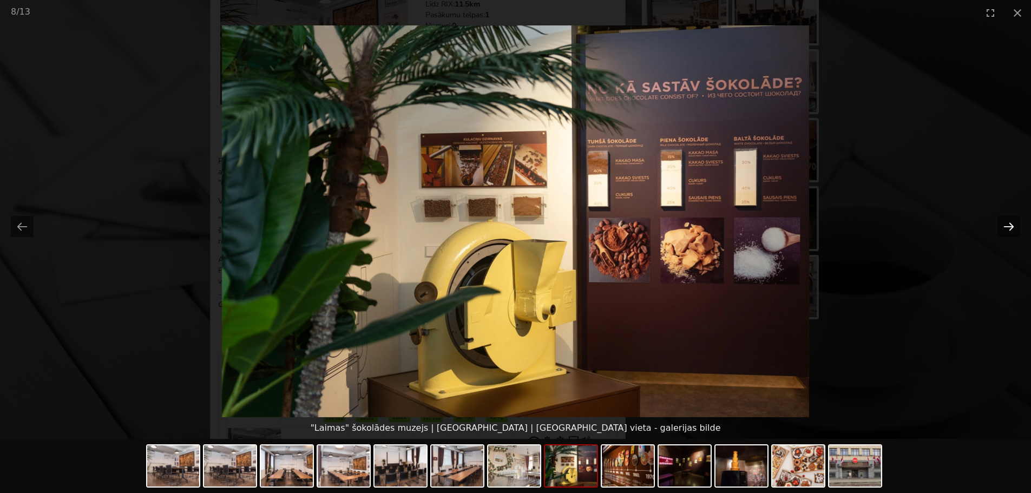
click at [1004, 225] on button "Next slide" at bounding box center [1008, 226] width 23 height 21
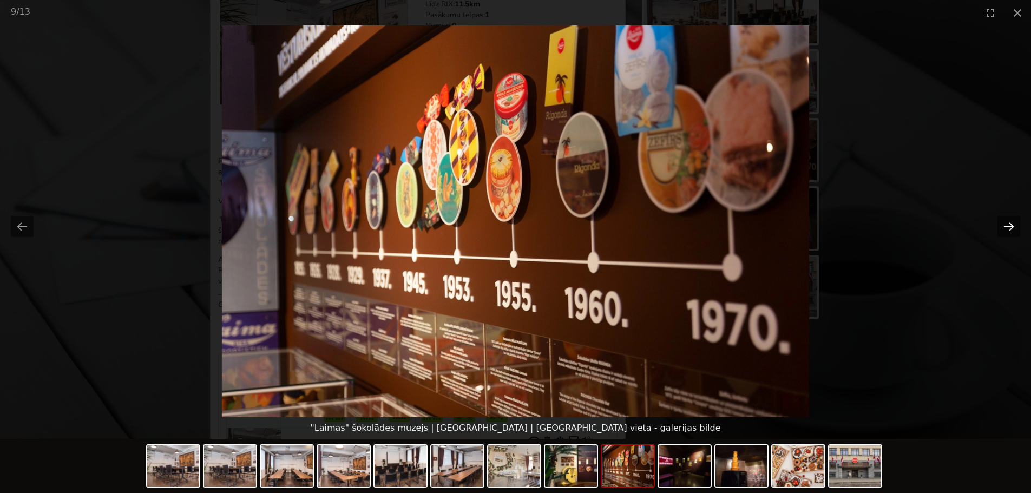
click at [1004, 225] on button "Next slide" at bounding box center [1008, 226] width 23 height 21
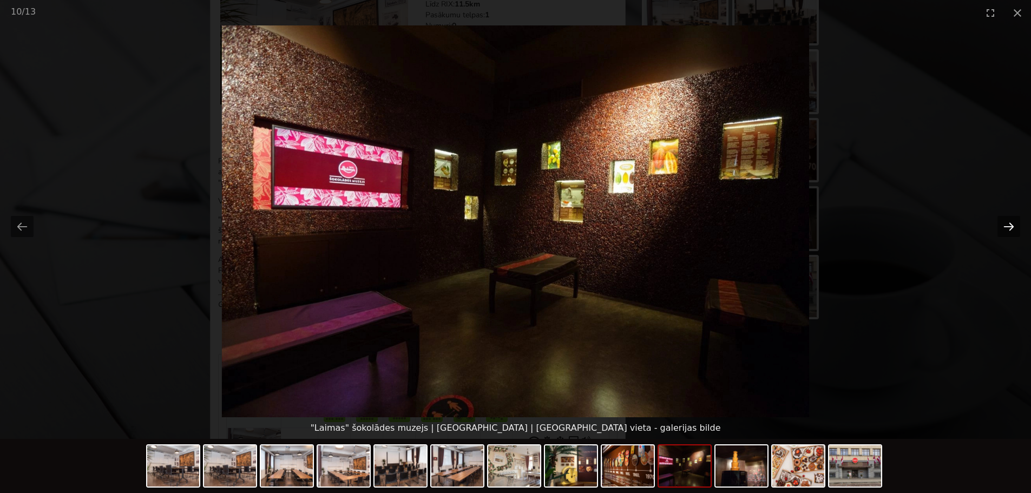
click at [1004, 225] on button "Next slide" at bounding box center [1008, 226] width 23 height 21
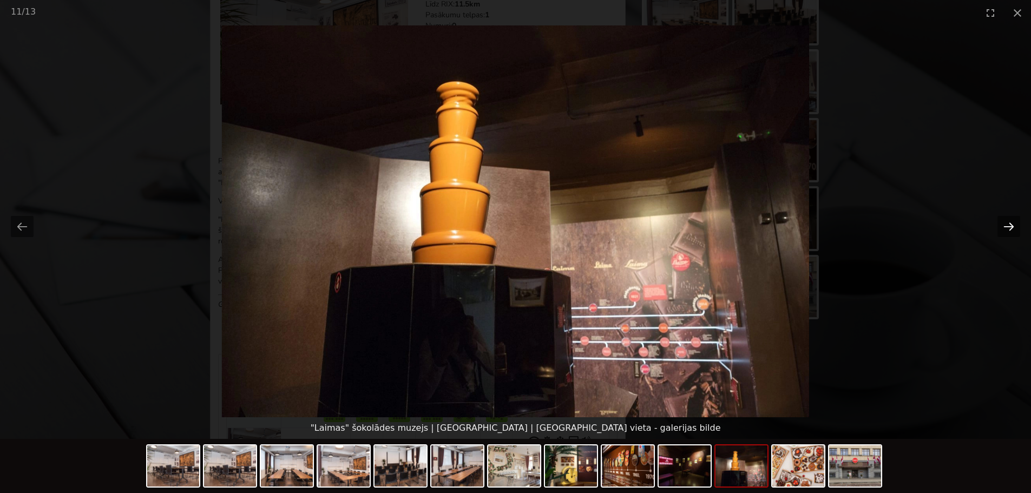
click at [1004, 225] on button "Next slide" at bounding box center [1008, 226] width 23 height 21
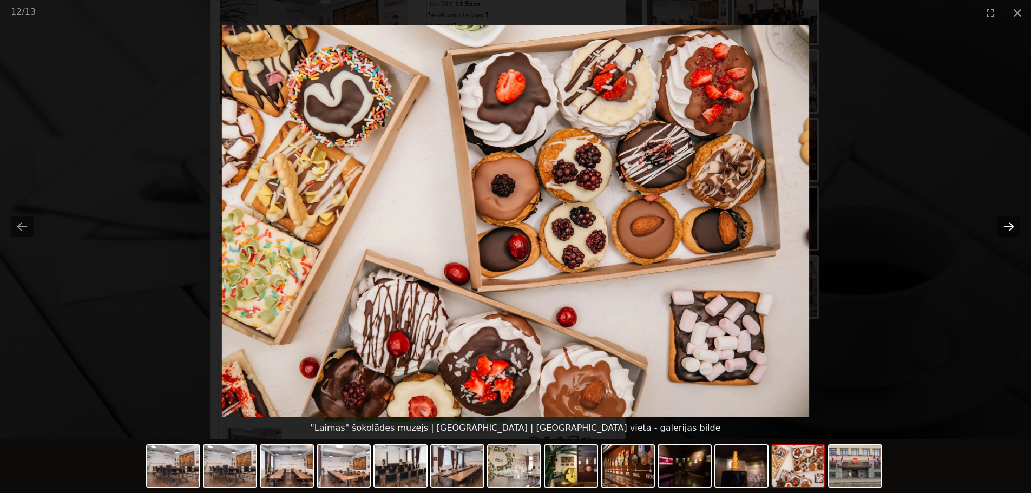
click at [1004, 225] on button "Next slide" at bounding box center [1008, 226] width 23 height 21
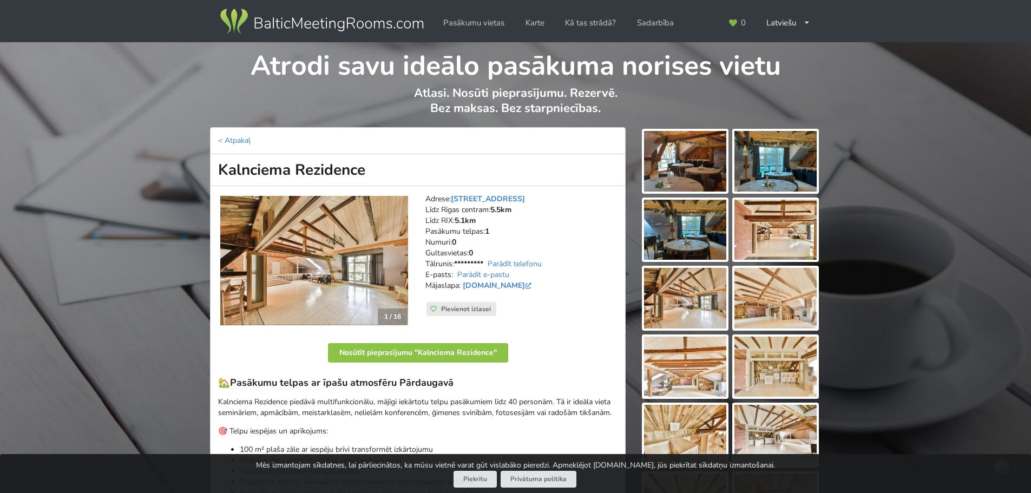
click at [343, 262] on img at bounding box center [314, 261] width 188 height 130
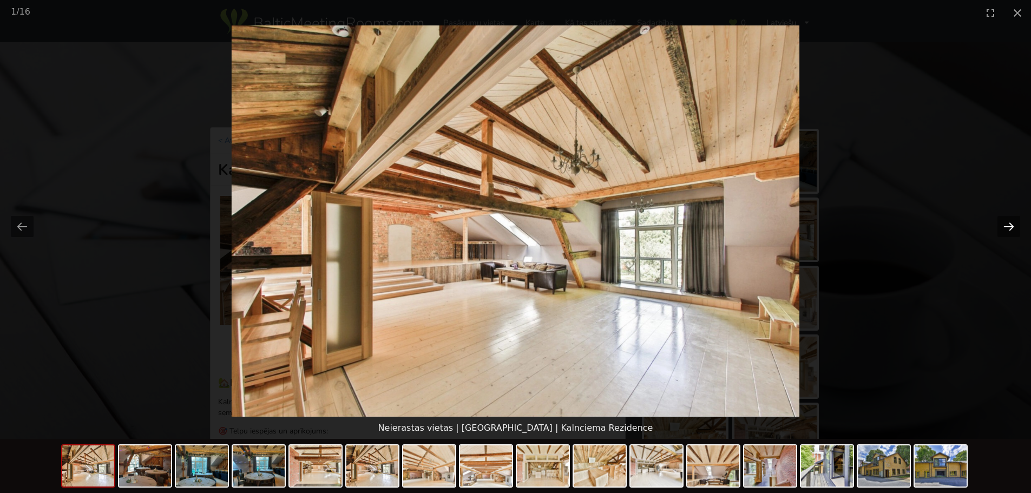
click at [1006, 228] on button "Next slide" at bounding box center [1008, 226] width 23 height 21
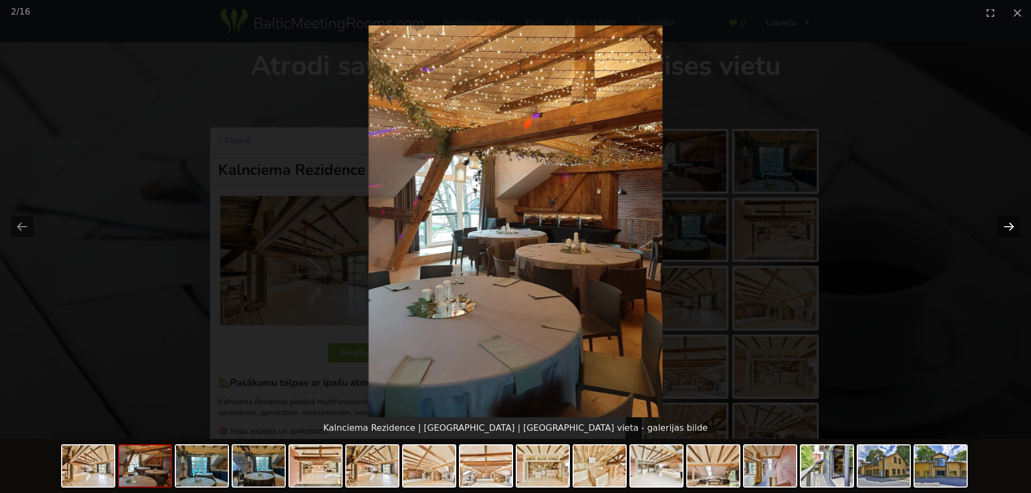
click at [1006, 228] on button "Next slide" at bounding box center [1008, 226] width 23 height 21
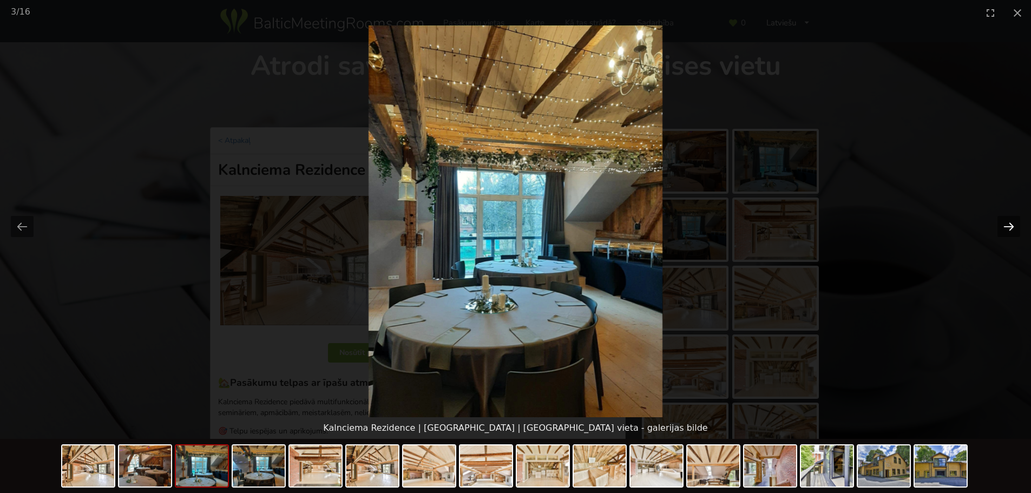
click at [1006, 228] on button "Next slide" at bounding box center [1008, 226] width 23 height 21
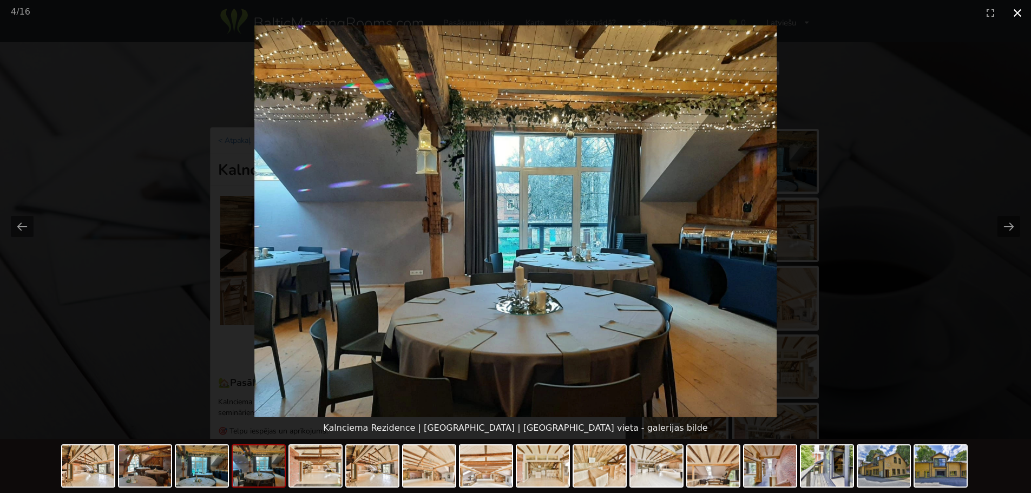
click at [1018, 13] on button "Close gallery" at bounding box center [1017, 12] width 27 height 25
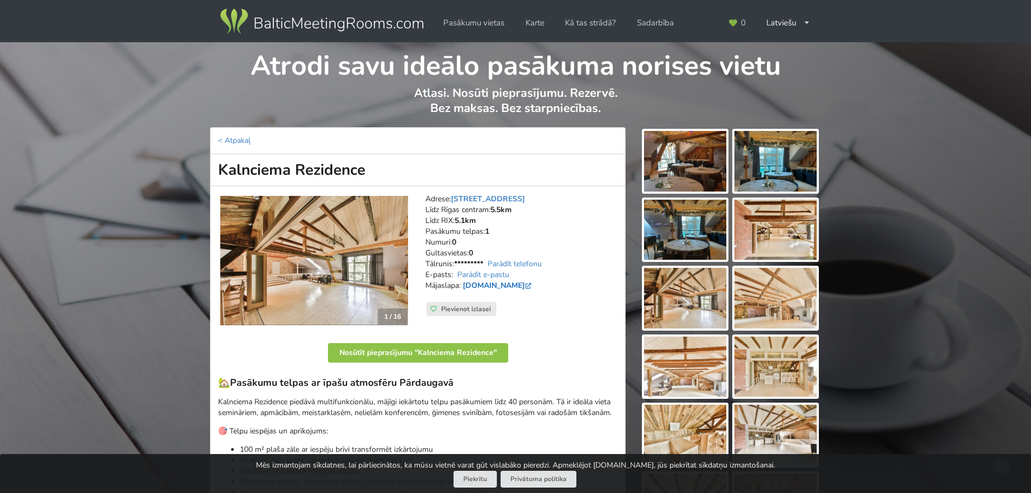
click at [528, 285] on link "www.kalnciemarezidence.lv" at bounding box center [498, 285] width 71 height 10
click at [532, 284] on link "www.kalnciemarezidence.lv" at bounding box center [498, 285] width 71 height 10
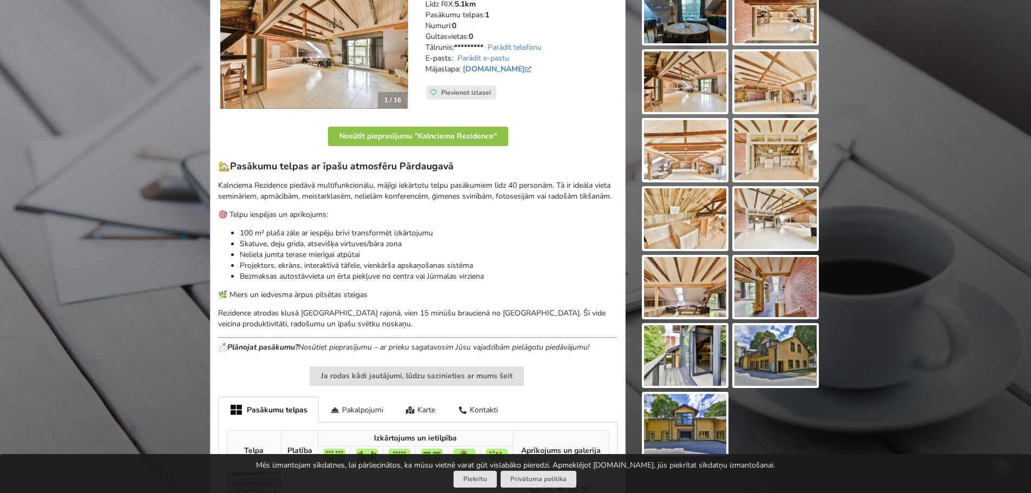
scroll to position [270, 0]
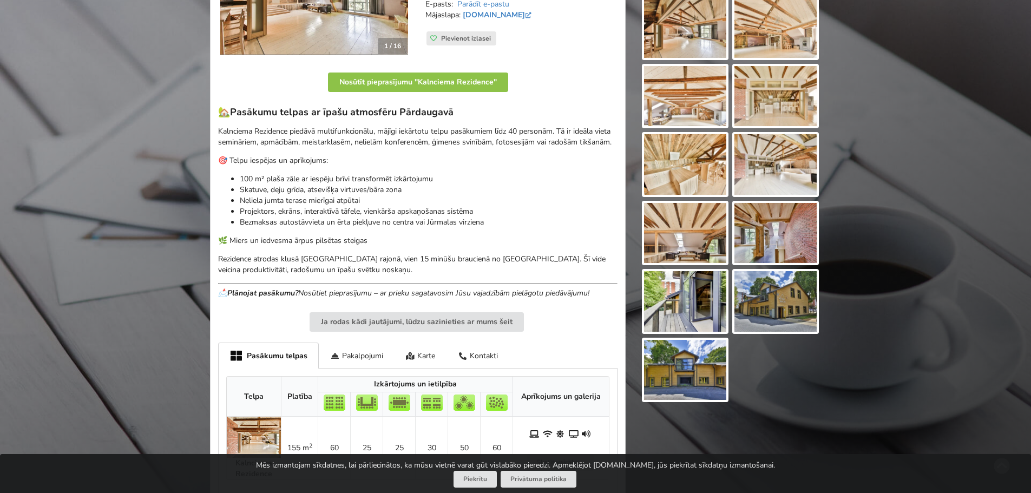
click at [685, 170] on img at bounding box center [685, 164] width 82 height 61
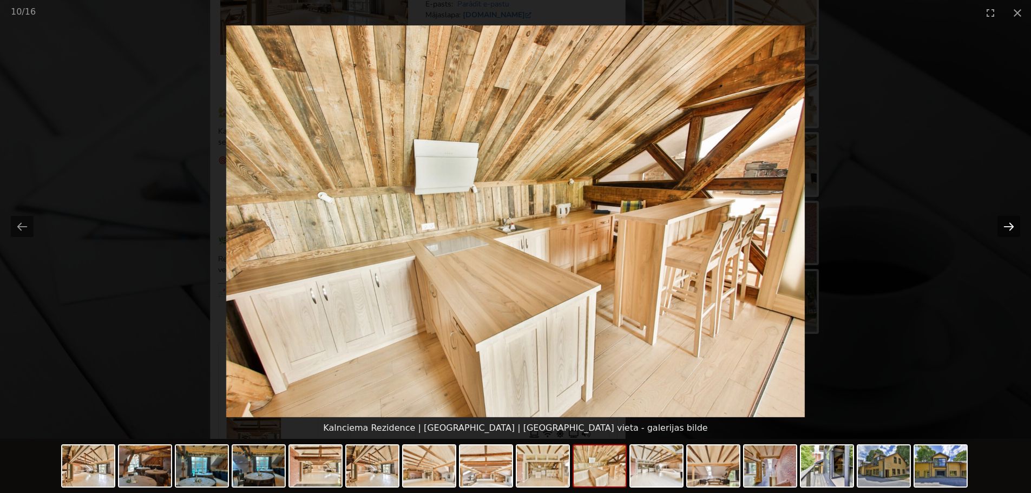
click at [1007, 225] on button "Next slide" at bounding box center [1008, 226] width 23 height 21
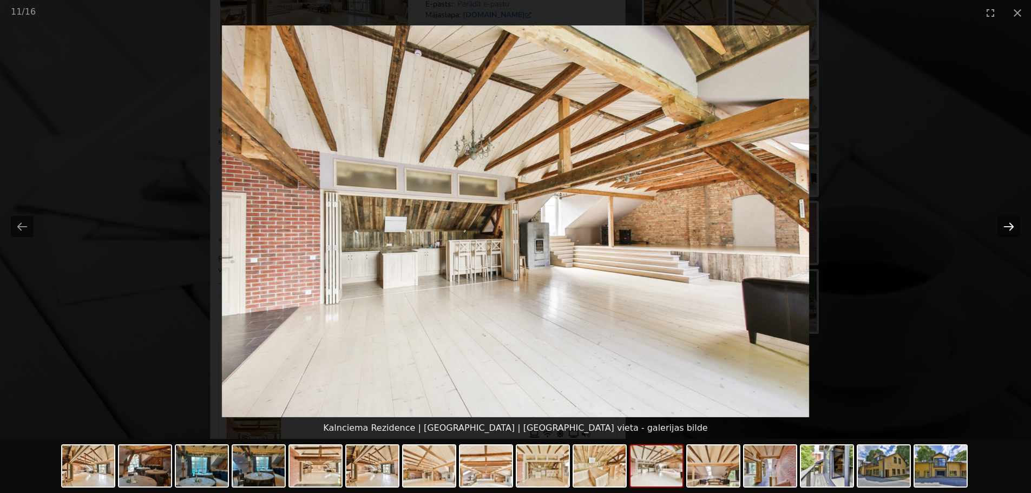
click at [1007, 225] on button "Next slide" at bounding box center [1008, 226] width 23 height 21
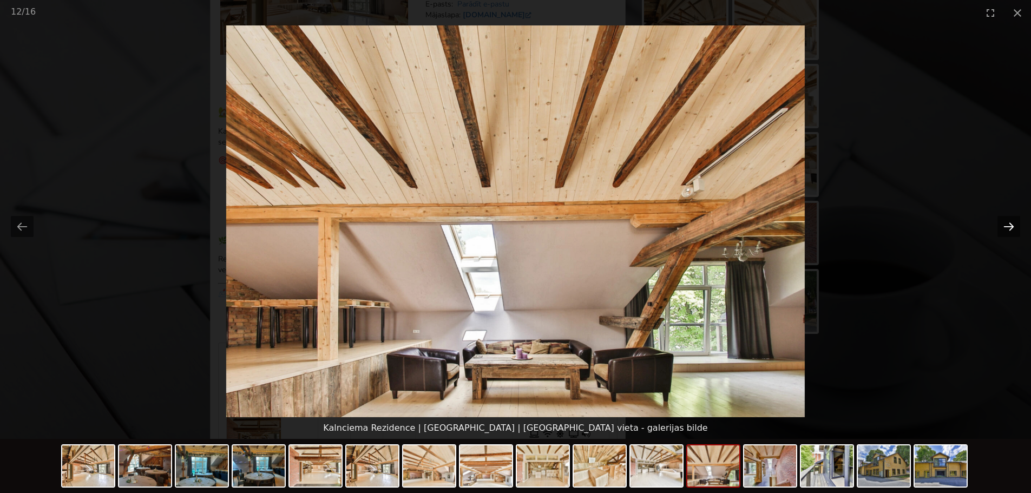
click at [1007, 225] on button "Next slide" at bounding box center [1008, 226] width 23 height 21
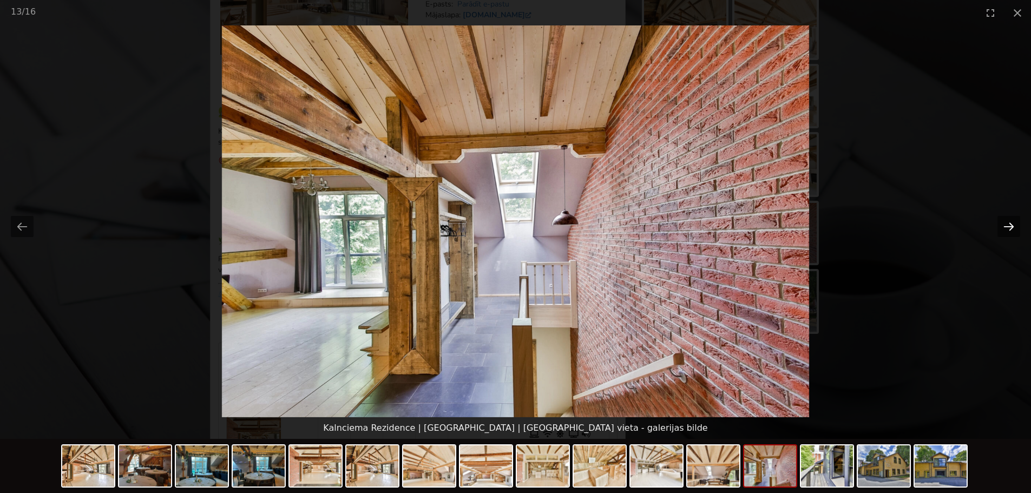
click at [1007, 225] on button "Next slide" at bounding box center [1008, 226] width 23 height 21
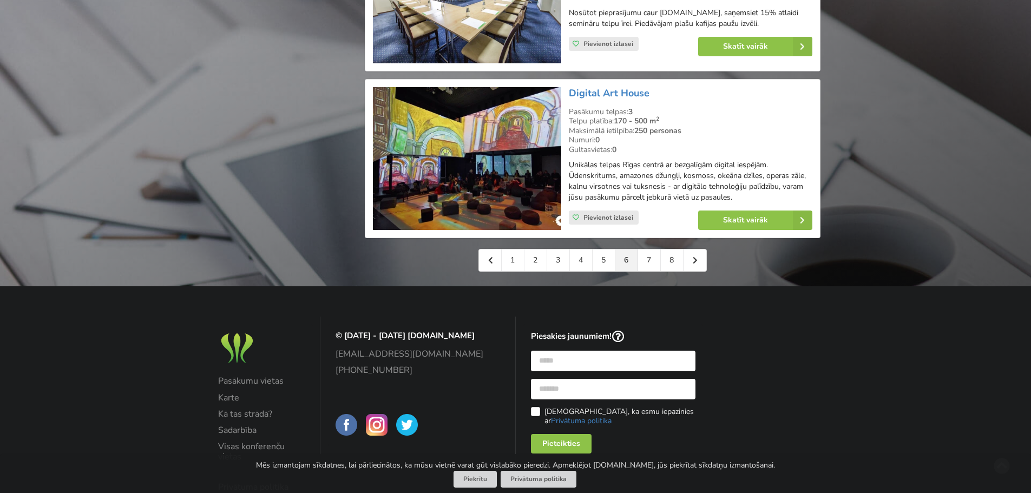
scroll to position [2488, 0]
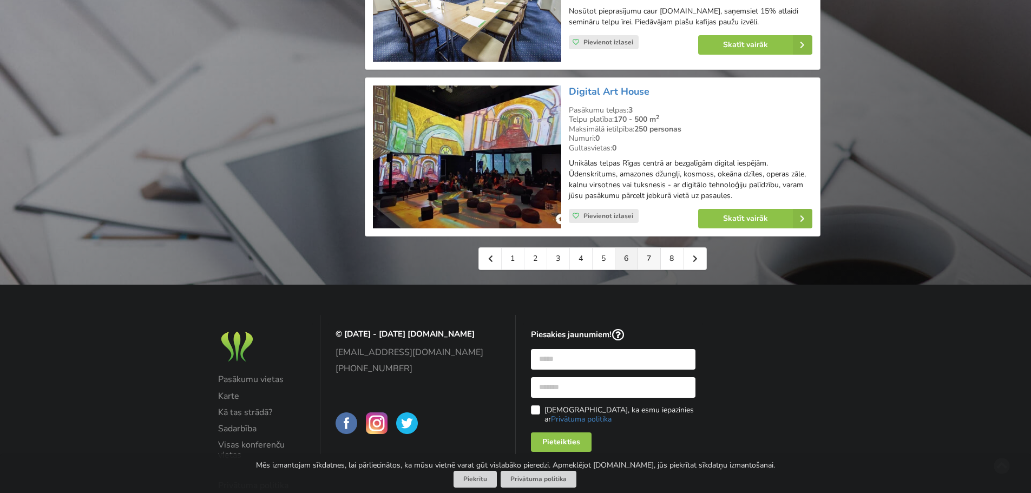
click at [653, 248] on link "7" at bounding box center [649, 259] width 23 height 22
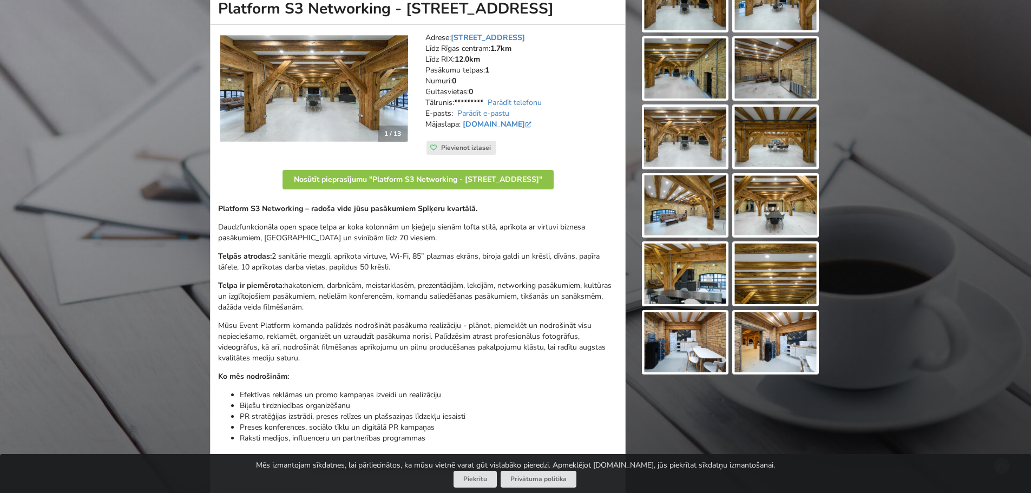
scroll to position [162, 0]
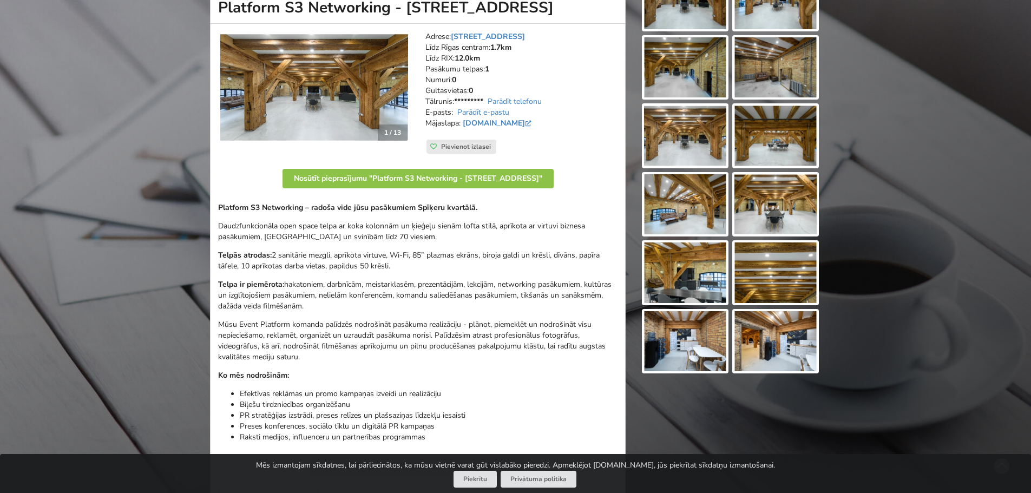
click at [355, 118] on img at bounding box center [314, 88] width 188 height 108
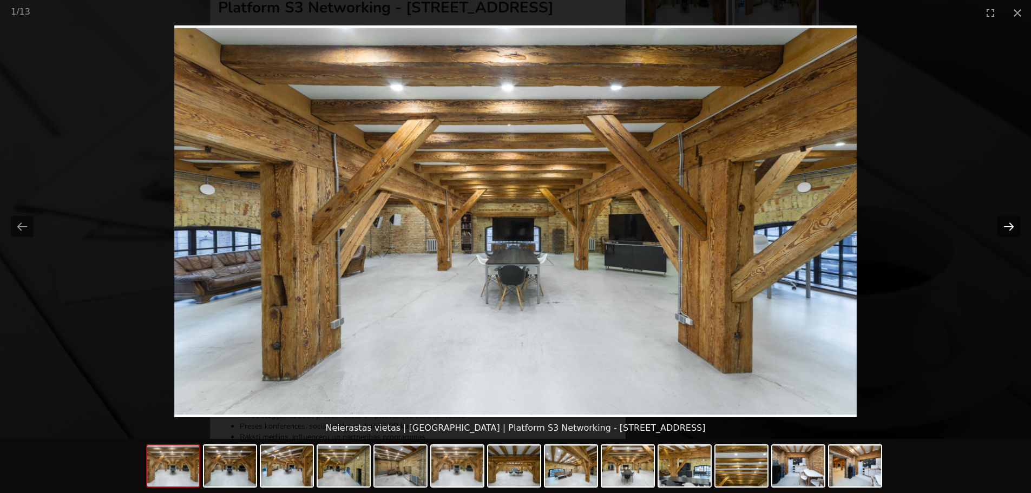
click at [1006, 227] on button "Next slide" at bounding box center [1008, 226] width 23 height 21
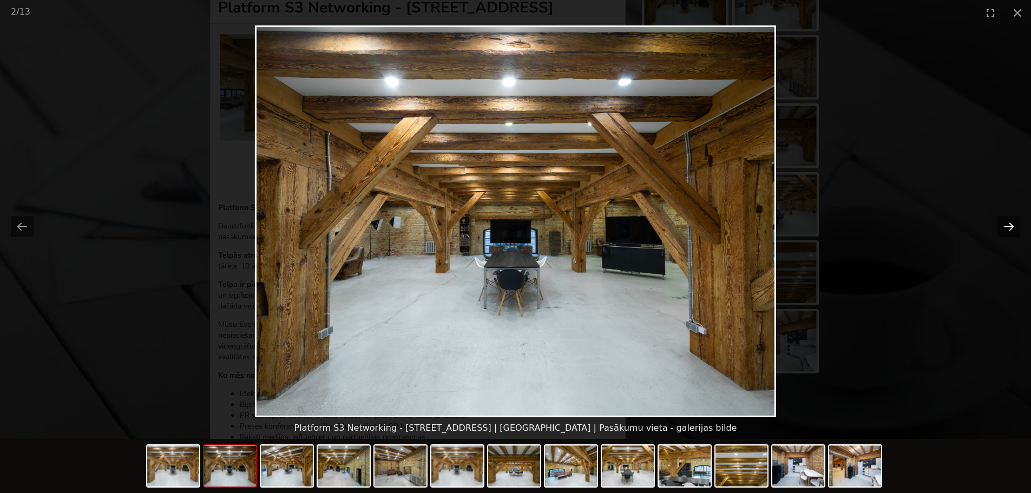
click at [1006, 227] on button "Next slide" at bounding box center [1008, 226] width 23 height 21
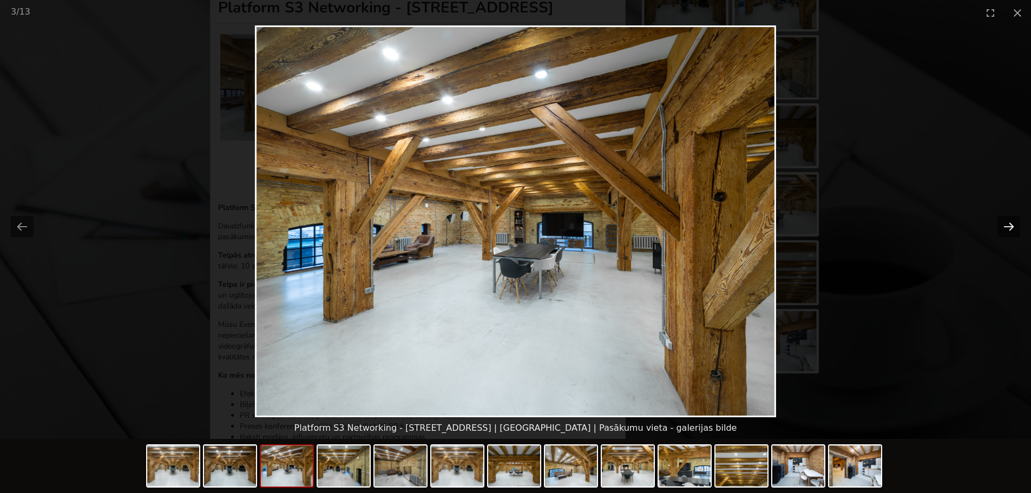
click at [1006, 229] on button "Next slide" at bounding box center [1008, 226] width 23 height 21
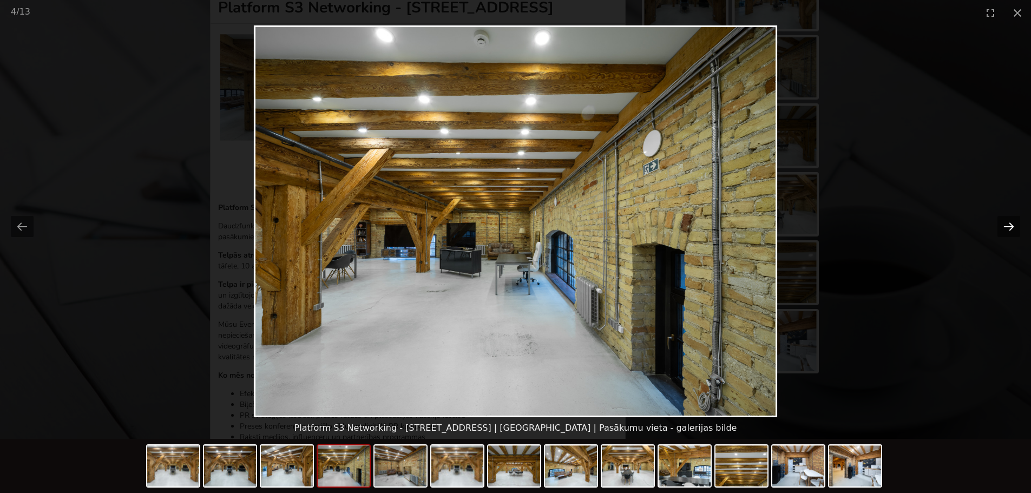
click at [1006, 229] on button "Next slide" at bounding box center [1008, 226] width 23 height 21
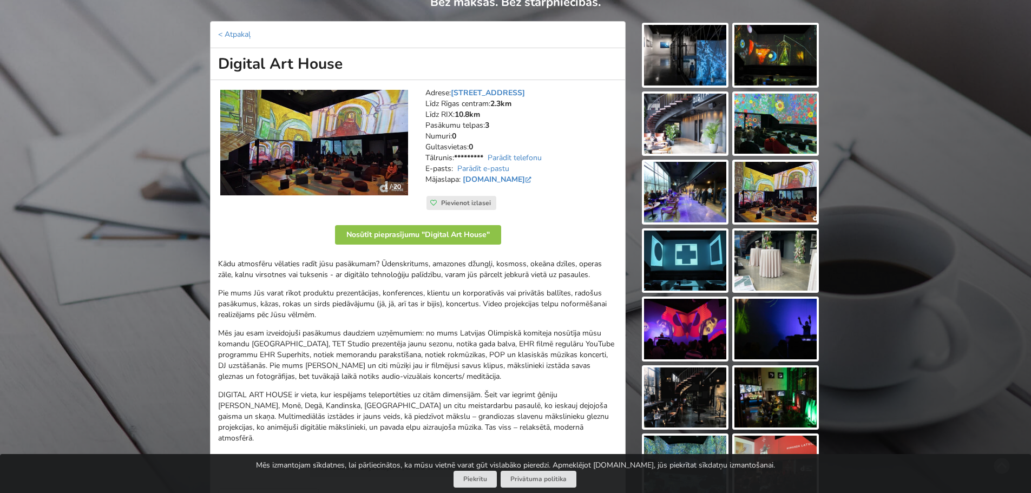
scroll to position [108, 0]
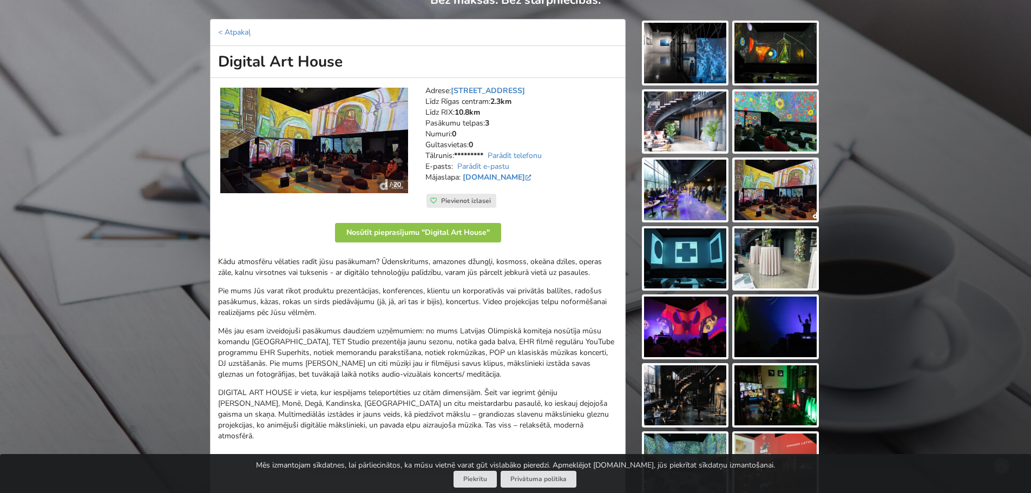
click at [332, 160] on img at bounding box center [314, 140] width 188 height 105
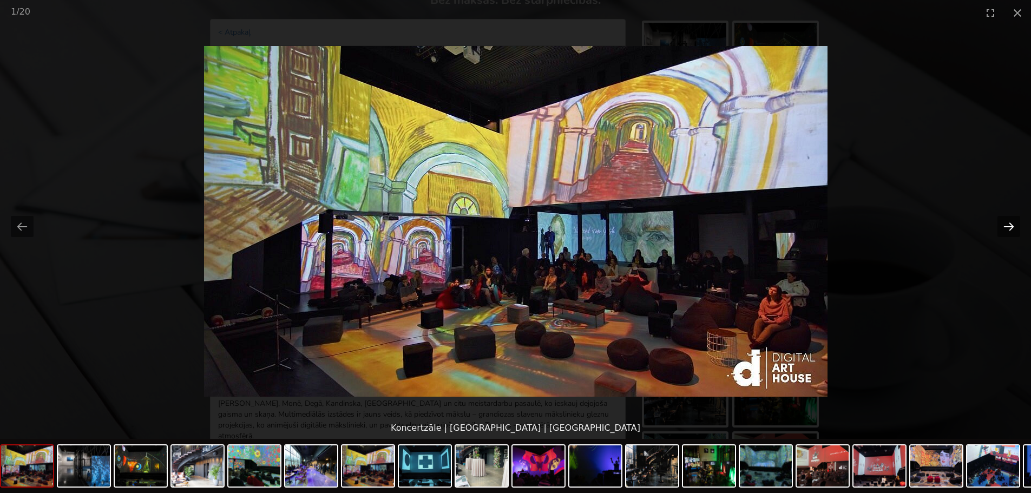
click at [1007, 226] on button "Next slide" at bounding box center [1008, 226] width 23 height 21
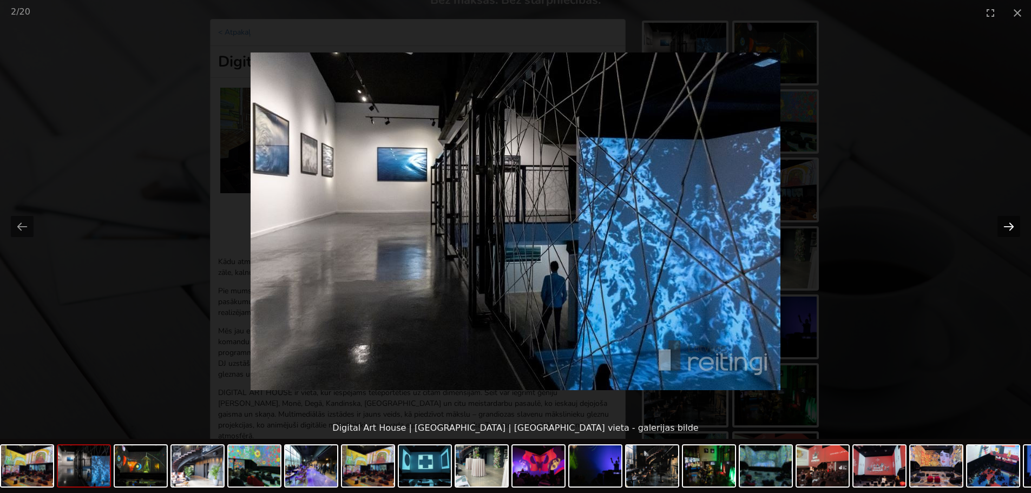
click at [1007, 226] on button "Next slide" at bounding box center [1008, 226] width 23 height 21
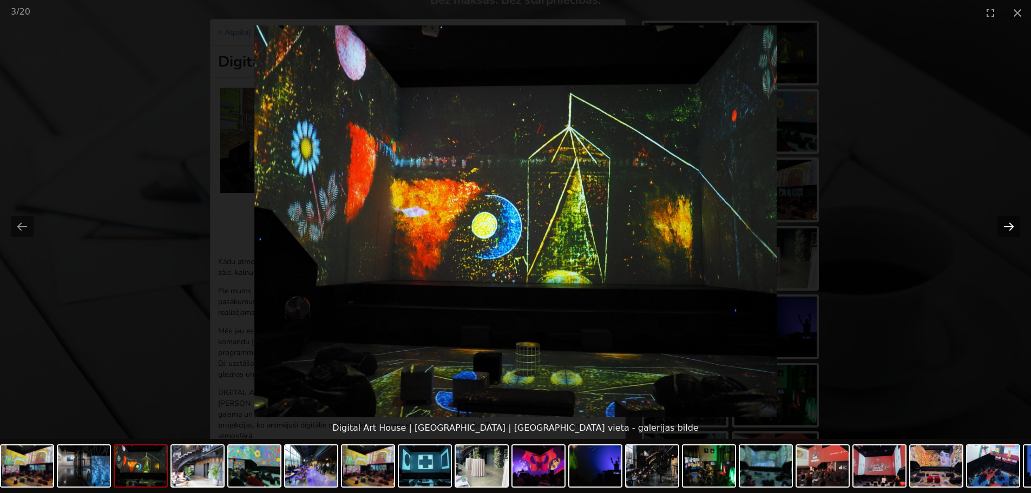
click at [1007, 226] on button "Next slide" at bounding box center [1008, 226] width 23 height 21
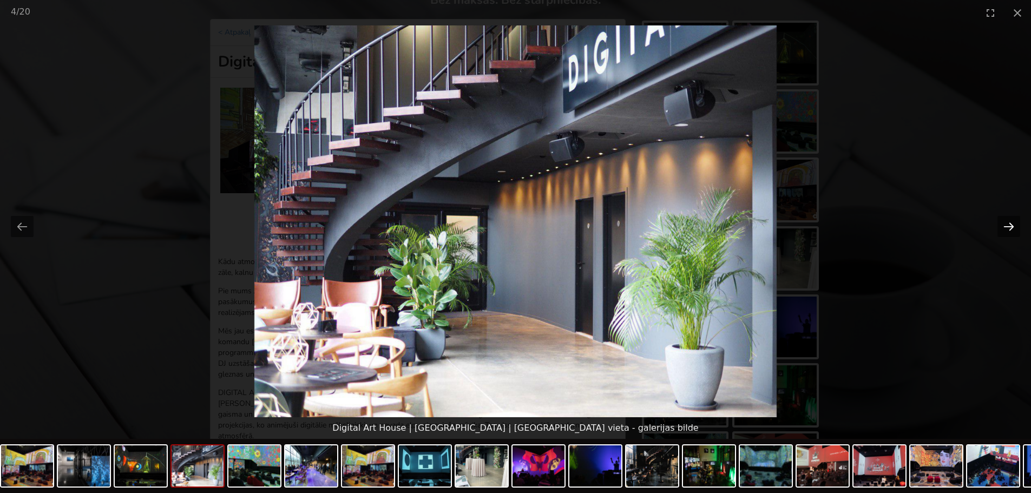
click at [1007, 226] on button "Next slide" at bounding box center [1008, 226] width 23 height 21
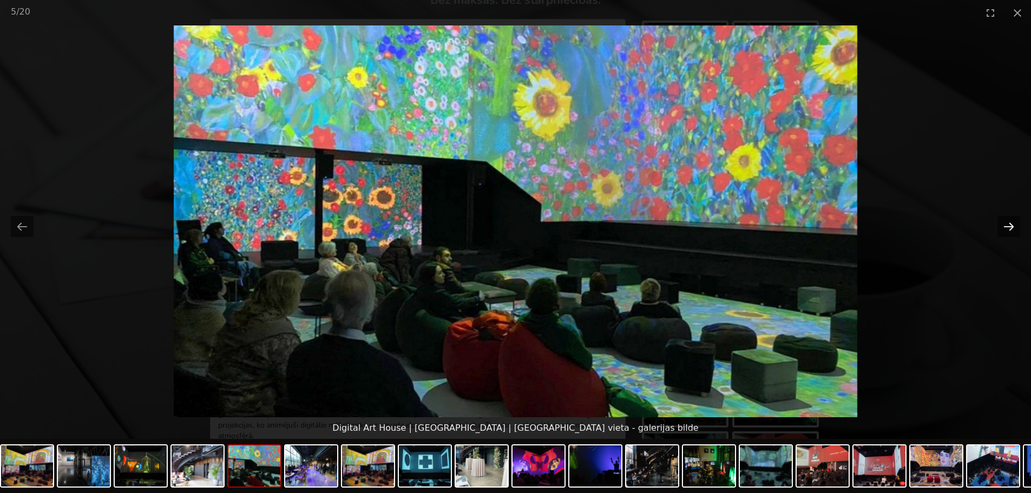
click at [1007, 226] on button "Next slide" at bounding box center [1008, 226] width 23 height 21
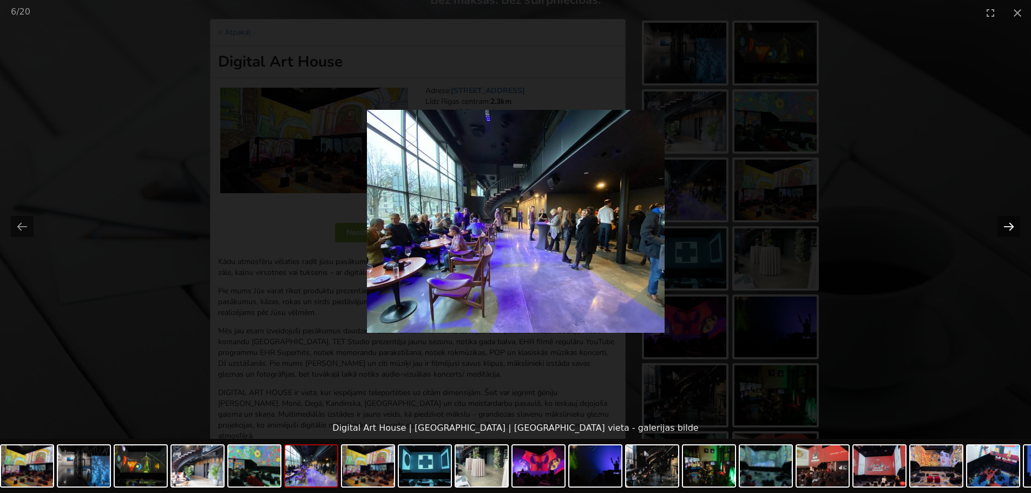
click at [1007, 226] on button "Next slide" at bounding box center [1008, 226] width 23 height 21
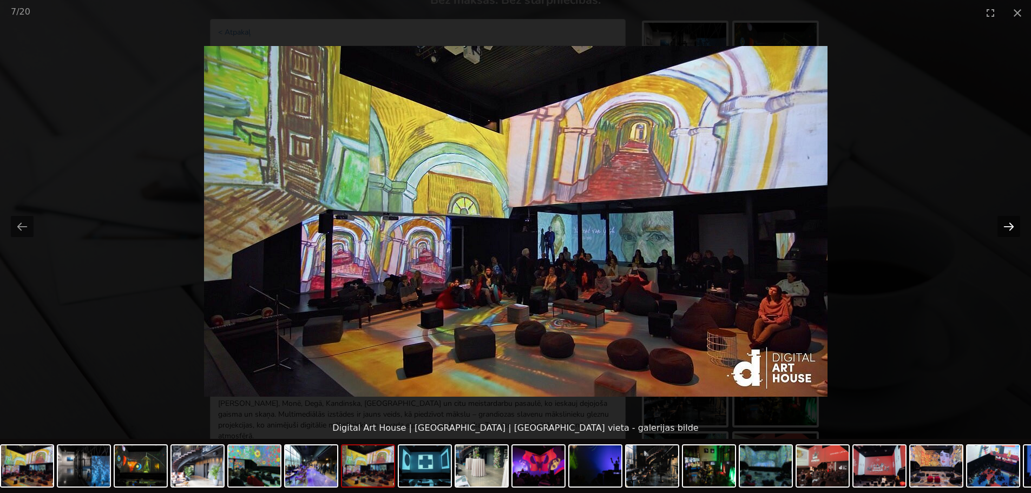
click at [1007, 226] on button "Next slide" at bounding box center [1008, 226] width 23 height 21
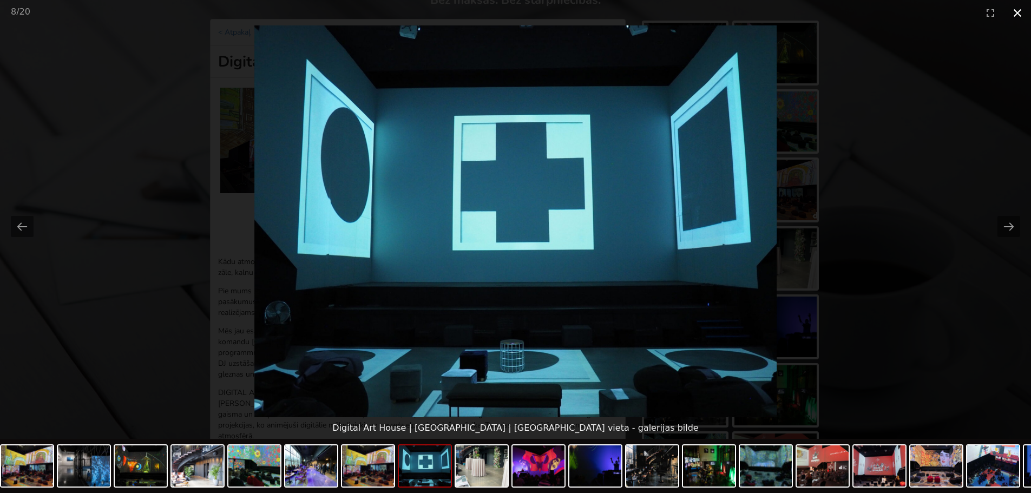
click at [1017, 15] on button "Close gallery" at bounding box center [1017, 12] width 27 height 25
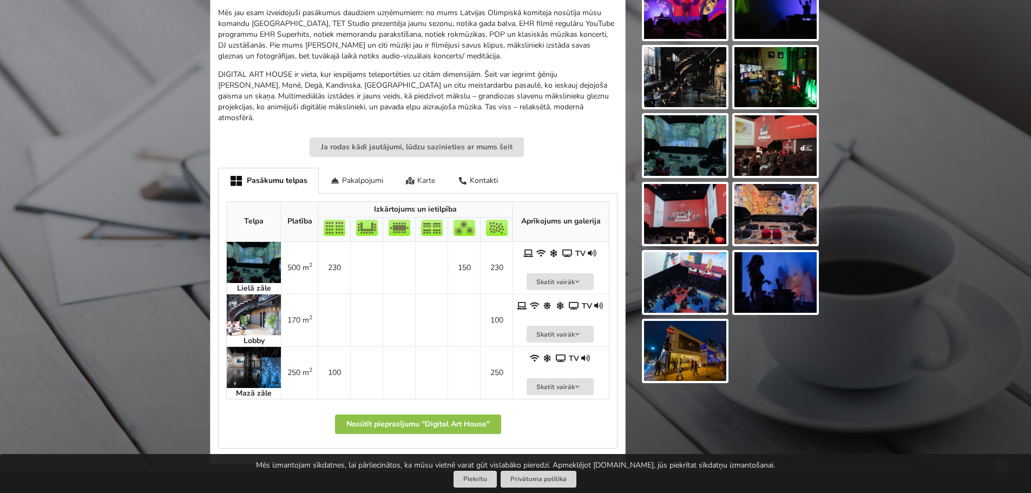
scroll to position [433, 0]
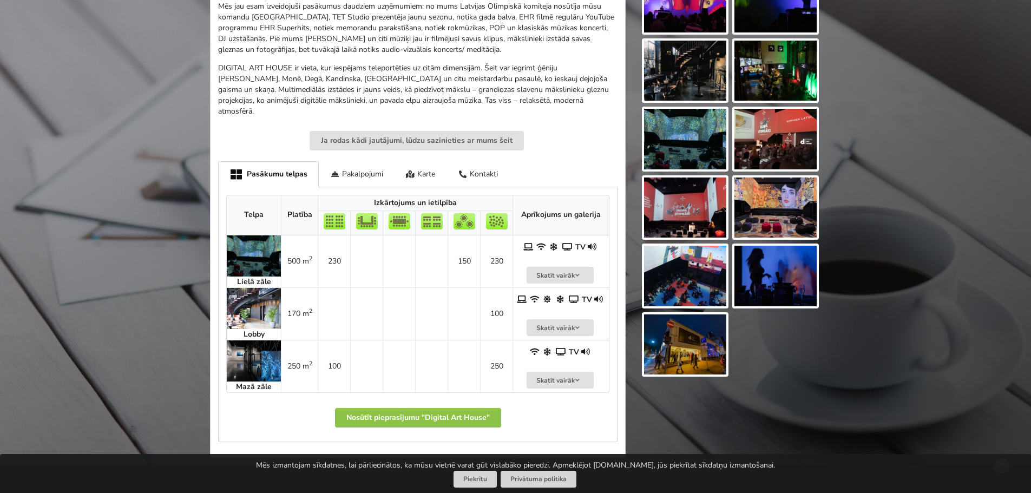
click at [266, 297] on img at bounding box center [254, 308] width 54 height 41
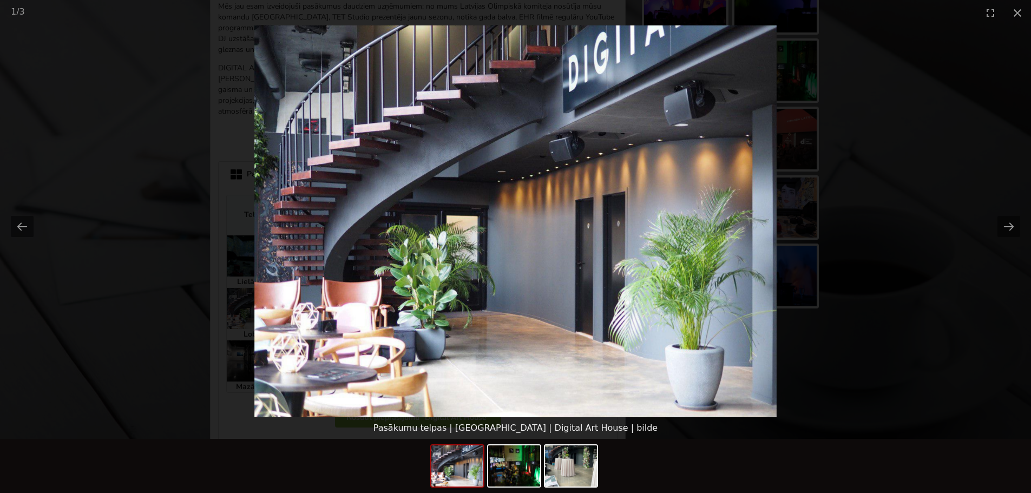
click at [851, 328] on picture at bounding box center [515, 221] width 1031 height 392
click at [1013, 12] on button "Close gallery" at bounding box center [1017, 12] width 27 height 25
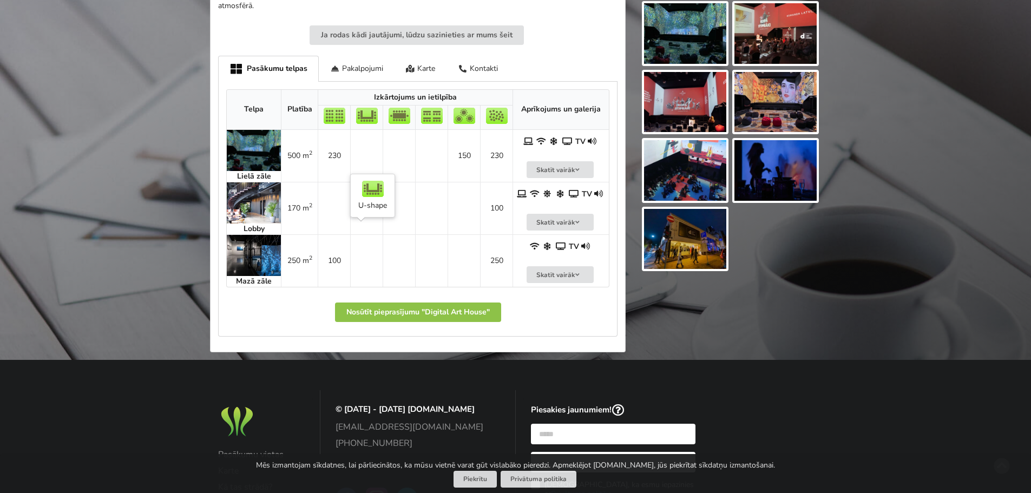
scroll to position [541, 0]
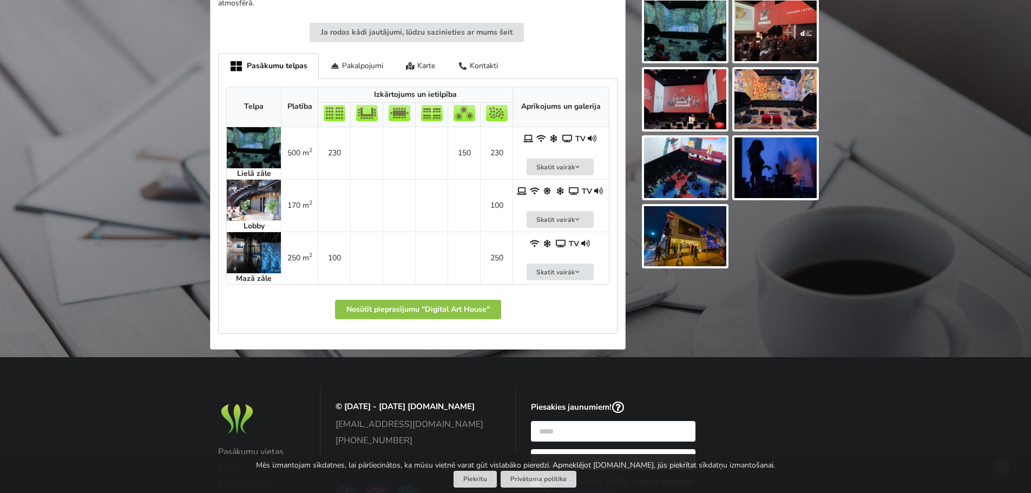
click at [255, 237] on img at bounding box center [254, 252] width 54 height 41
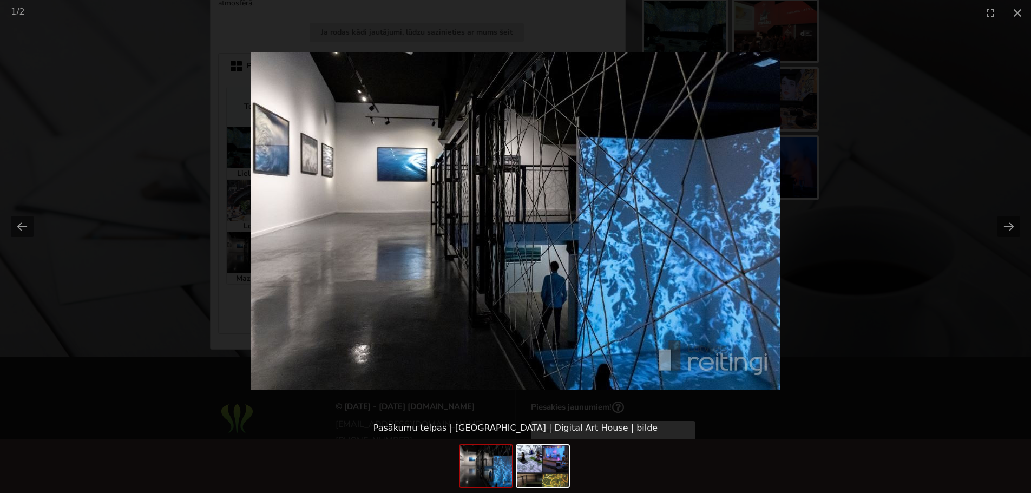
click at [882, 278] on picture at bounding box center [515, 221] width 1031 height 392
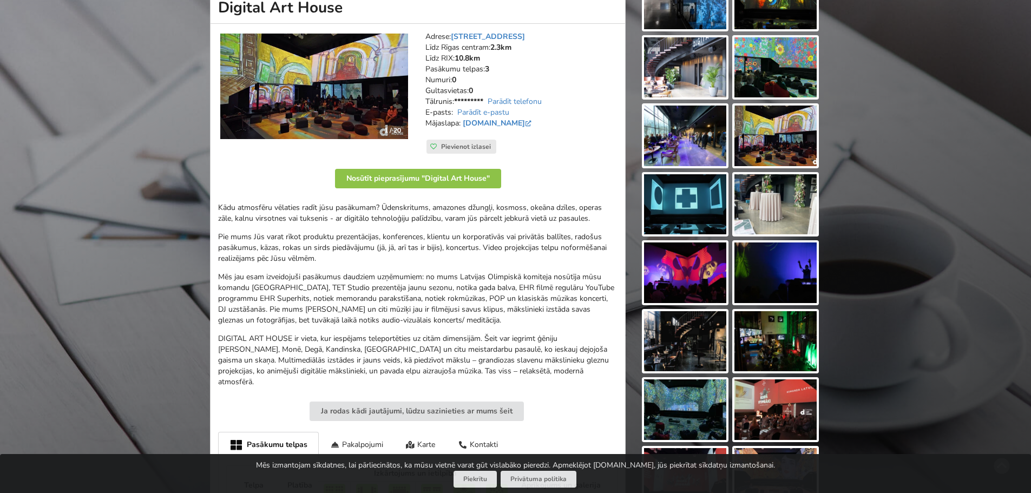
scroll to position [108, 0]
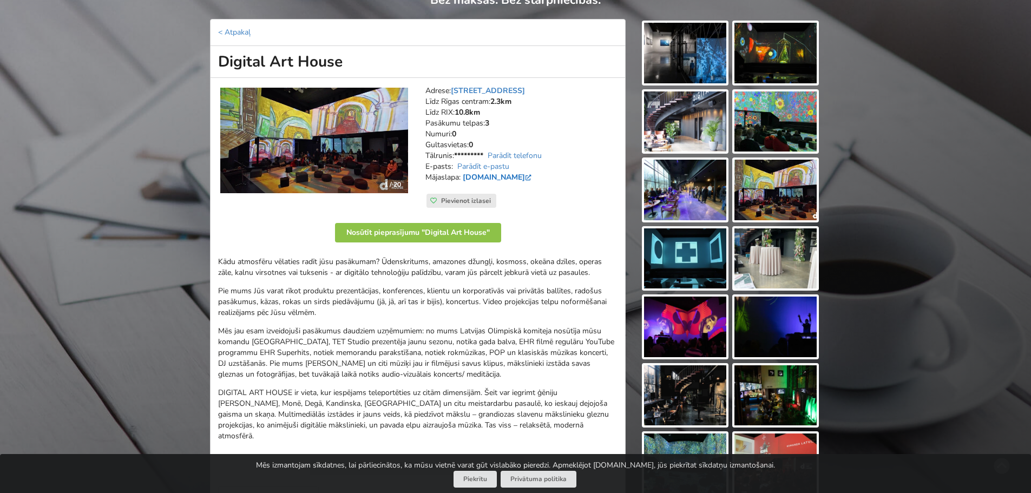
click at [503, 178] on link "digitalarthouse.eu" at bounding box center [498, 177] width 71 height 10
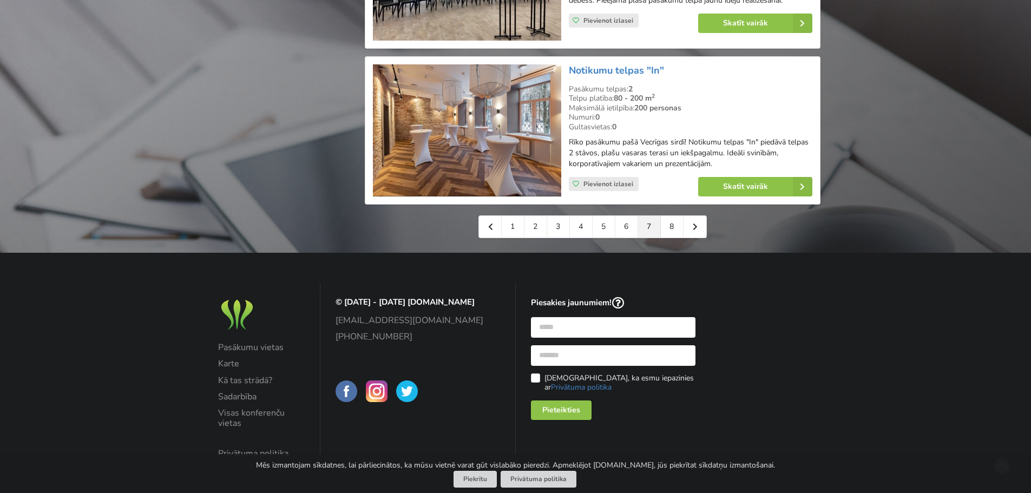
scroll to position [2543, 0]
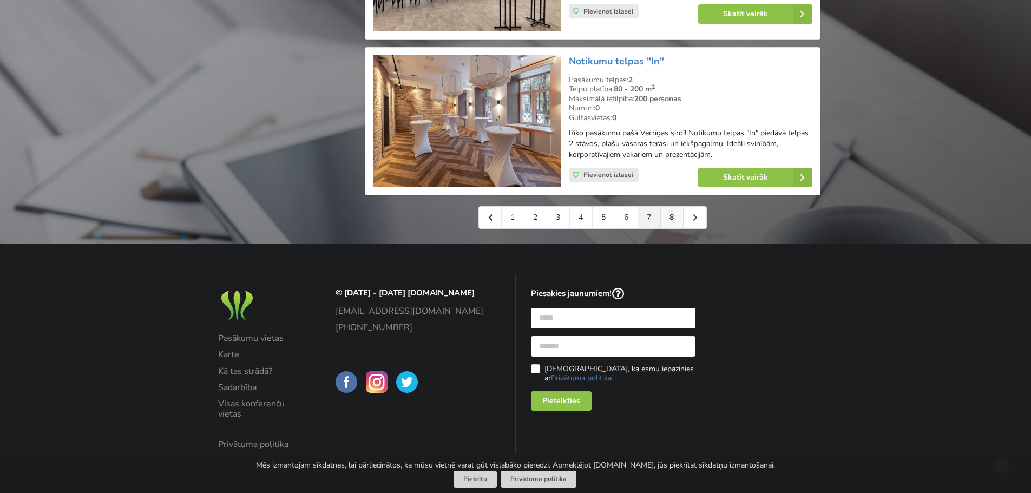
click at [666, 218] on link "8" at bounding box center [672, 218] width 23 height 22
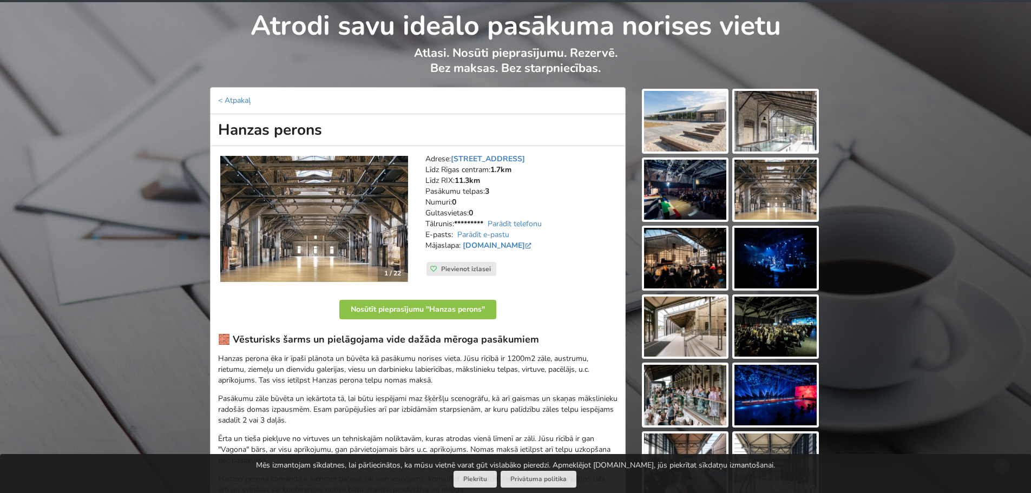
scroll to position [108, 0]
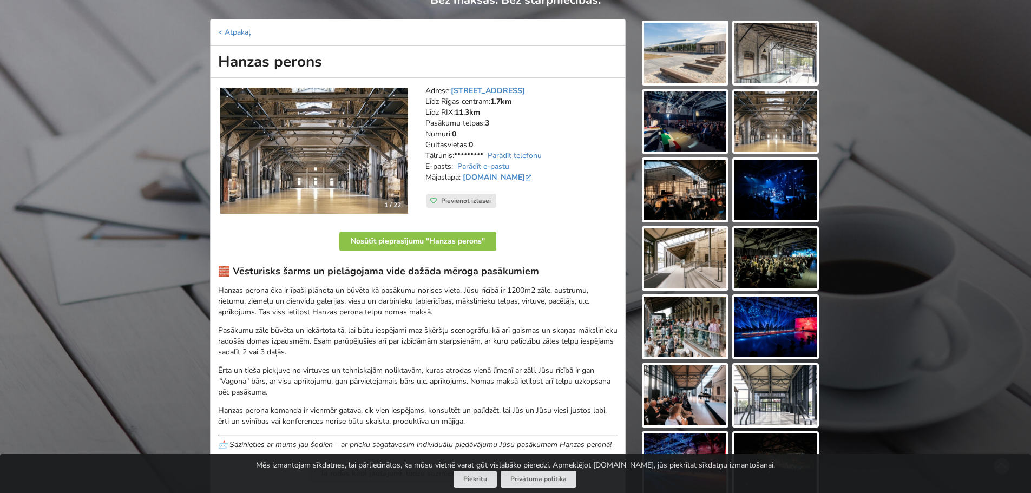
click at [321, 176] on img at bounding box center [314, 151] width 188 height 127
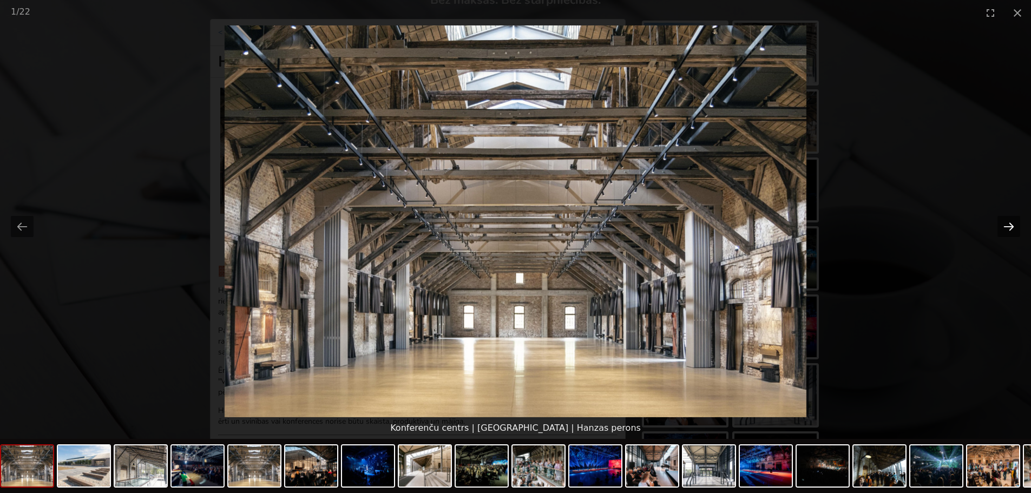
click at [1002, 229] on button "Next slide" at bounding box center [1008, 226] width 23 height 21
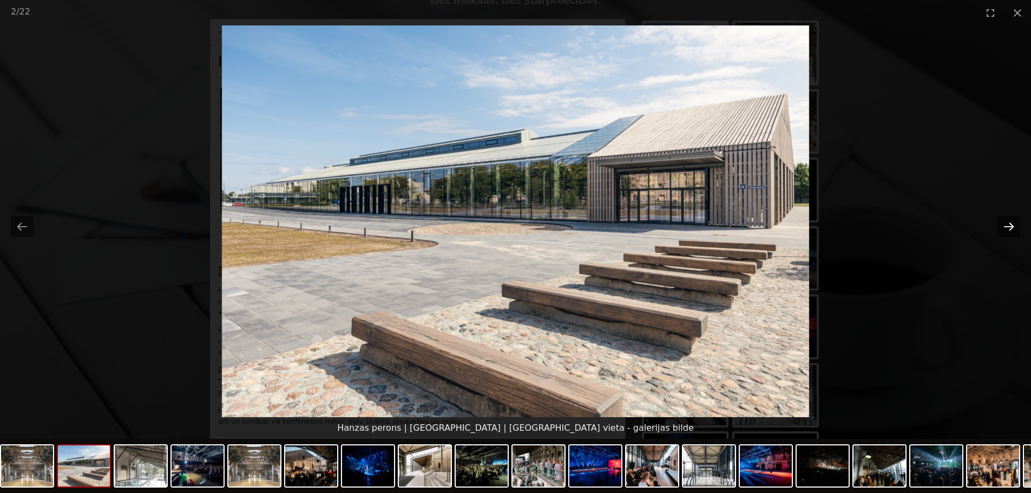
click at [1002, 229] on button "Next slide" at bounding box center [1008, 226] width 23 height 21
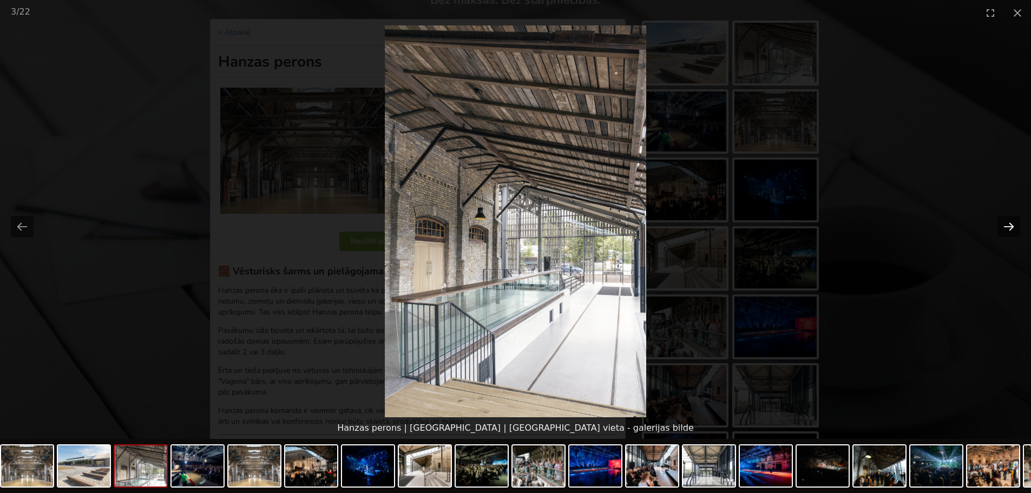
click at [1002, 229] on button "Next slide" at bounding box center [1008, 226] width 23 height 21
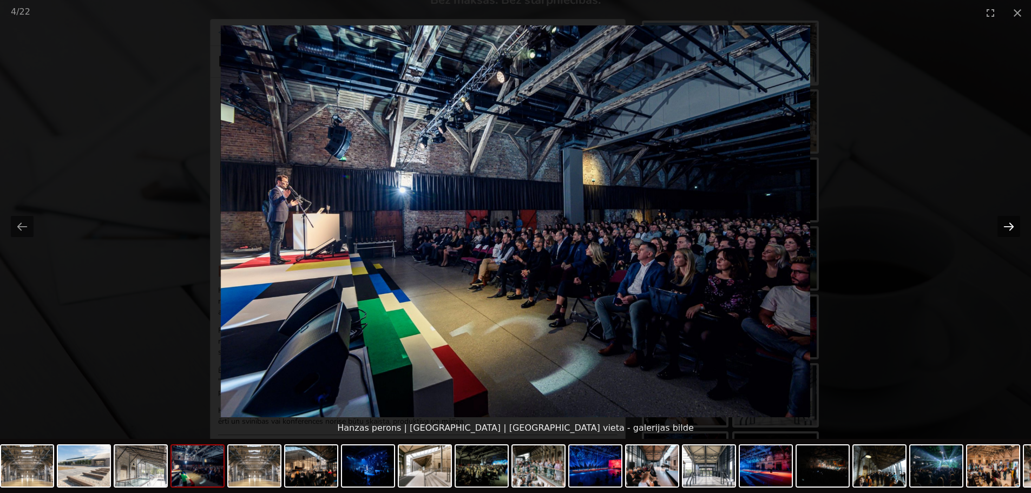
click at [1002, 229] on button "Next slide" at bounding box center [1008, 226] width 23 height 21
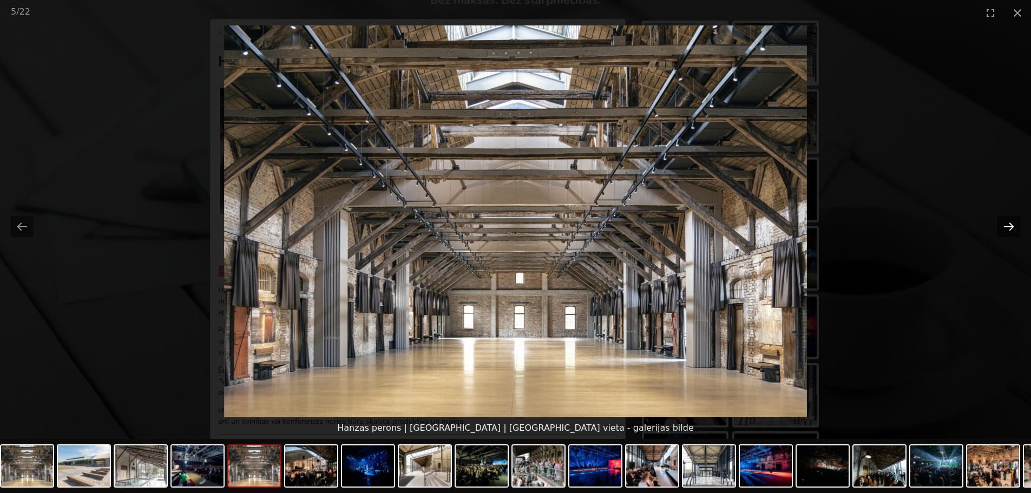
click at [1002, 229] on button "Next slide" at bounding box center [1008, 226] width 23 height 21
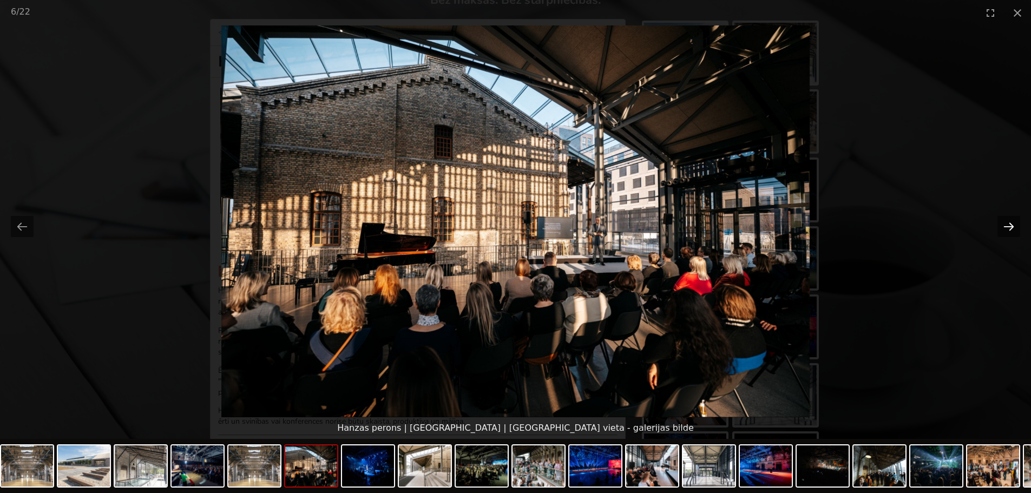
click at [1002, 229] on button "Next slide" at bounding box center [1008, 226] width 23 height 21
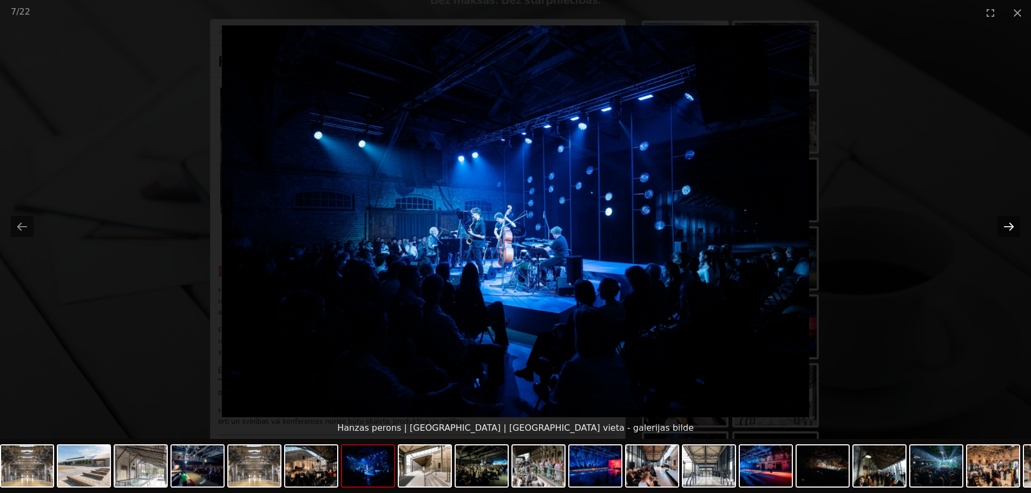
click at [1002, 229] on button "Next slide" at bounding box center [1008, 226] width 23 height 21
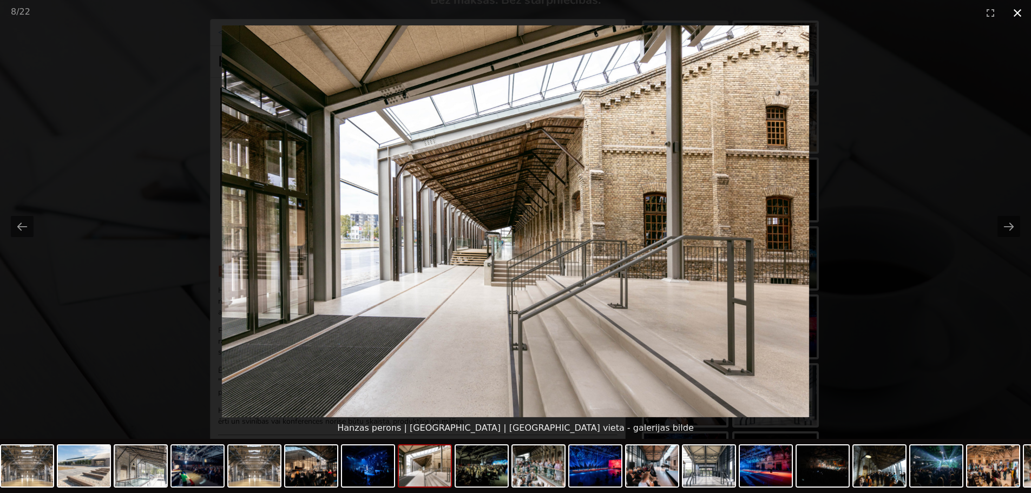
click at [1017, 9] on button "Close gallery" at bounding box center [1017, 12] width 27 height 25
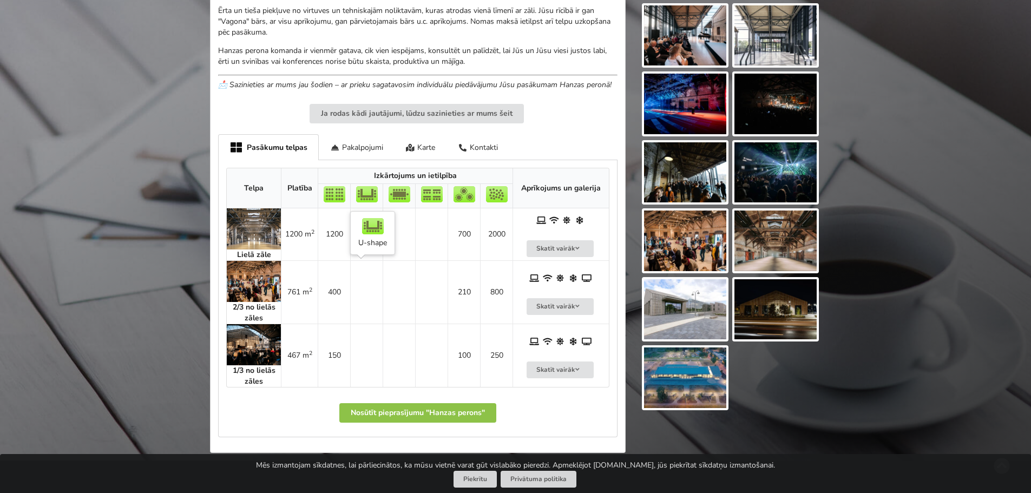
scroll to position [541, 0]
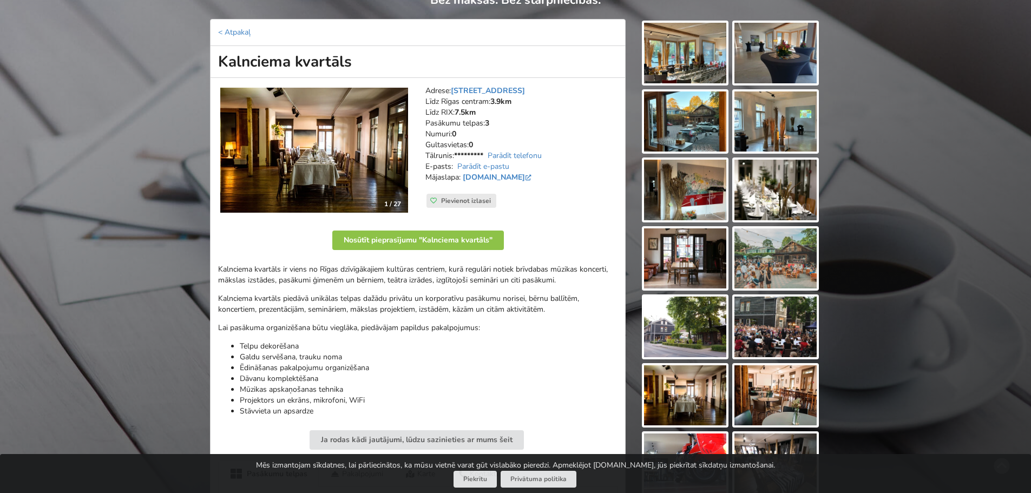
scroll to position [162, 0]
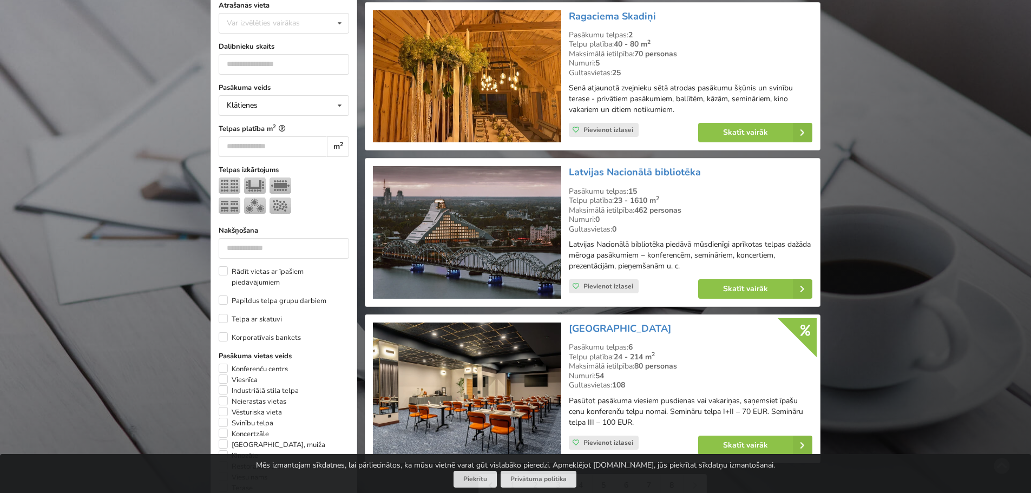
scroll to position [325, 0]
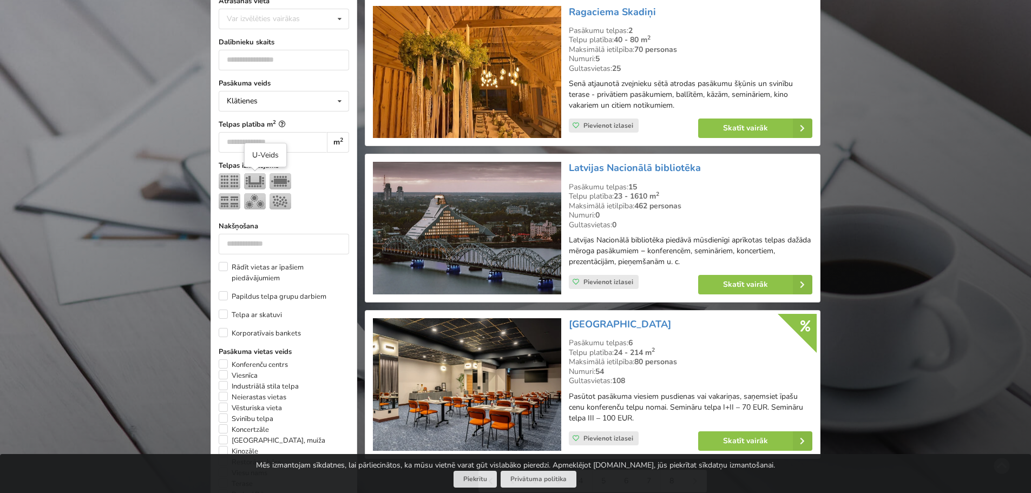
click at [254, 180] on img at bounding box center [255, 181] width 22 height 16
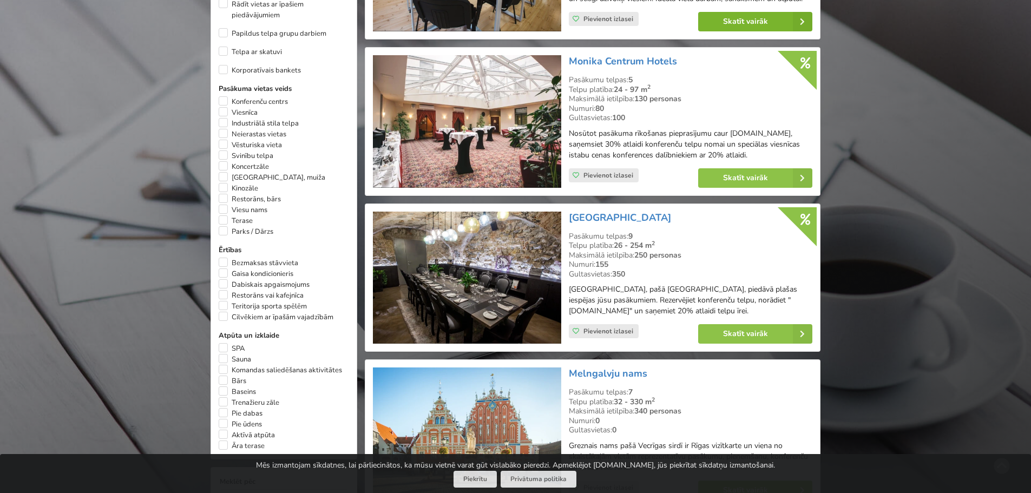
scroll to position [622, 0]
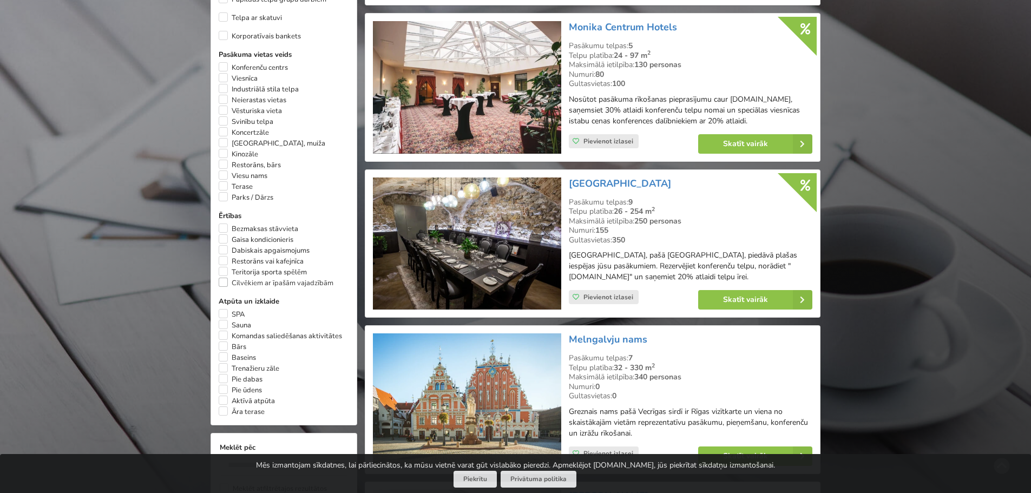
click at [225, 282] on label "Cilvēkiem ar īpašām vajadzībām" at bounding box center [276, 283] width 115 height 11
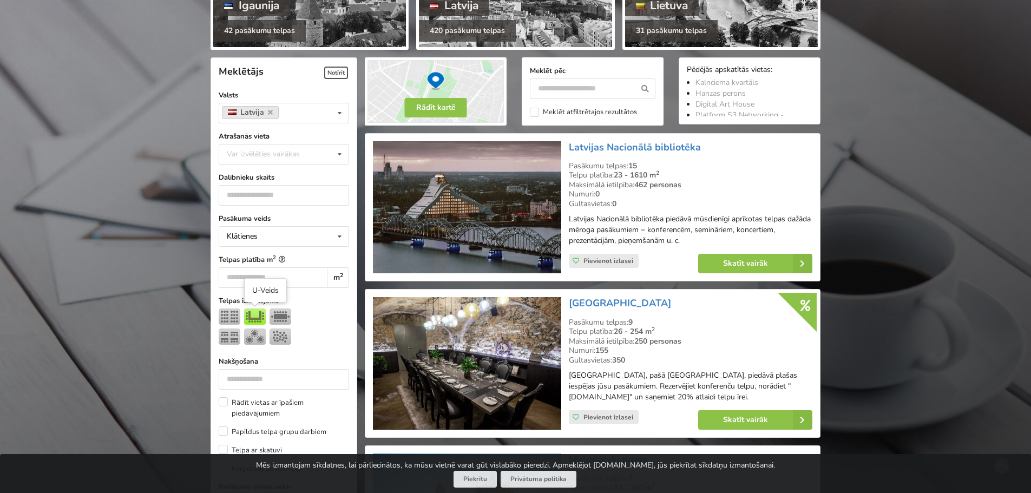
click at [250, 314] on img at bounding box center [255, 316] width 22 height 16
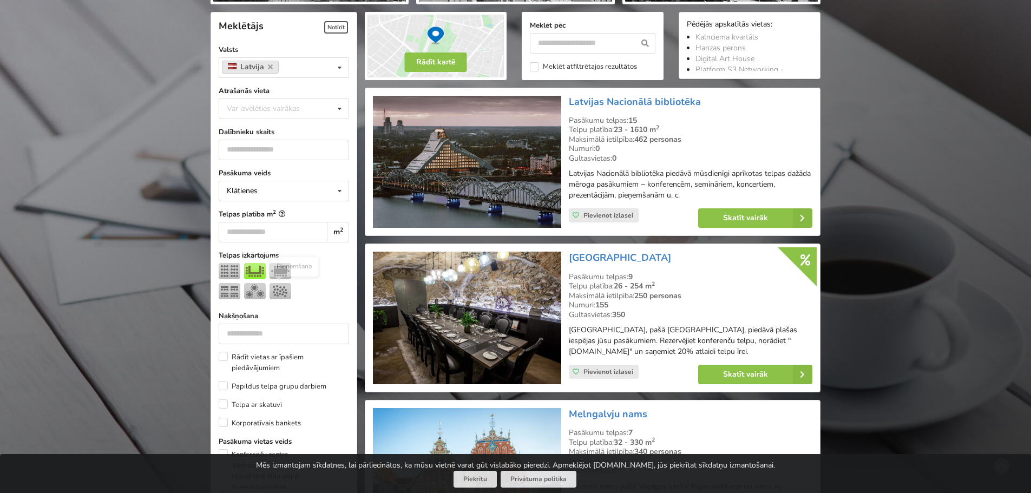
scroll to position [243, 0]
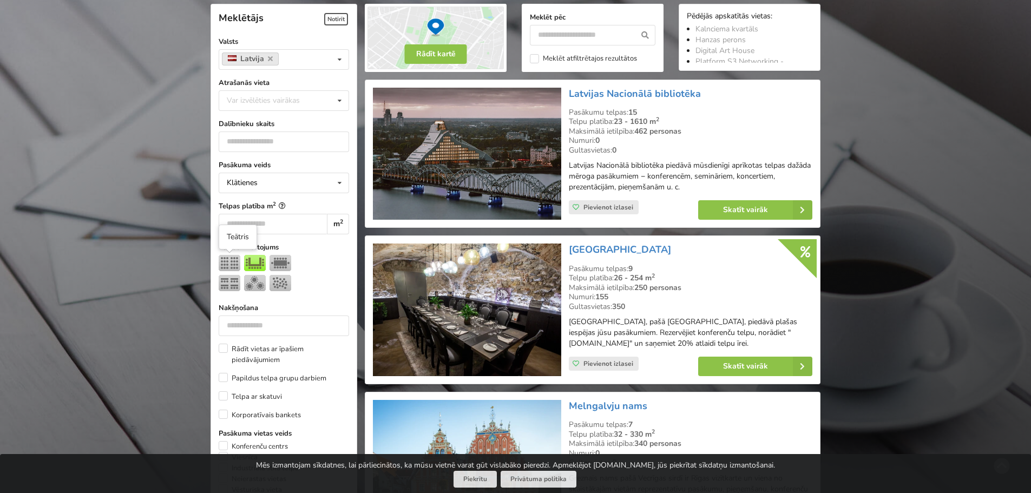
click at [234, 265] on img at bounding box center [230, 263] width 22 height 16
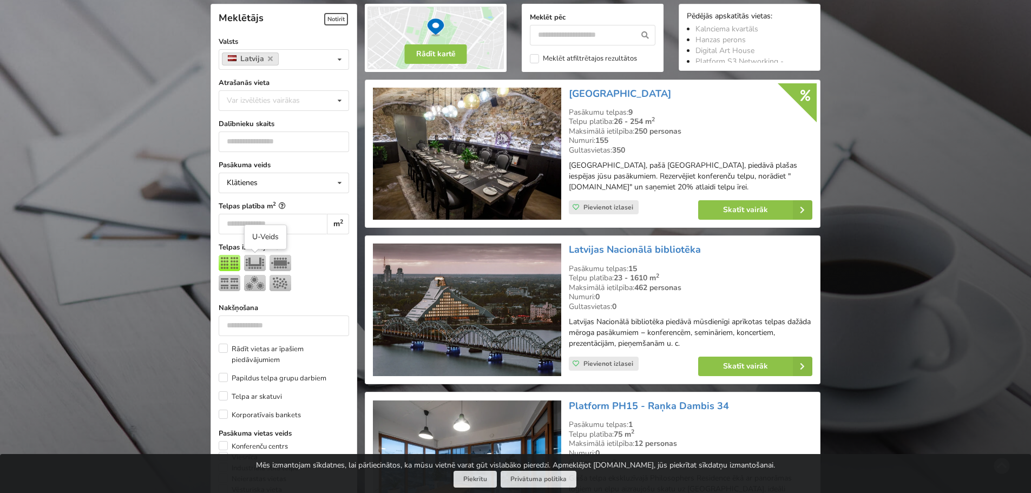
click at [247, 263] on img at bounding box center [255, 263] width 22 height 16
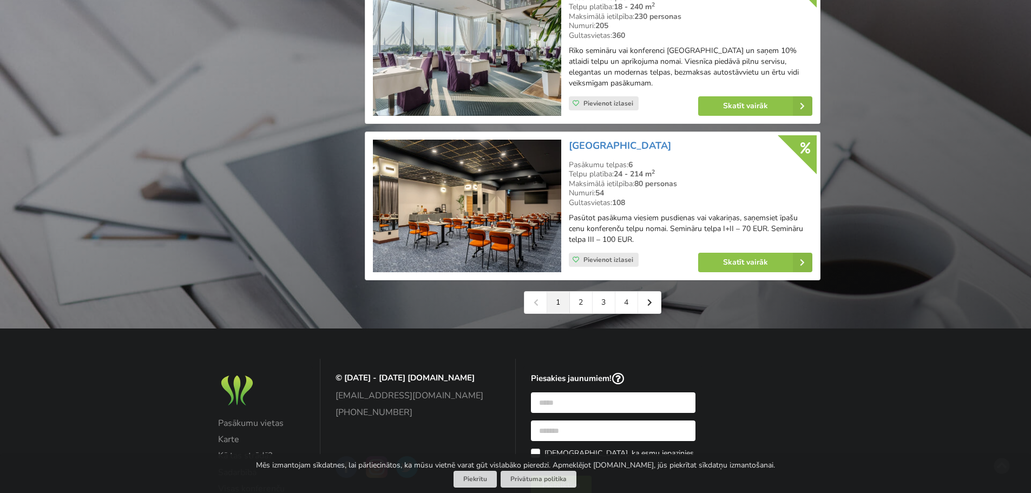
scroll to position [2461, 0]
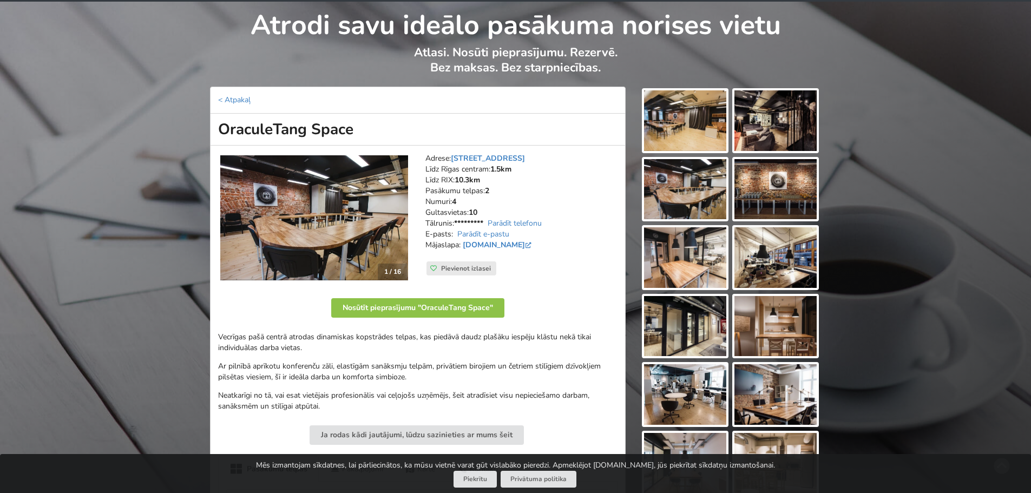
scroll to position [108, 0]
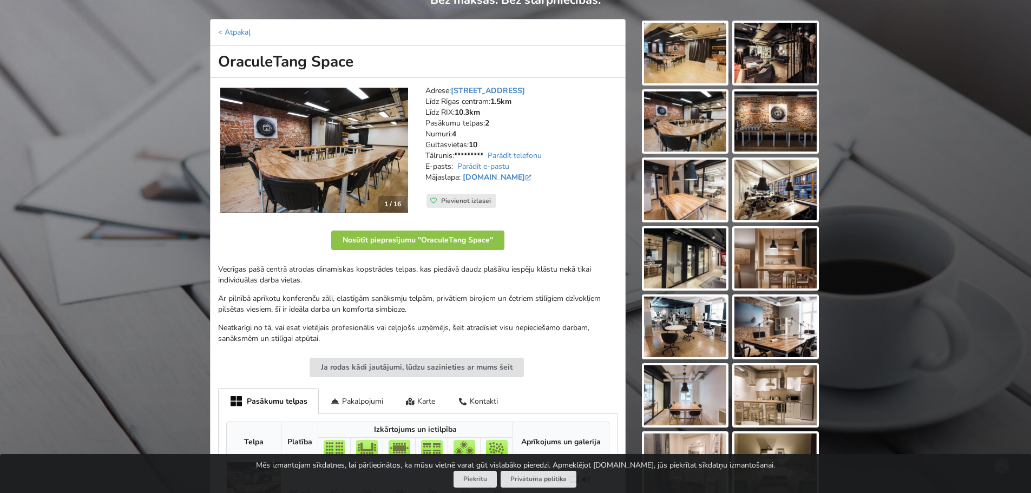
click at [698, 55] on img at bounding box center [685, 53] width 82 height 61
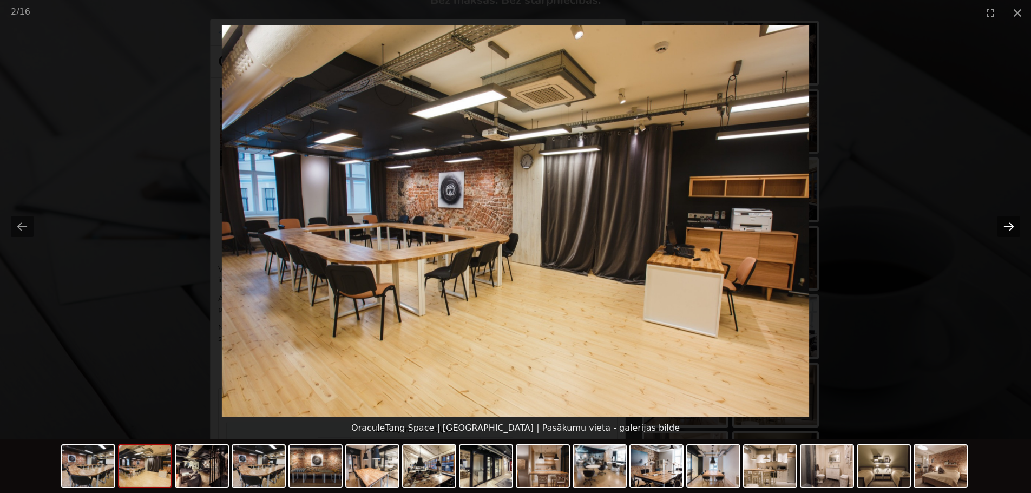
click at [1005, 228] on button "Next slide" at bounding box center [1008, 226] width 23 height 21
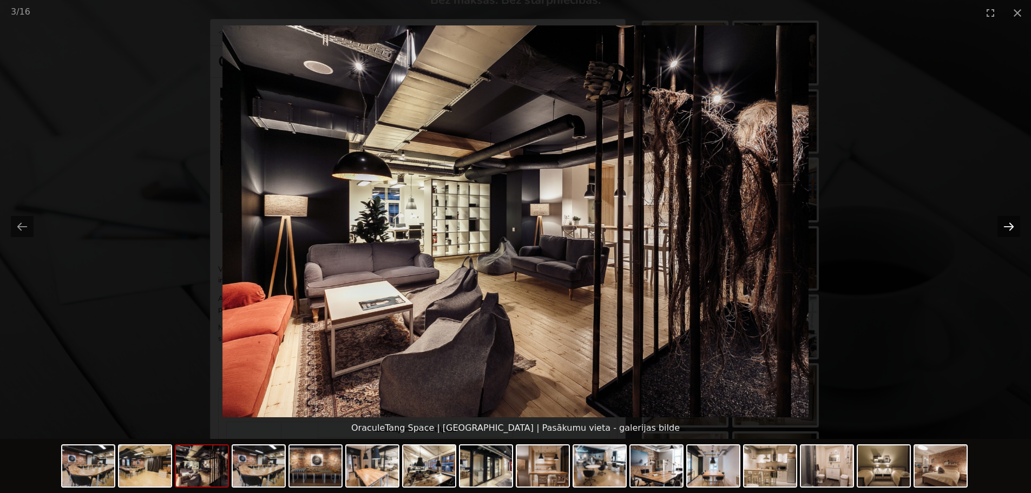
click at [1005, 228] on button "Next slide" at bounding box center [1008, 226] width 23 height 21
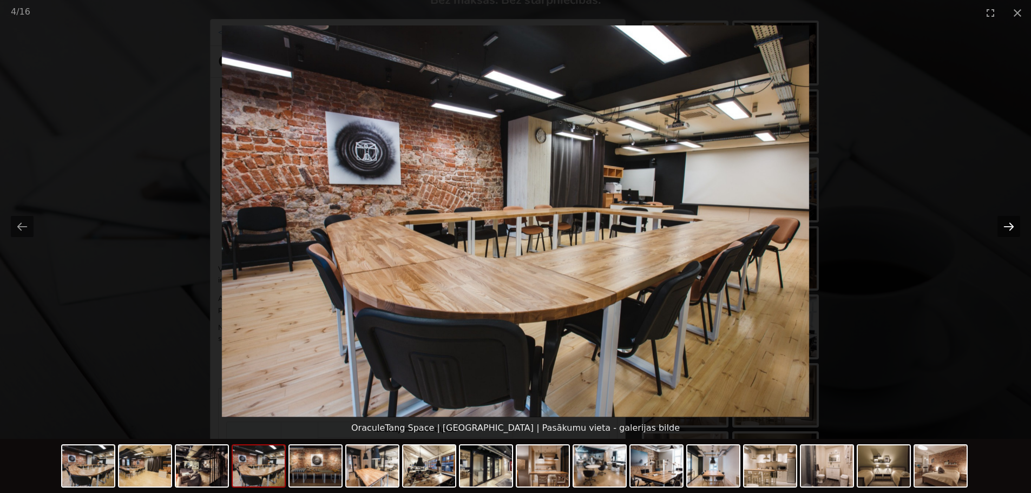
click at [1005, 228] on button "Next slide" at bounding box center [1008, 226] width 23 height 21
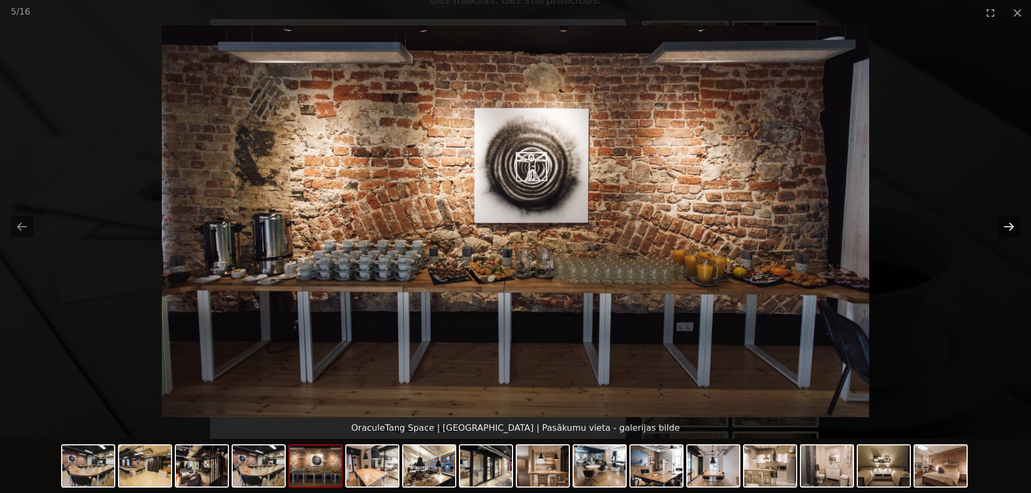
click at [1005, 228] on button "Next slide" at bounding box center [1008, 226] width 23 height 21
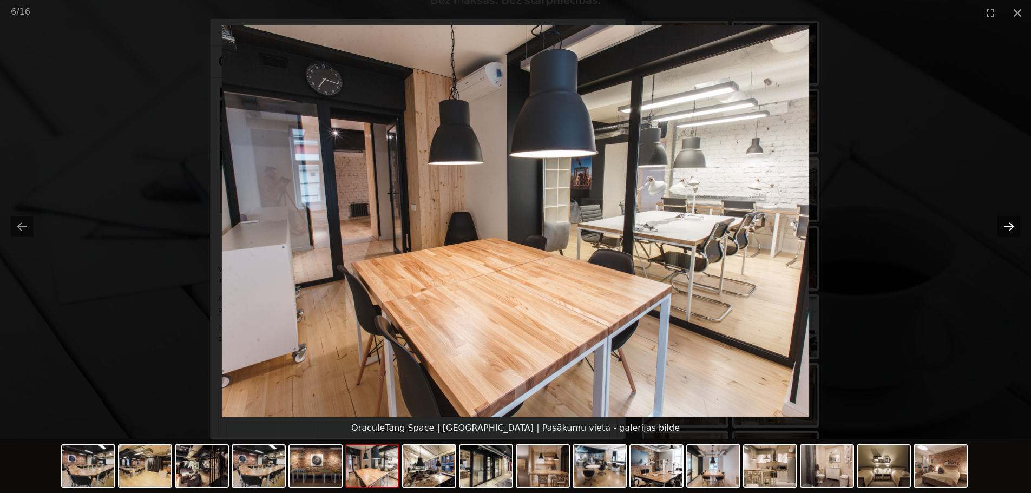
click at [1005, 228] on button "Next slide" at bounding box center [1008, 226] width 23 height 21
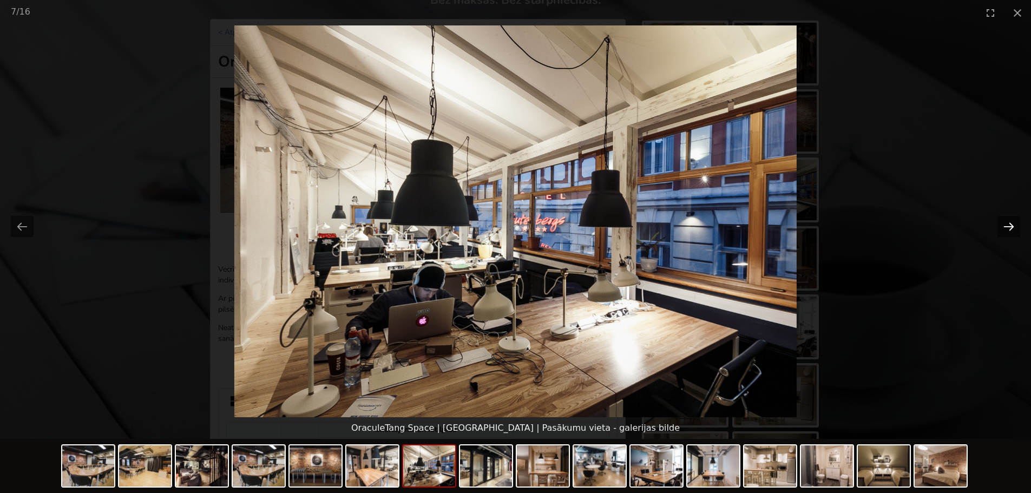
click at [1005, 228] on button "Next slide" at bounding box center [1008, 226] width 23 height 21
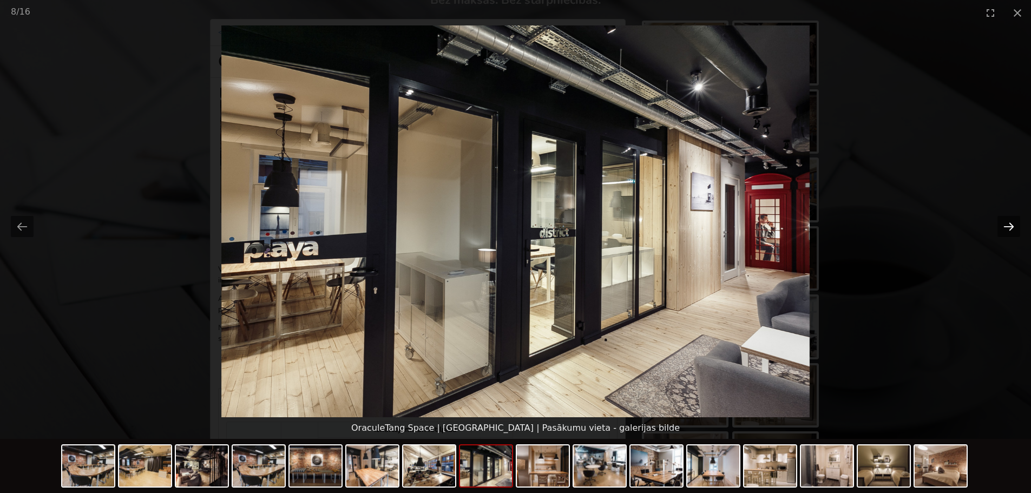
click at [1005, 228] on button "Next slide" at bounding box center [1008, 226] width 23 height 21
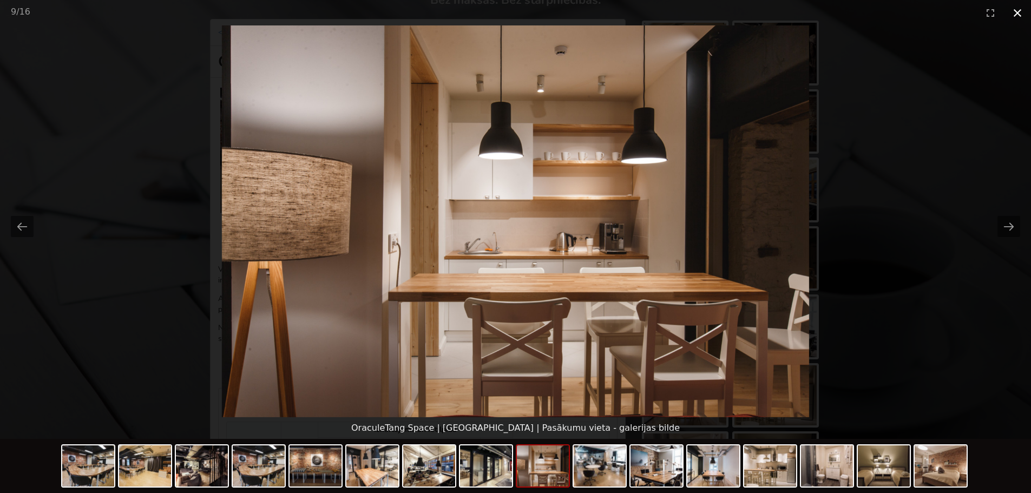
click at [1014, 12] on button "Close gallery" at bounding box center [1017, 12] width 27 height 25
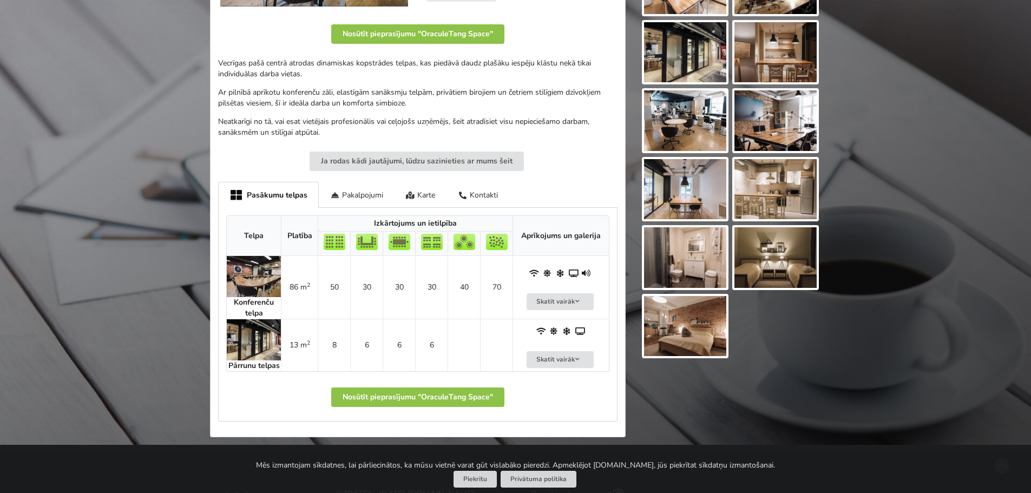
scroll to position [379, 0]
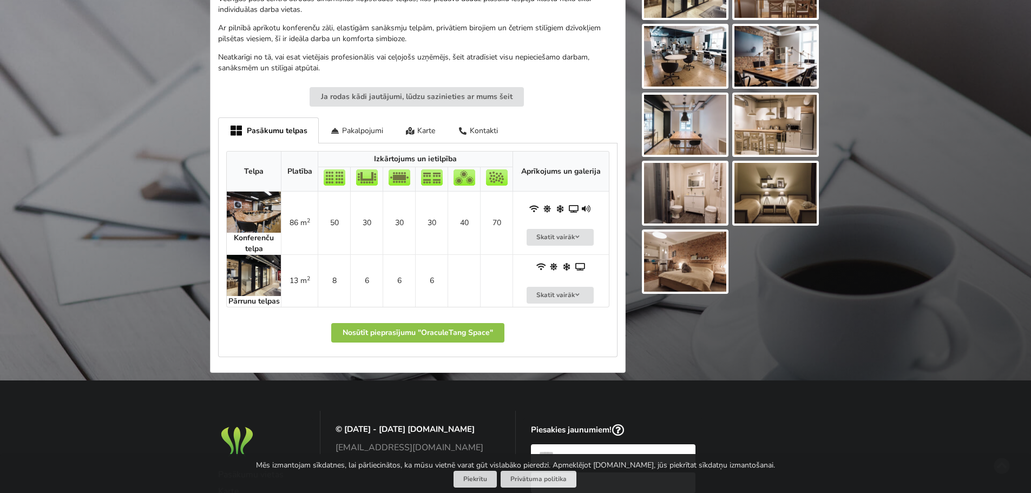
click at [247, 214] on img at bounding box center [254, 212] width 54 height 41
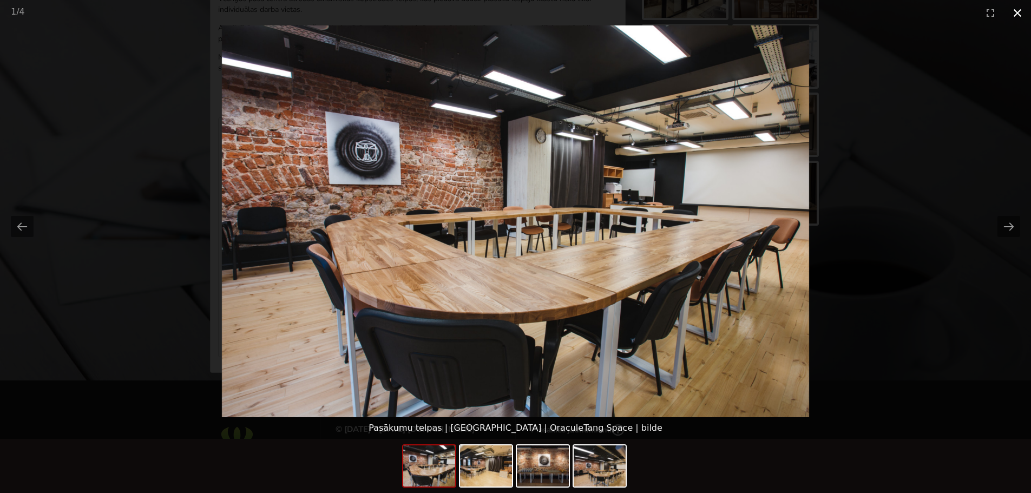
click at [1025, 11] on button "Close gallery" at bounding box center [1017, 12] width 27 height 25
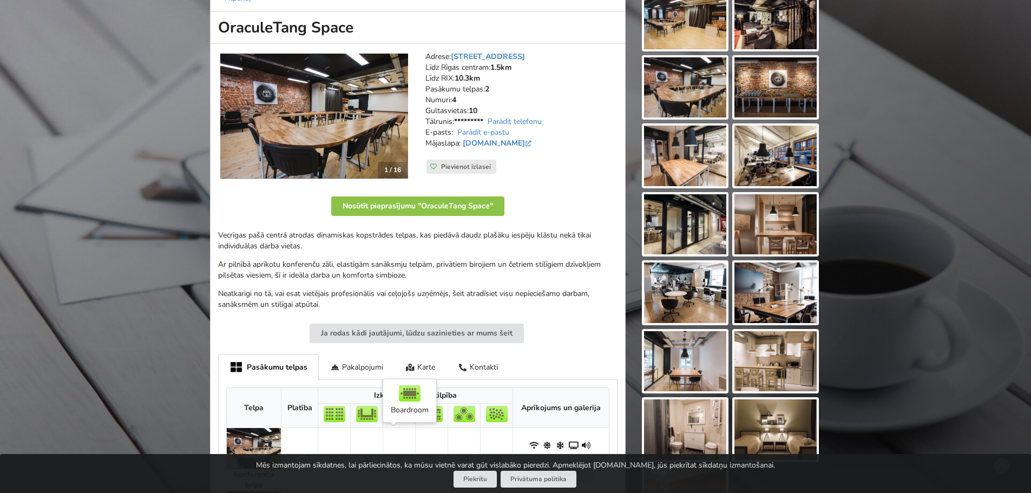
scroll to position [108, 0]
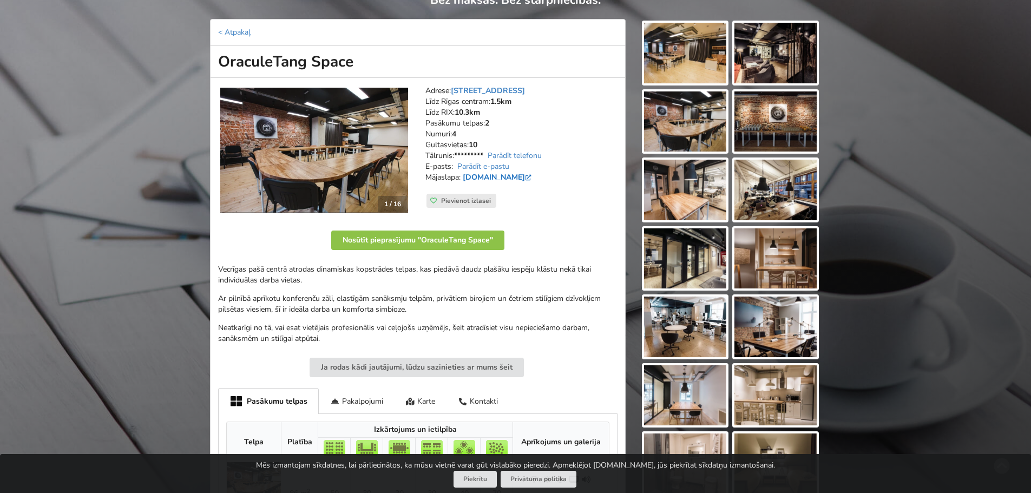
click at [507, 179] on link "[DOMAIN_NAME]" at bounding box center [498, 177] width 71 height 10
